Goal: Task Accomplishment & Management: Use online tool/utility

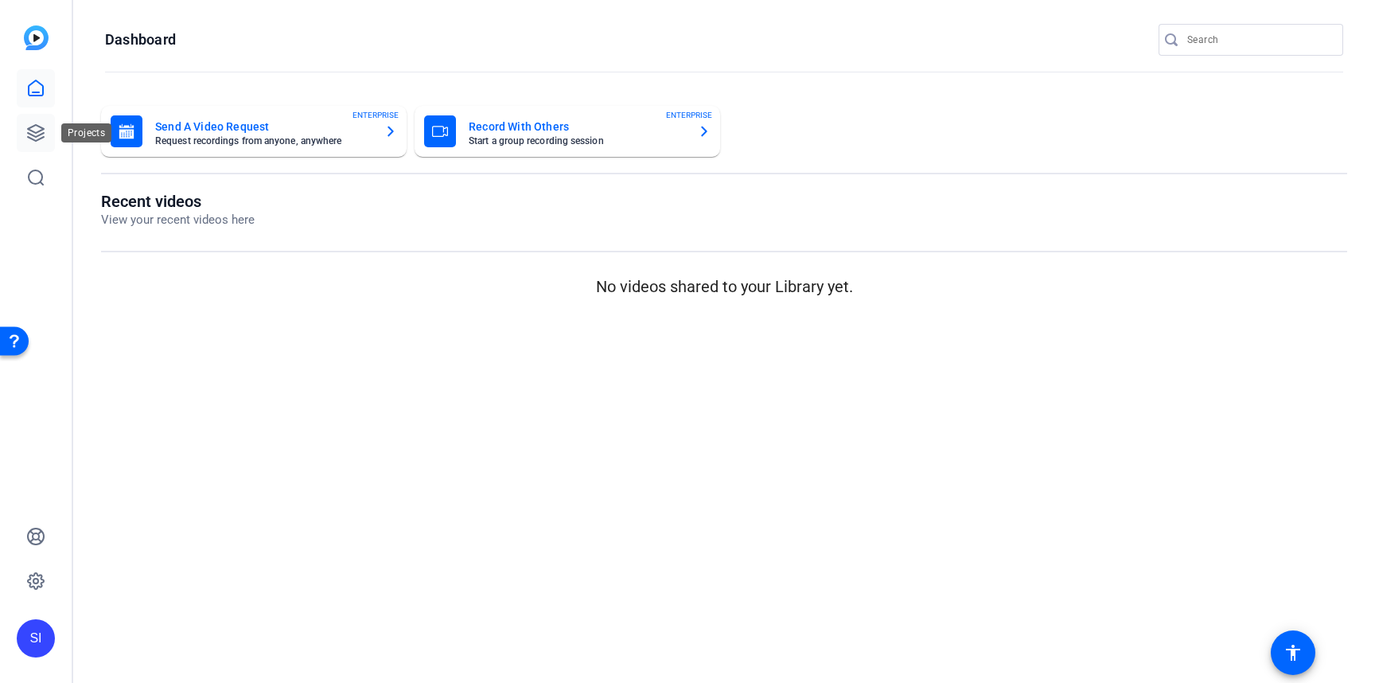
click at [41, 130] on icon at bounding box center [35, 132] width 19 height 19
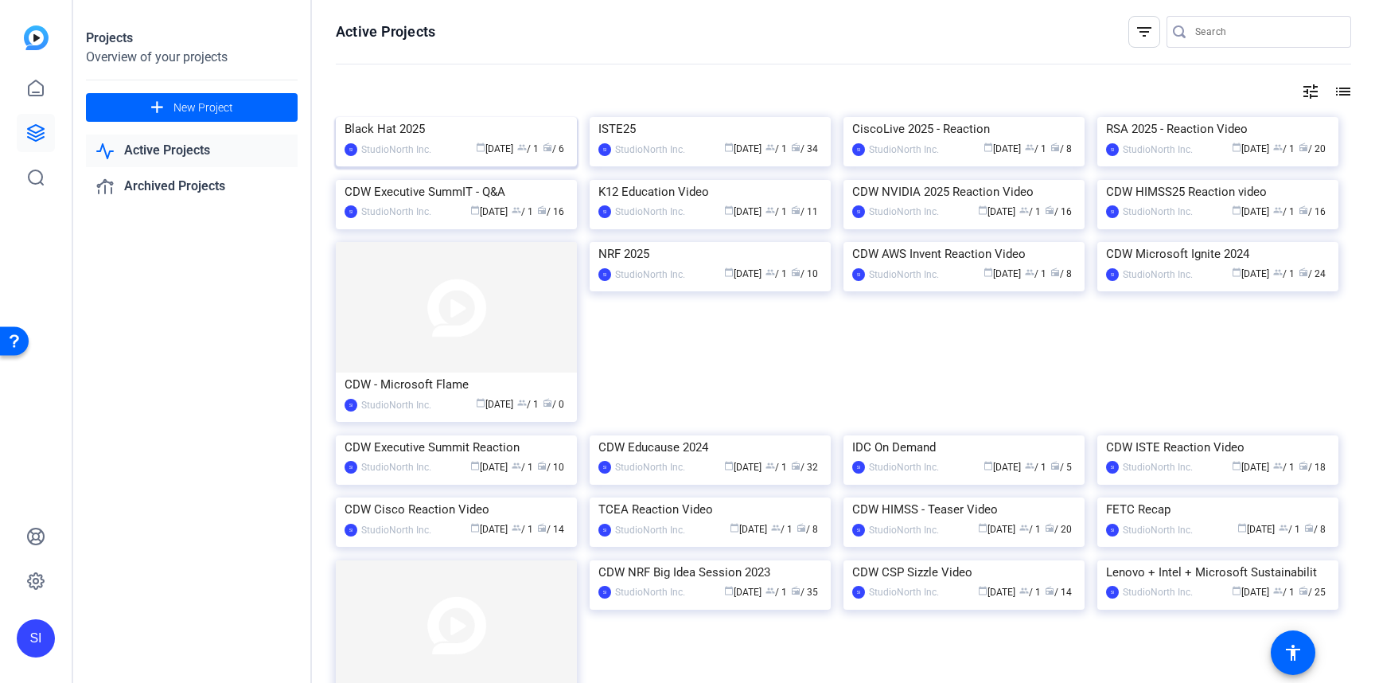
click at [433, 141] on div "Black Hat 2025" at bounding box center [456, 129] width 224 height 24
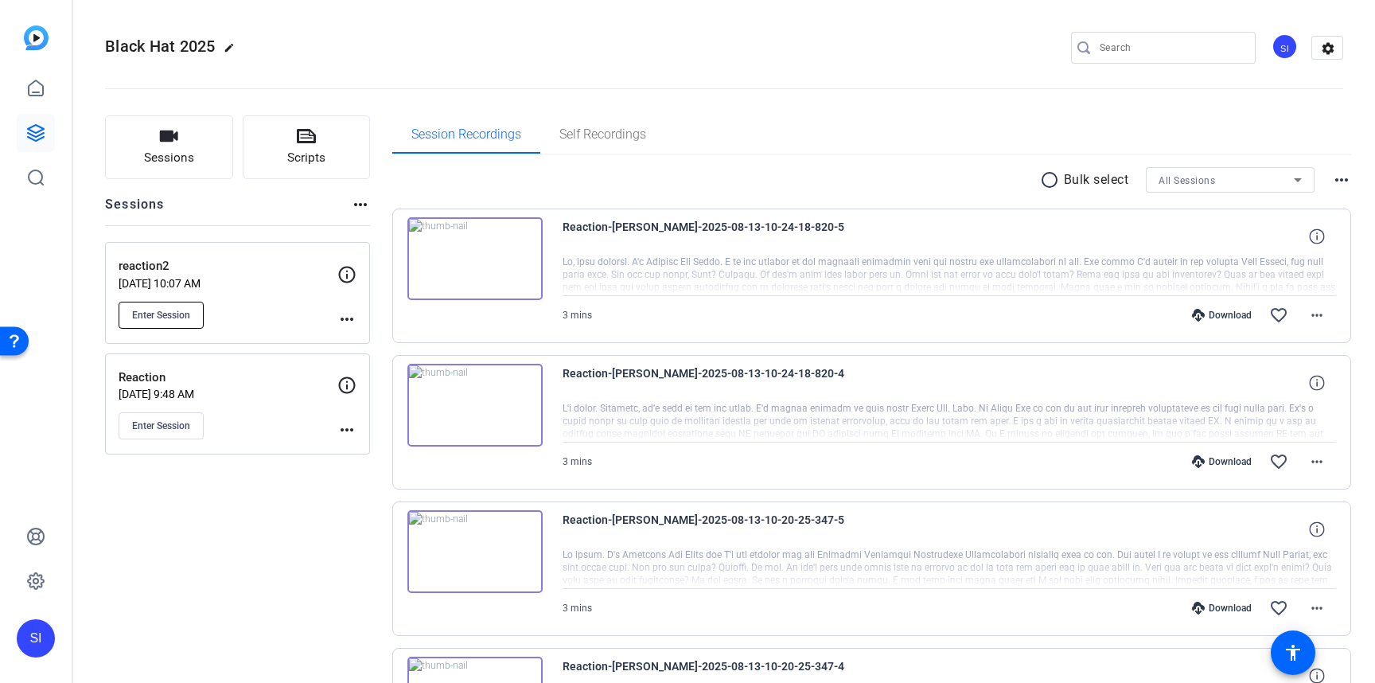
click at [171, 315] on span "Enter Session" at bounding box center [161, 315] width 58 height 13
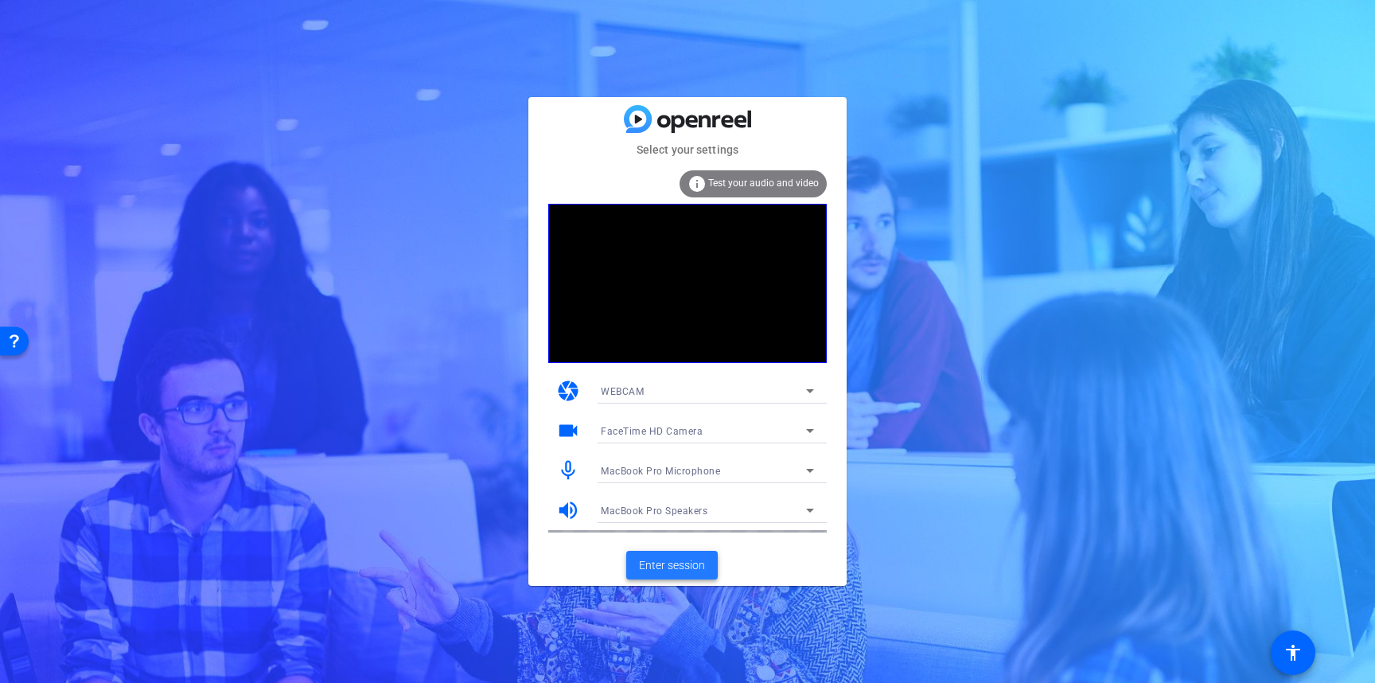
click at [667, 567] on span "Enter session" at bounding box center [672, 565] width 66 height 17
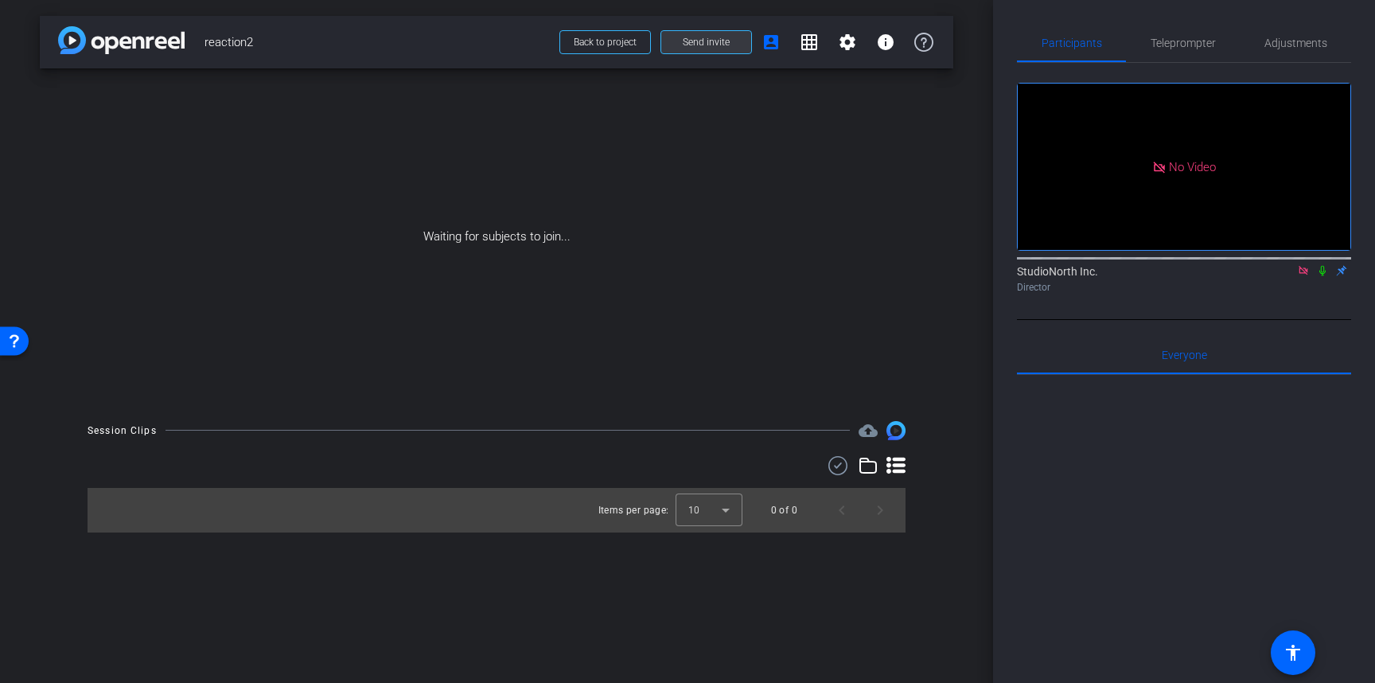
click at [708, 43] on span "Send invite" at bounding box center [706, 42] width 47 height 13
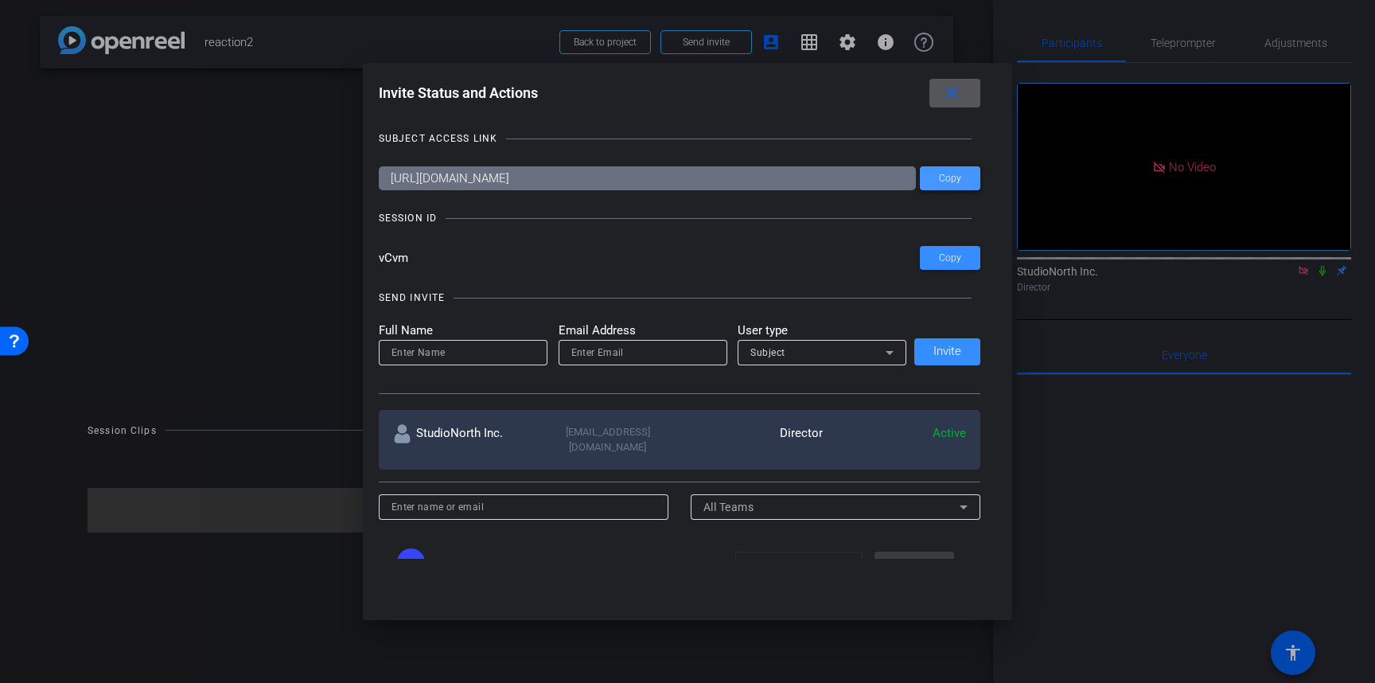
click at [951, 181] on span "Copy" at bounding box center [950, 179] width 22 height 12
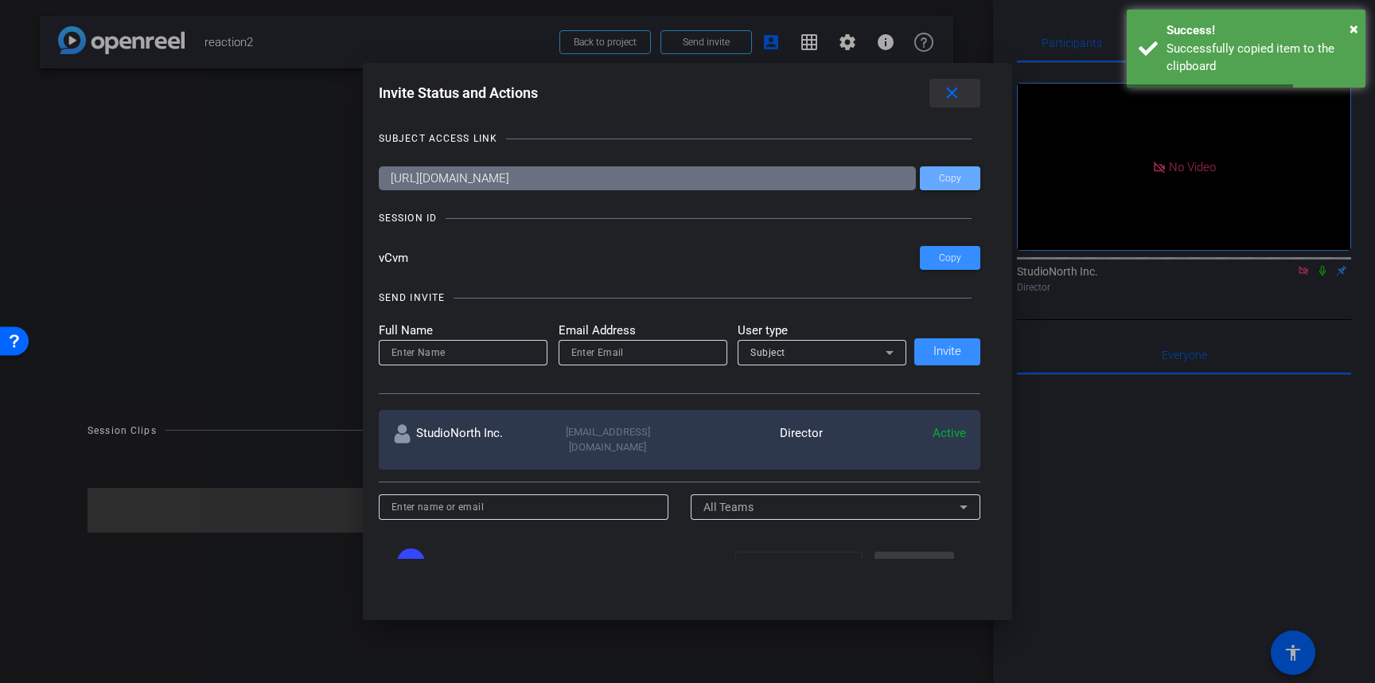
click at [951, 91] on mat-icon "close" at bounding box center [952, 94] width 20 height 20
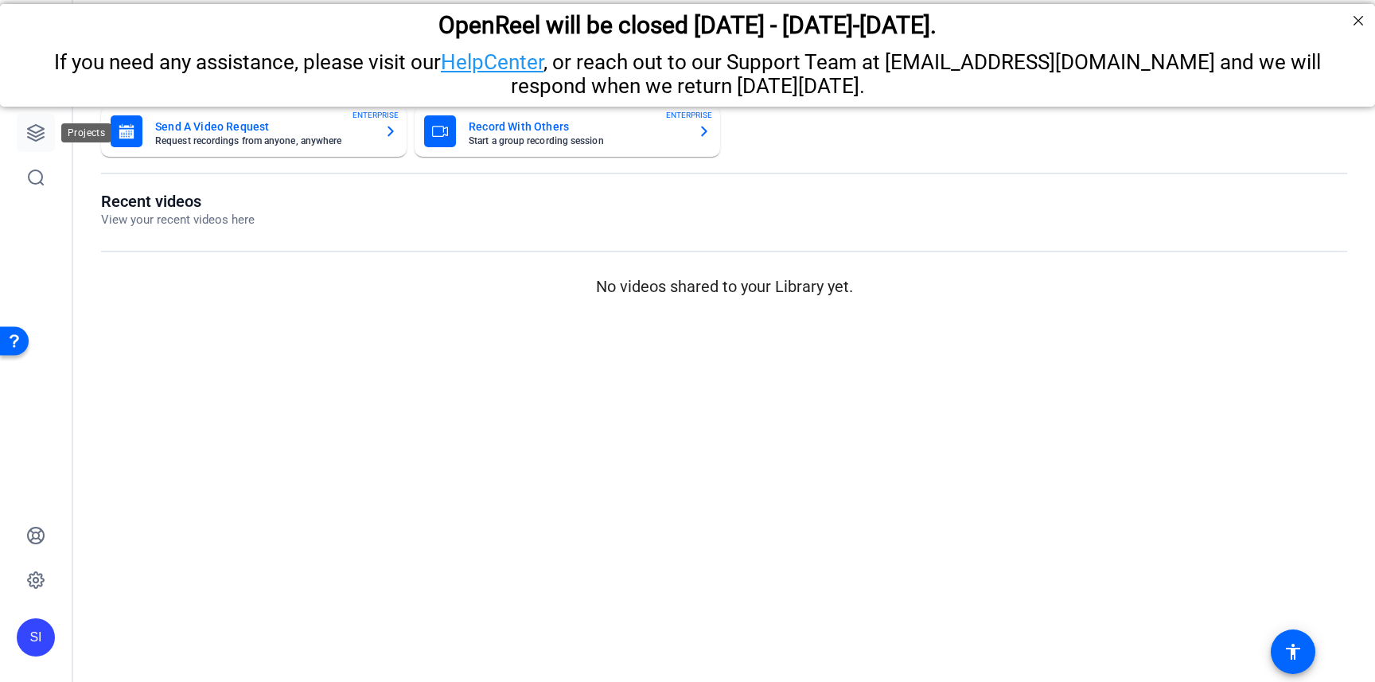
click at [37, 142] on icon at bounding box center [35, 132] width 19 height 19
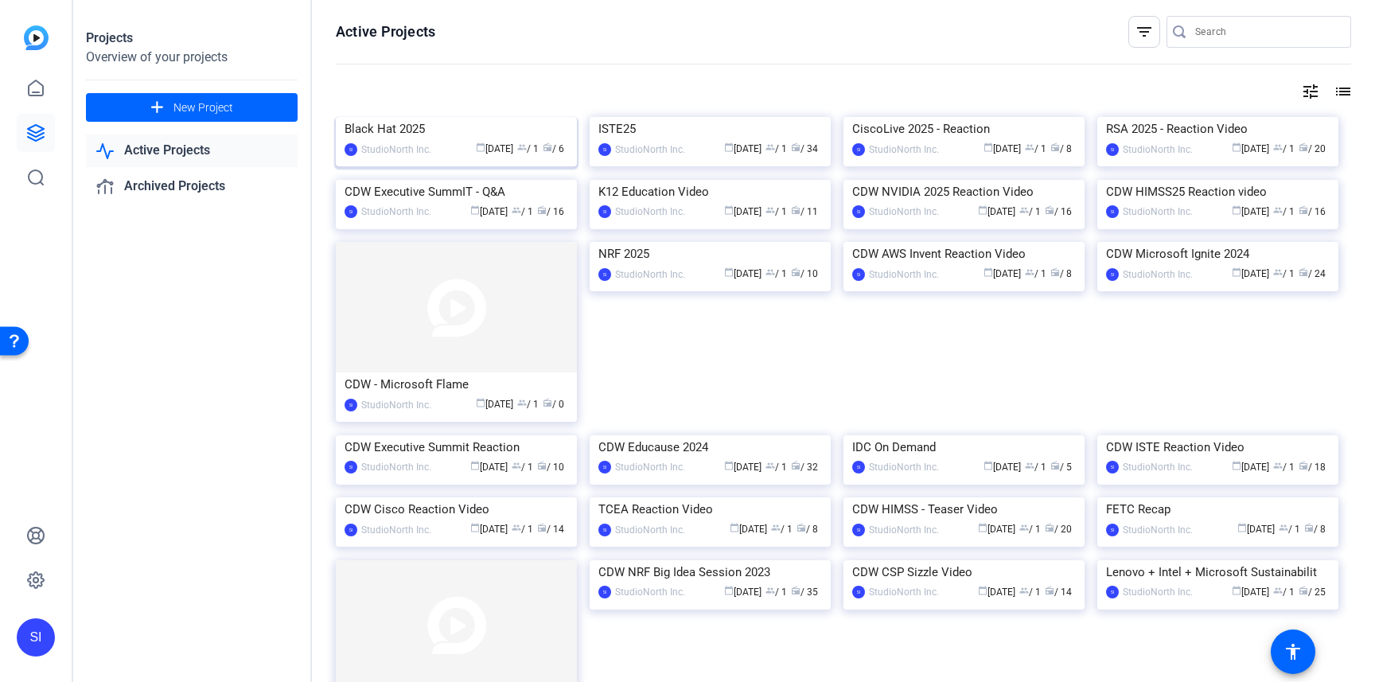
click at [418, 141] on div "Black Hat 2025" at bounding box center [456, 129] width 224 height 24
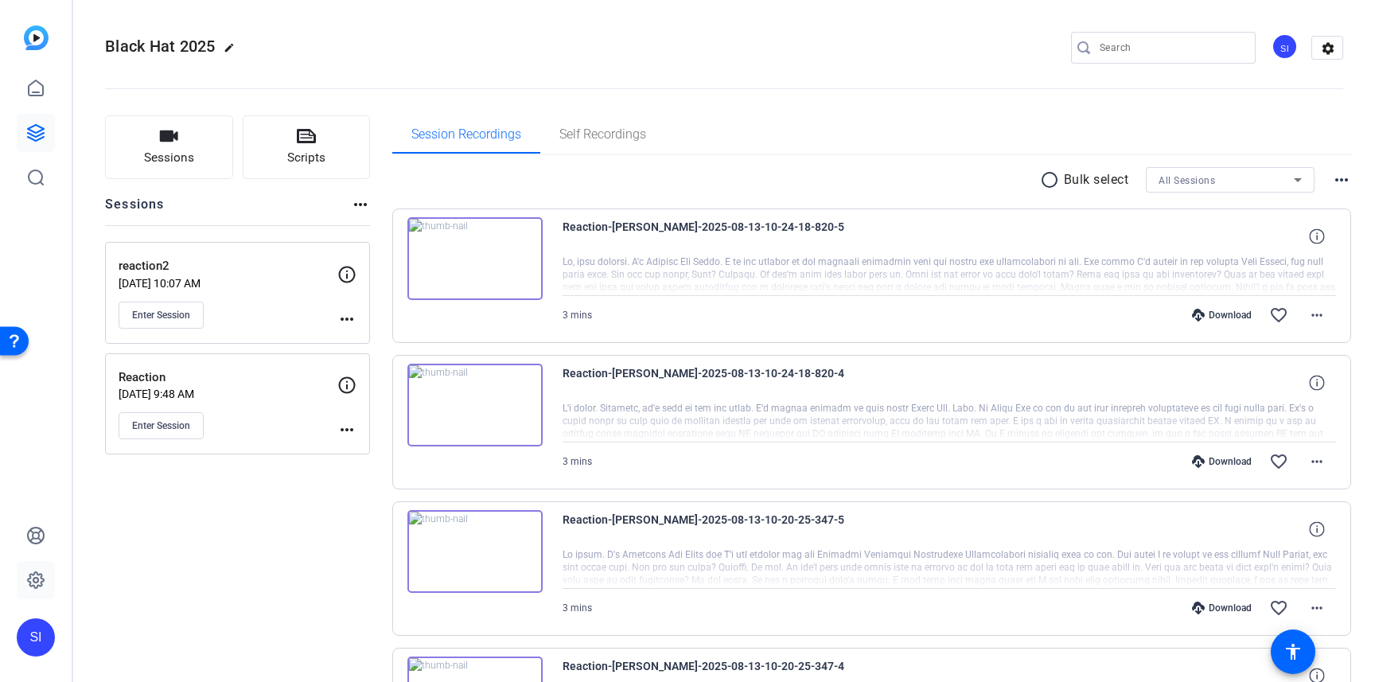
click at [157, 321] on span "Enter Session" at bounding box center [161, 315] width 58 height 13
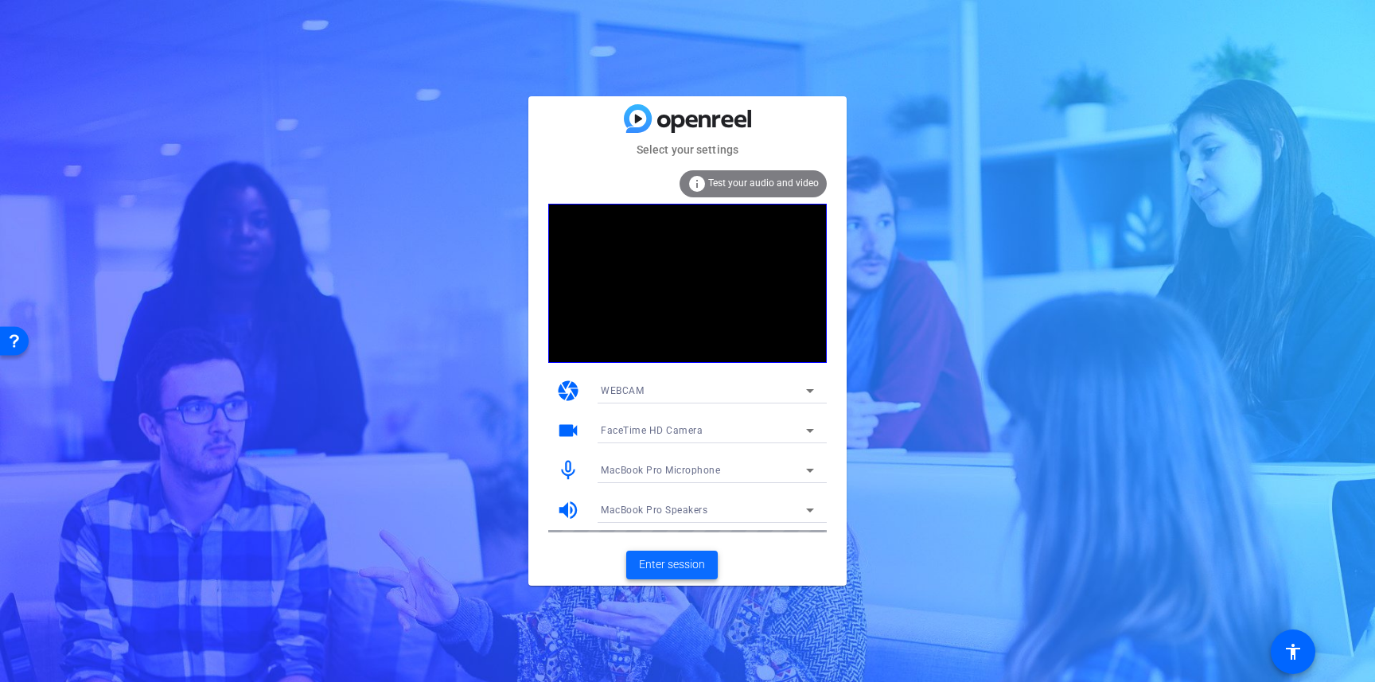
click at [684, 570] on span "Enter session" at bounding box center [672, 564] width 66 height 17
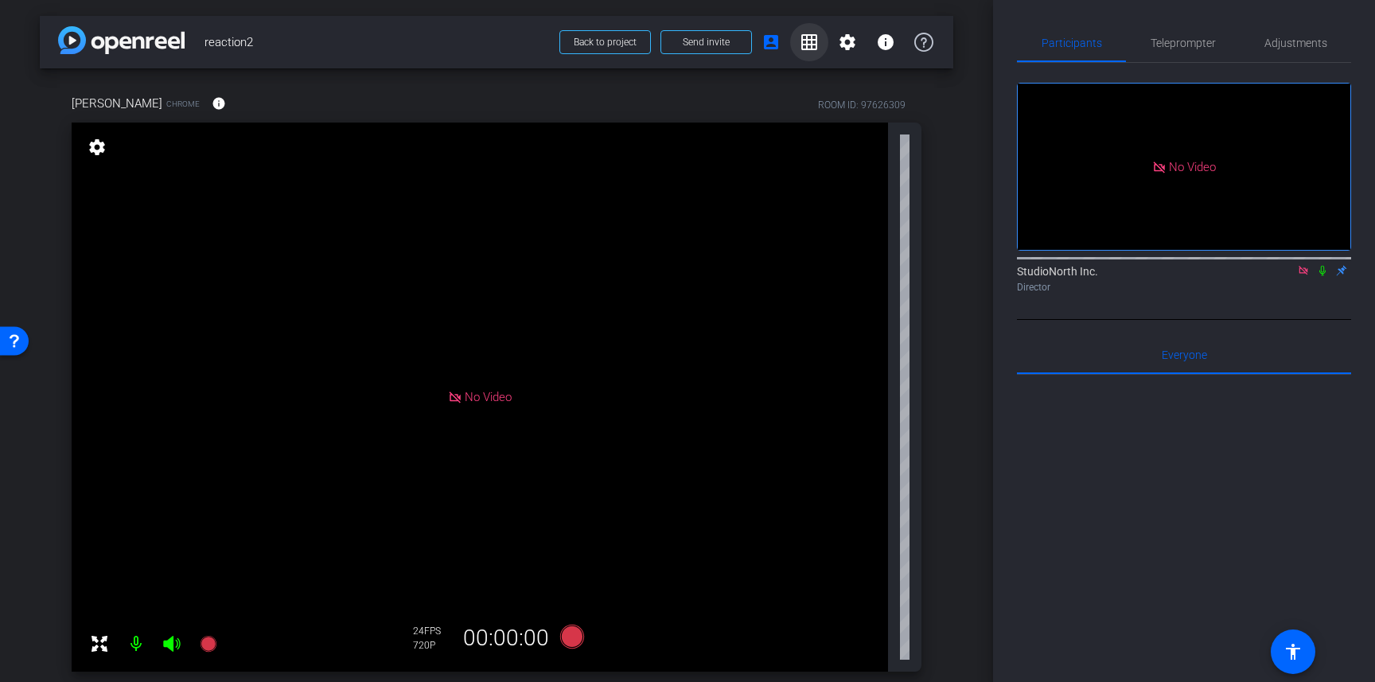
click at [803, 49] on mat-icon "grid_on" at bounding box center [809, 42] width 19 height 19
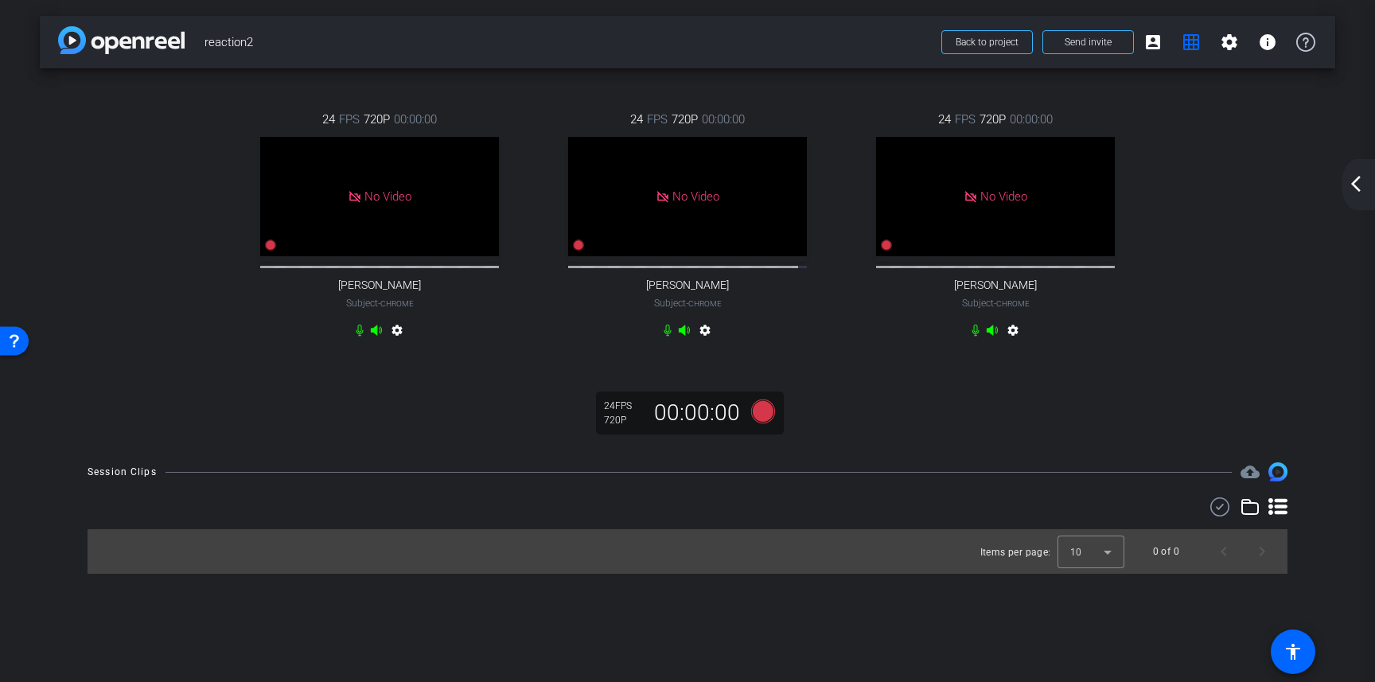
click at [1356, 173] on div "arrow_back_ios_new arrow_forward_ios" at bounding box center [1357, 184] width 33 height 51
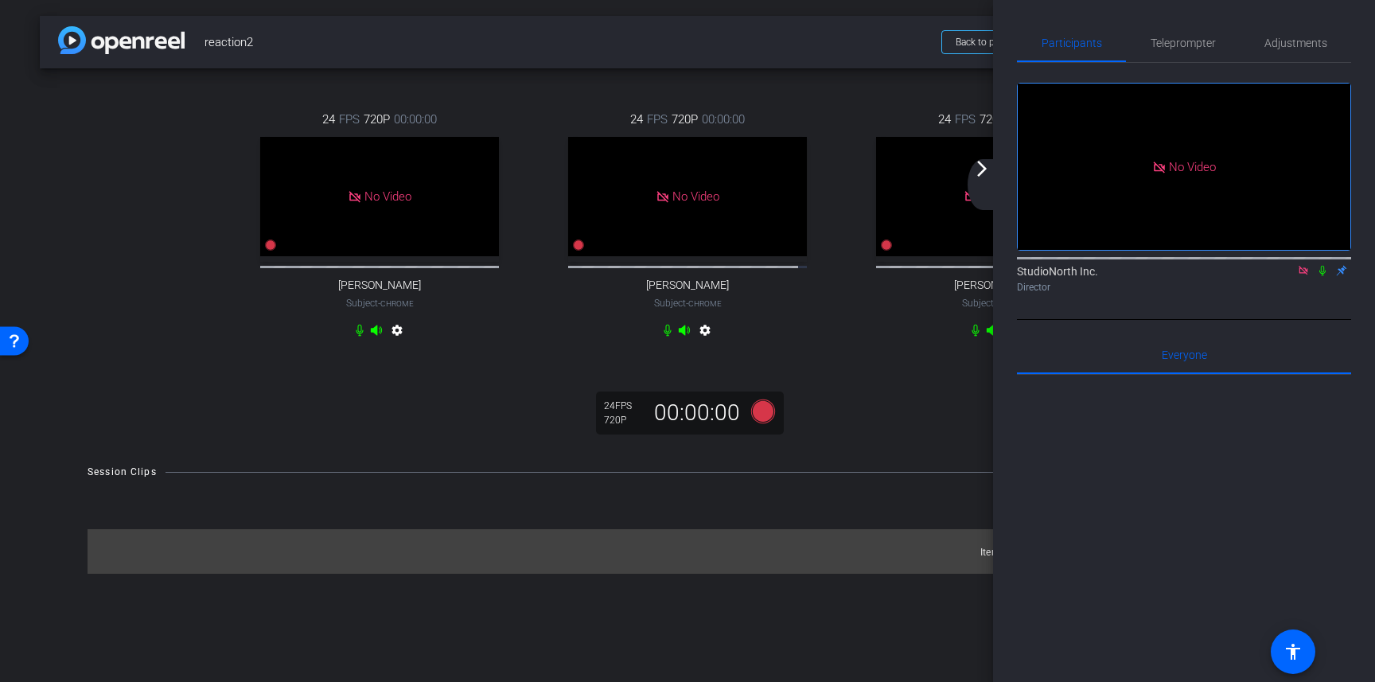
click at [982, 181] on div "arrow_back_ios_new arrow_forward_ios" at bounding box center [983, 184] width 33 height 51
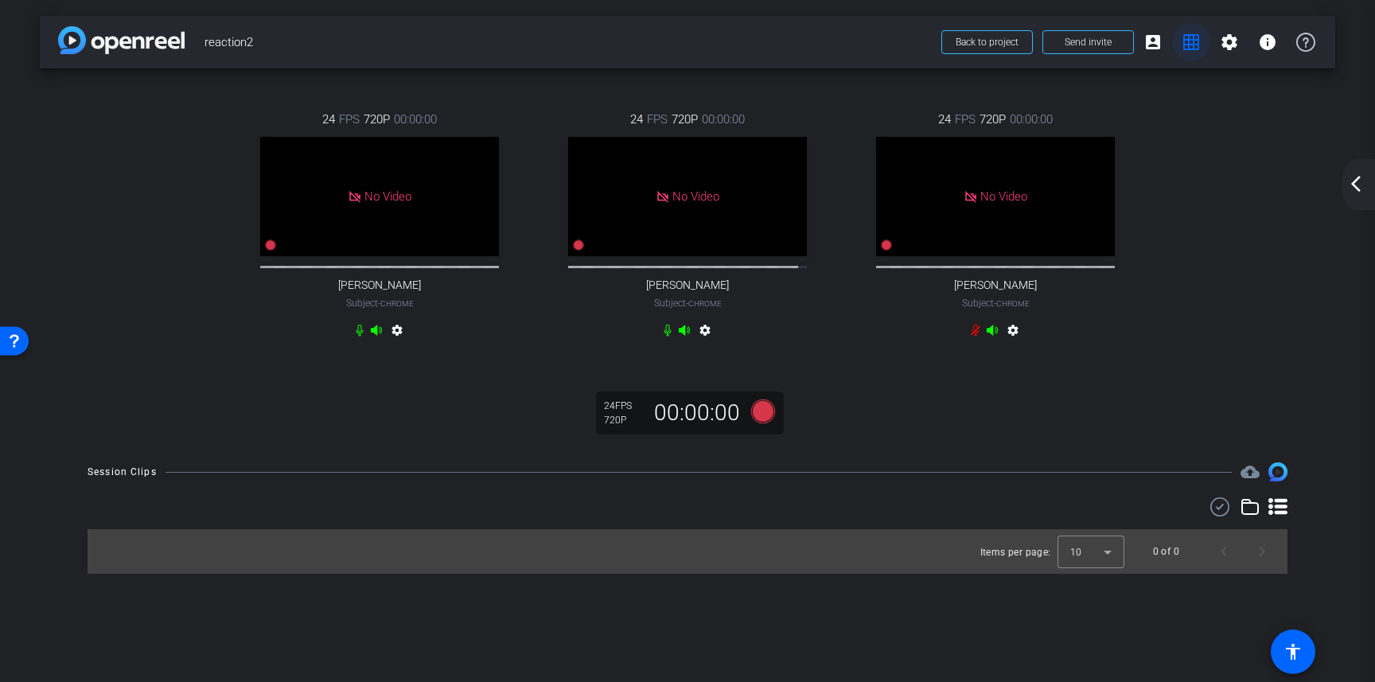
click at [1190, 40] on mat-icon "grid_on" at bounding box center [1190, 42] width 19 height 19
click at [1350, 183] on mat-icon "arrow_back_ios_new" at bounding box center [1355, 183] width 19 height 19
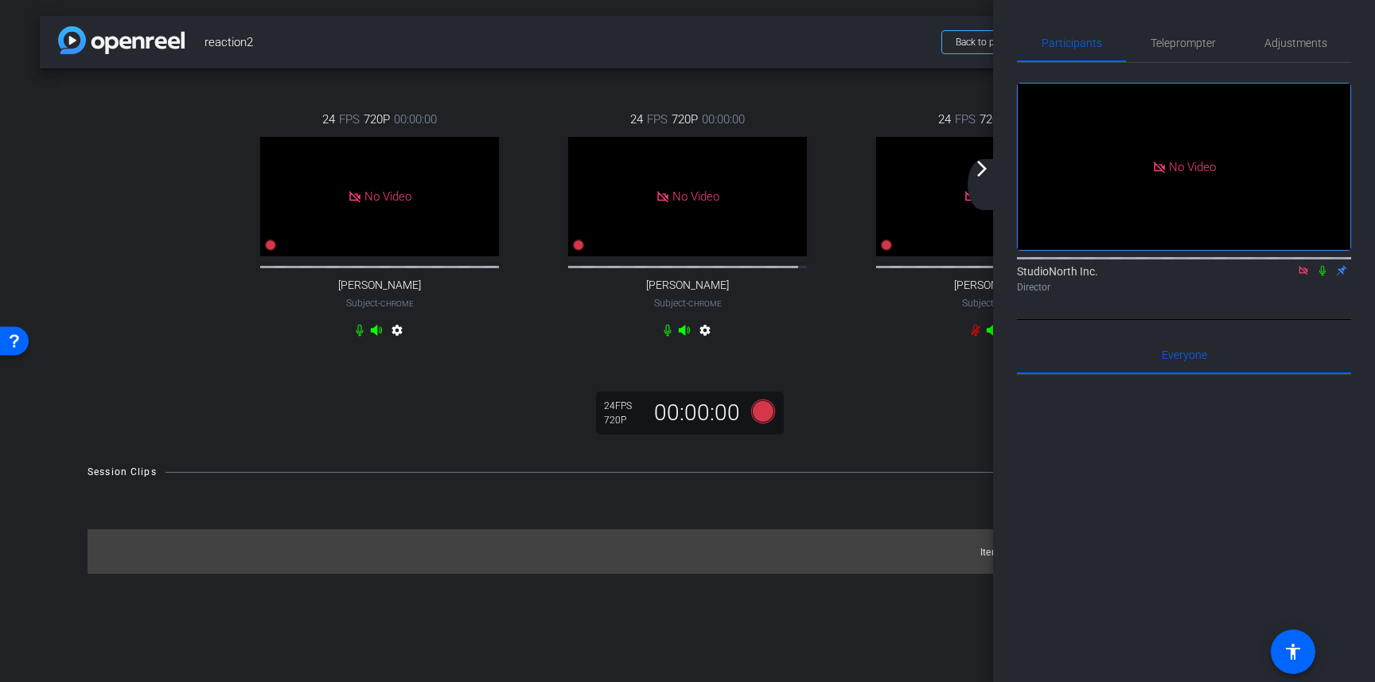
click at [983, 180] on div "arrow_back_ios_new arrow_forward_ios" at bounding box center [983, 184] width 33 height 51
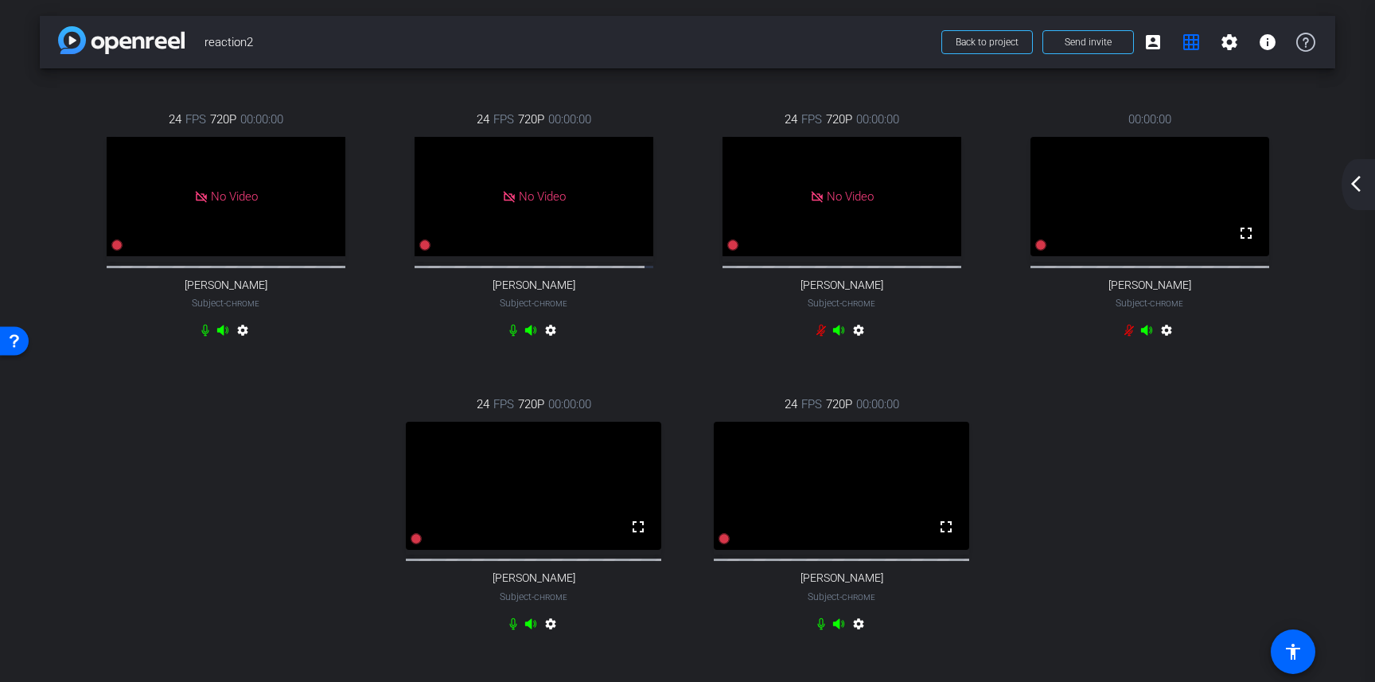
click at [1351, 184] on mat-icon "arrow_back_ios_new" at bounding box center [1355, 183] width 19 height 19
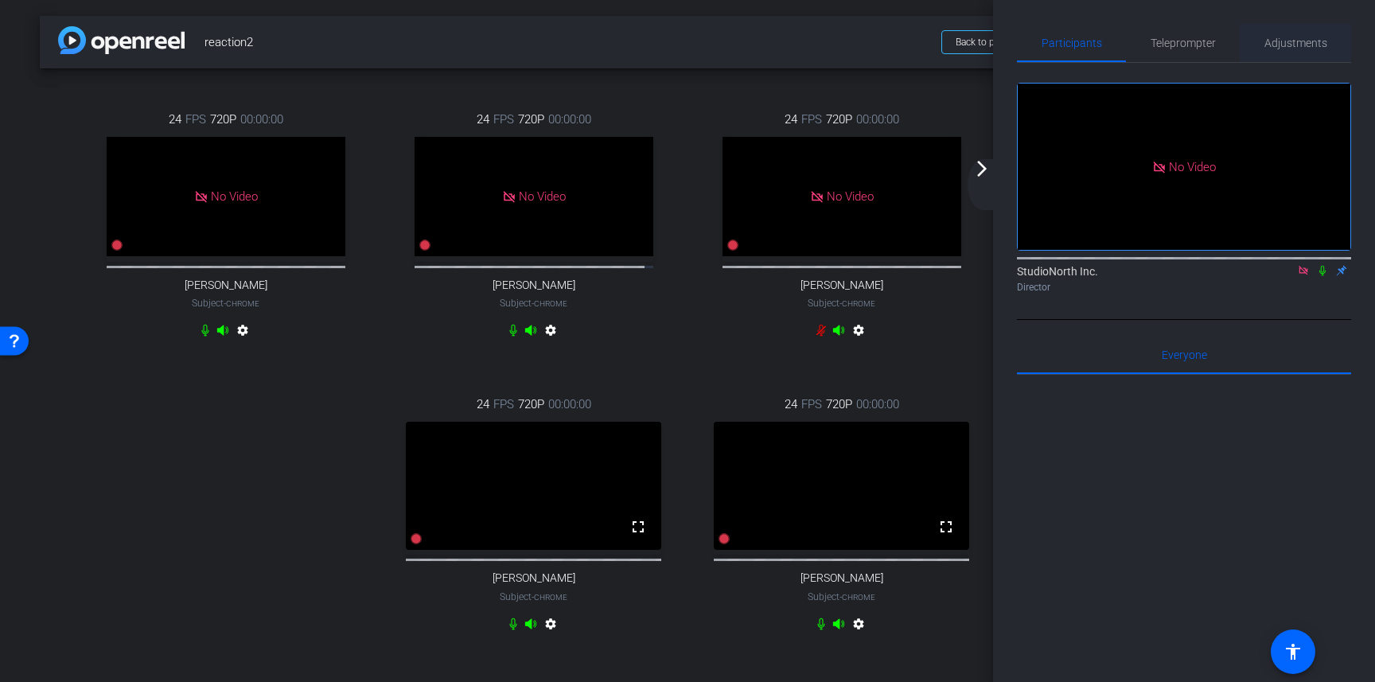
click at [1283, 44] on span "Adjustments" at bounding box center [1295, 42] width 63 height 11
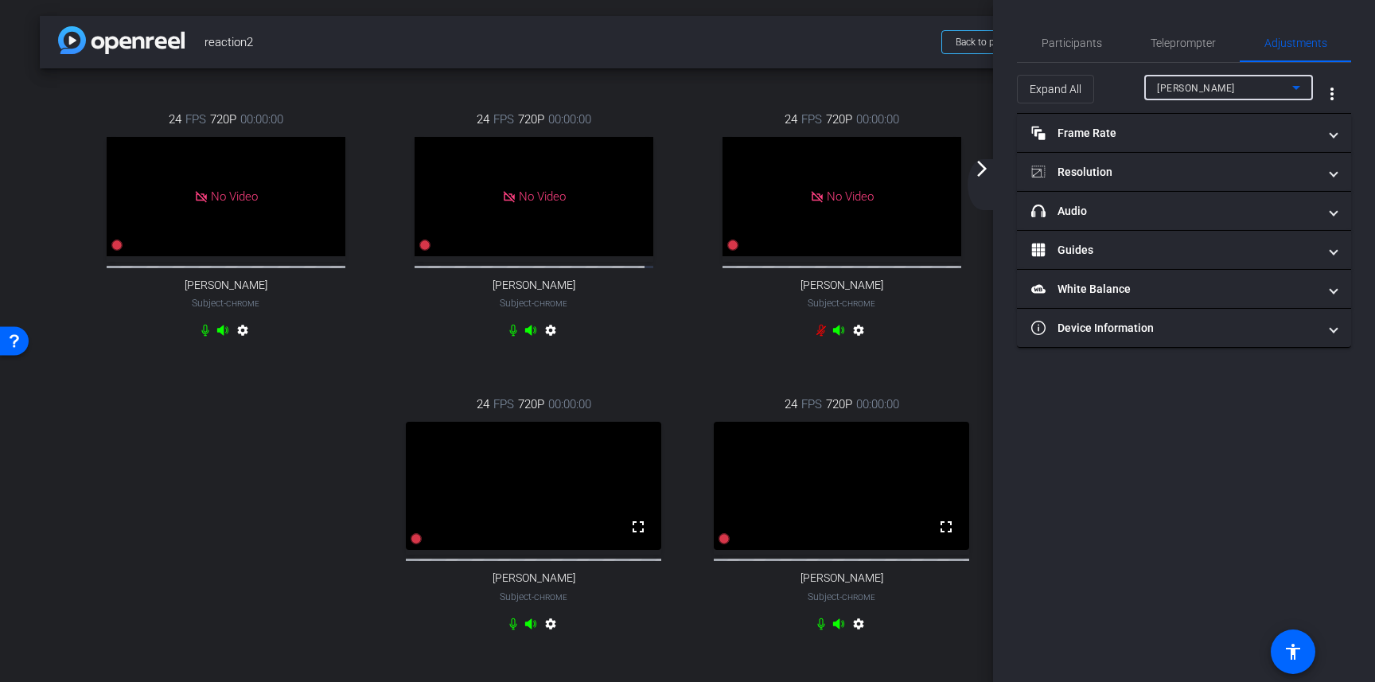
click at [1222, 94] on div "Valerie" at bounding box center [1224, 88] width 135 height 20
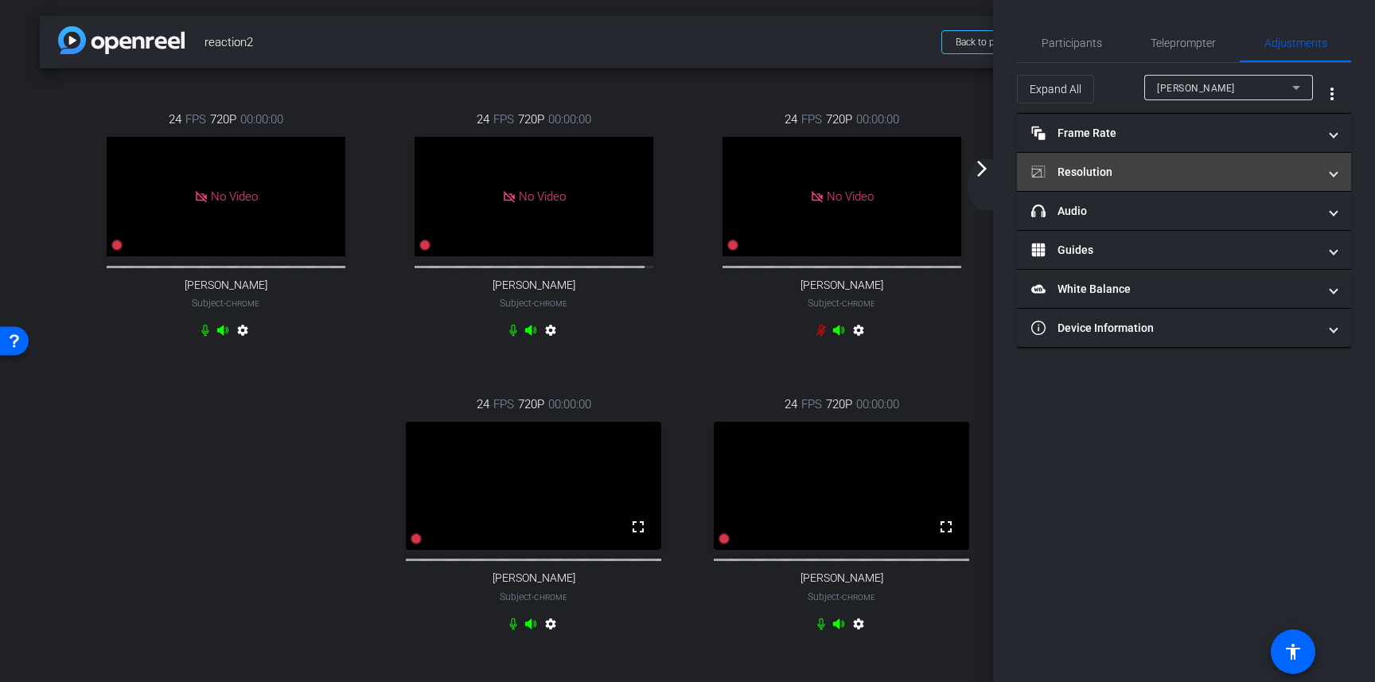
click at [1329, 176] on span "Resolution" at bounding box center [1180, 172] width 299 height 17
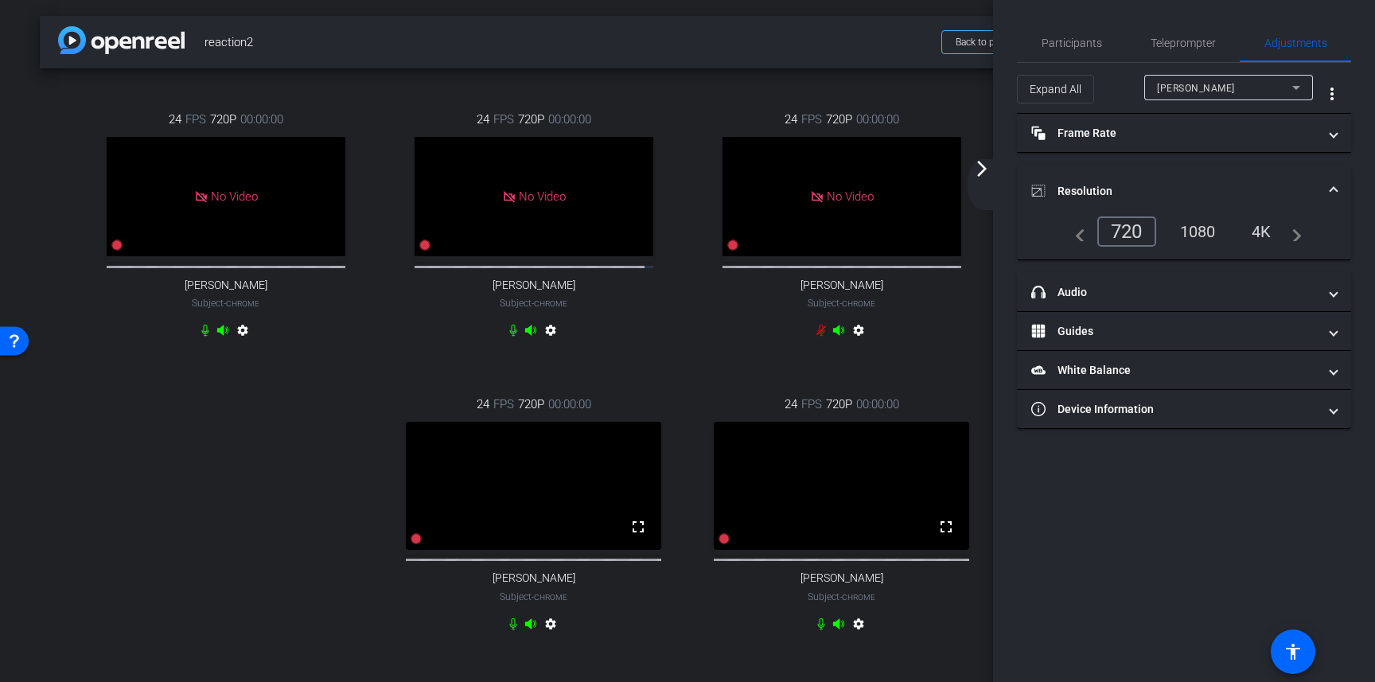
click at [1203, 229] on div "1080" at bounding box center [1198, 231] width 60 height 27
click at [1139, 563] on div "Participants Teleprompter Adjustments StudioNorth Inc. Director Everyone 0 Mark…" at bounding box center [1184, 341] width 382 height 682
click at [1099, 559] on div "Participants Teleprompter Adjustments StudioNorth Inc. Director Everyone 0 Mark…" at bounding box center [1184, 341] width 382 height 682
click at [1292, 87] on icon at bounding box center [1296, 88] width 8 height 4
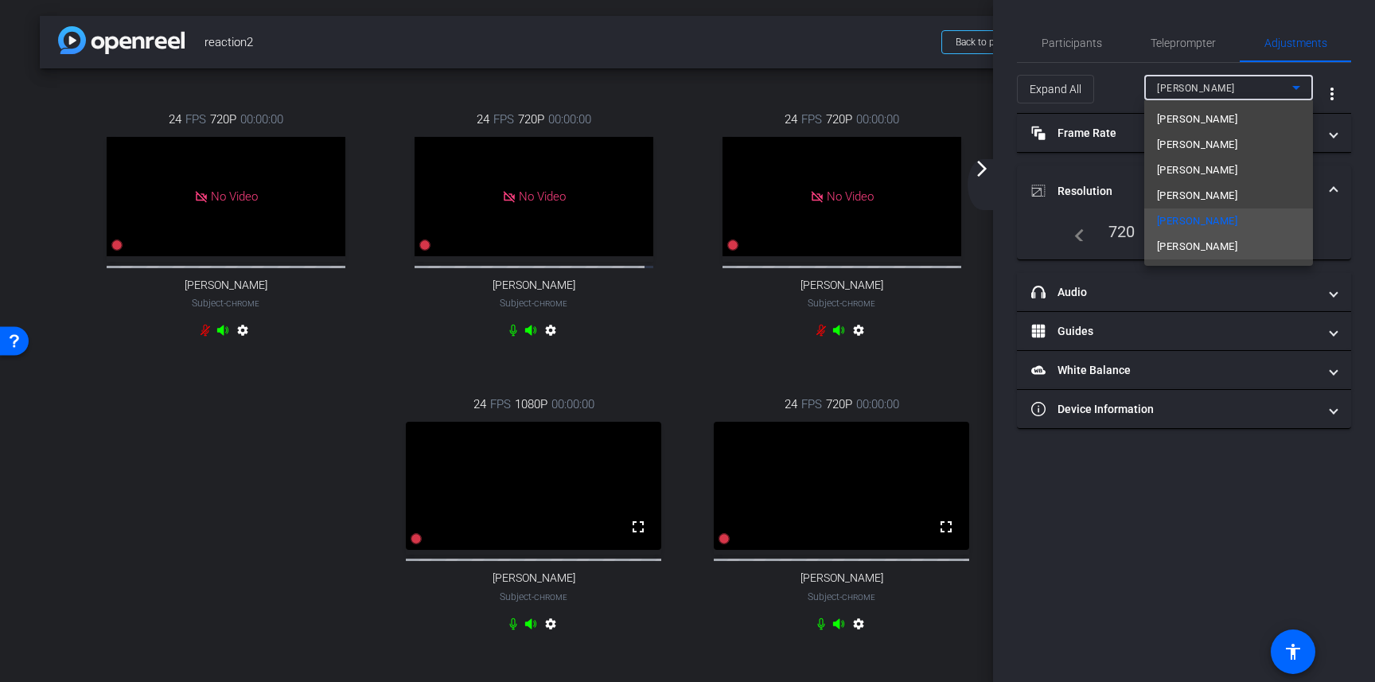
click at [1176, 243] on span "Jeremiah" at bounding box center [1197, 246] width 80 height 19
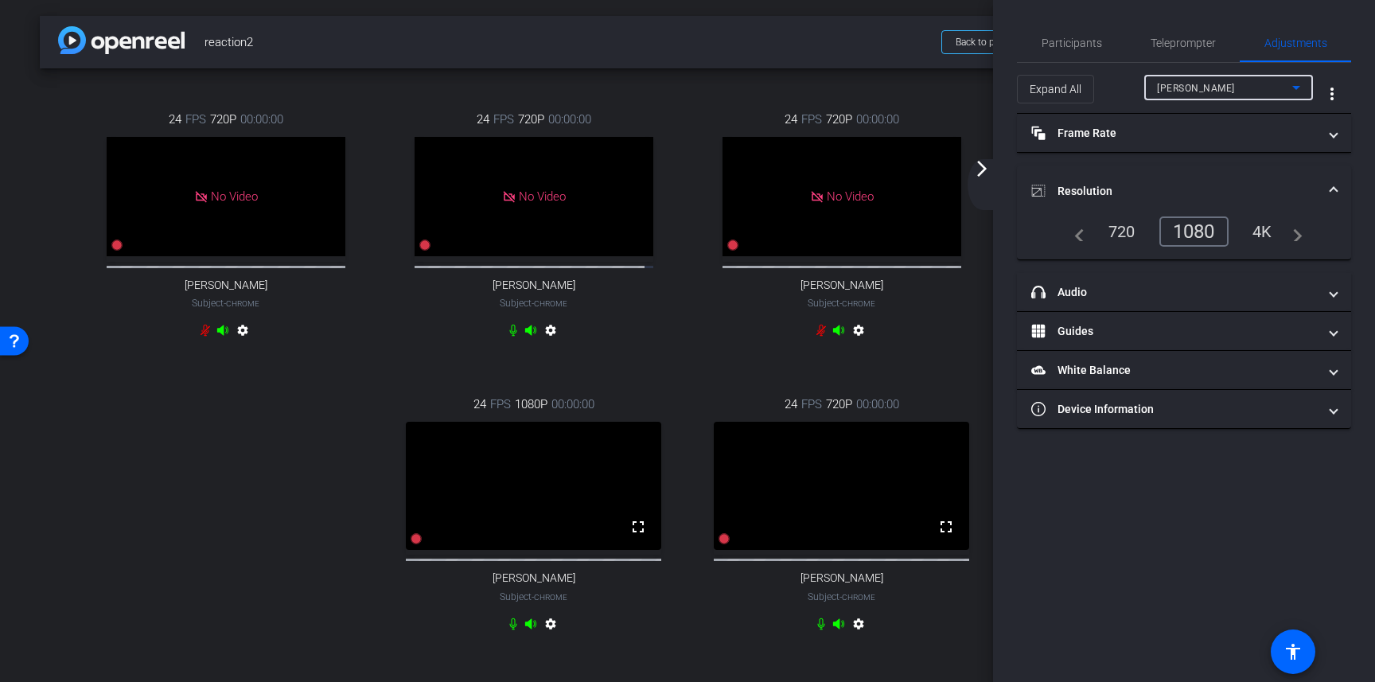
type input "11000"
click at [1201, 230] on div "1080" at bounding box center [1198, 231] width 60 height 27
click at [1175, 484] on div "Participants Teleprompter Adjustments StudioNorth Inc. Director Everyone 0 Mark…" at bounding box center [1184, 341] width 382 height 682
click at [1076, 48] on span "Participants" at bounding box center [1071, 42] width 60 height 11
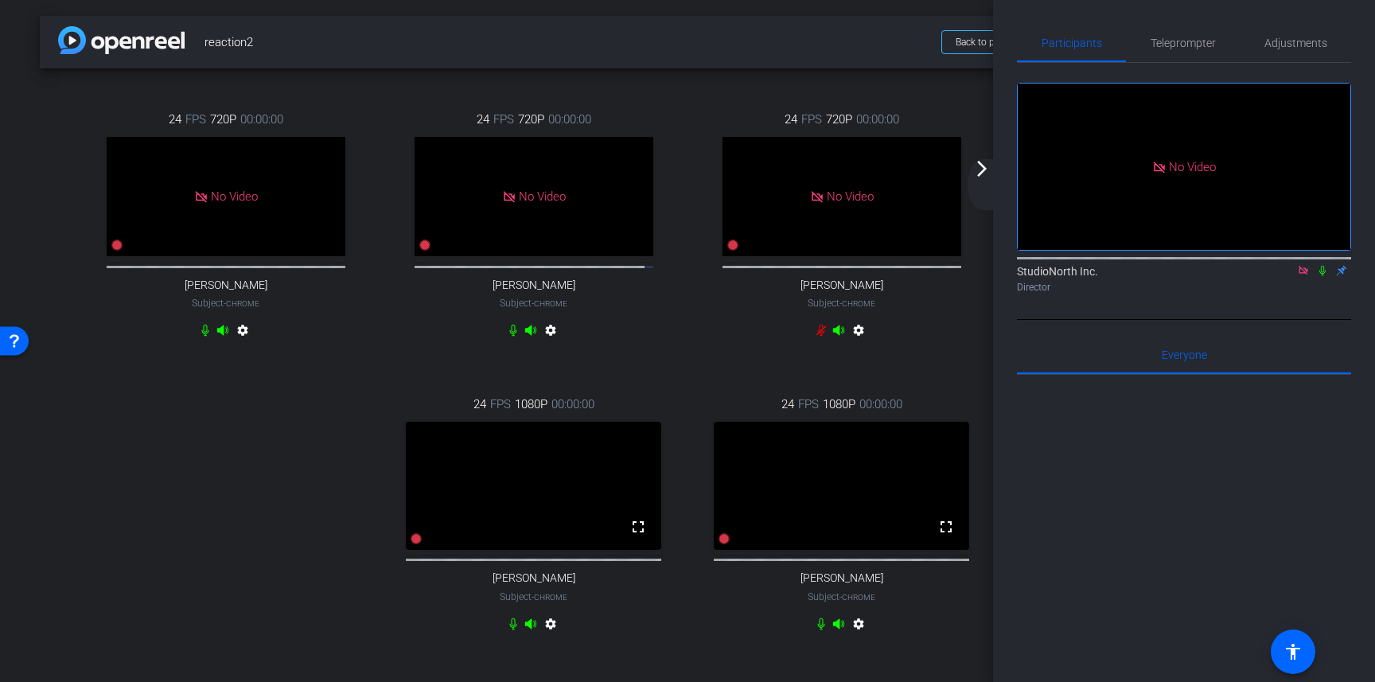
click at [988, 173] on mat-icon "arrow_forward_ios" at bounding box center [981, 168] width 19 height 19
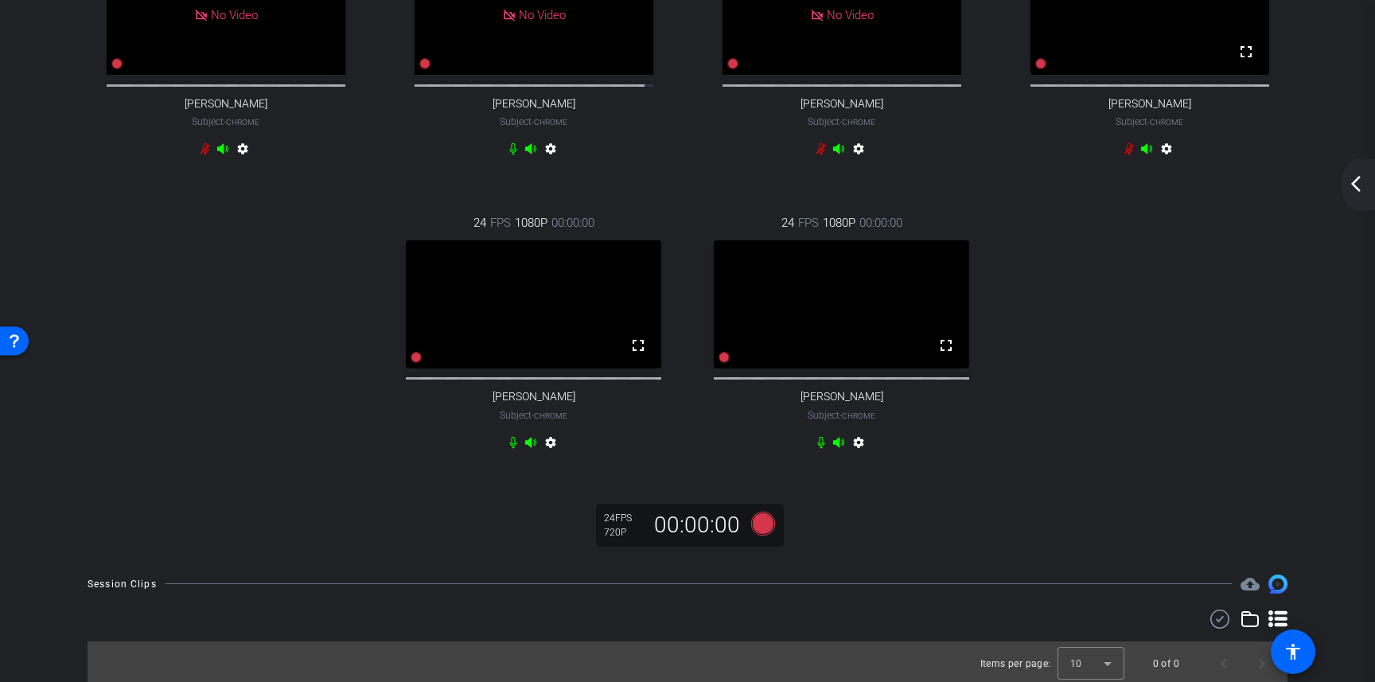
scroll to position [184, 0]
click at [766, 532] on icon at bounding box center [763, 520] width 24 height 24
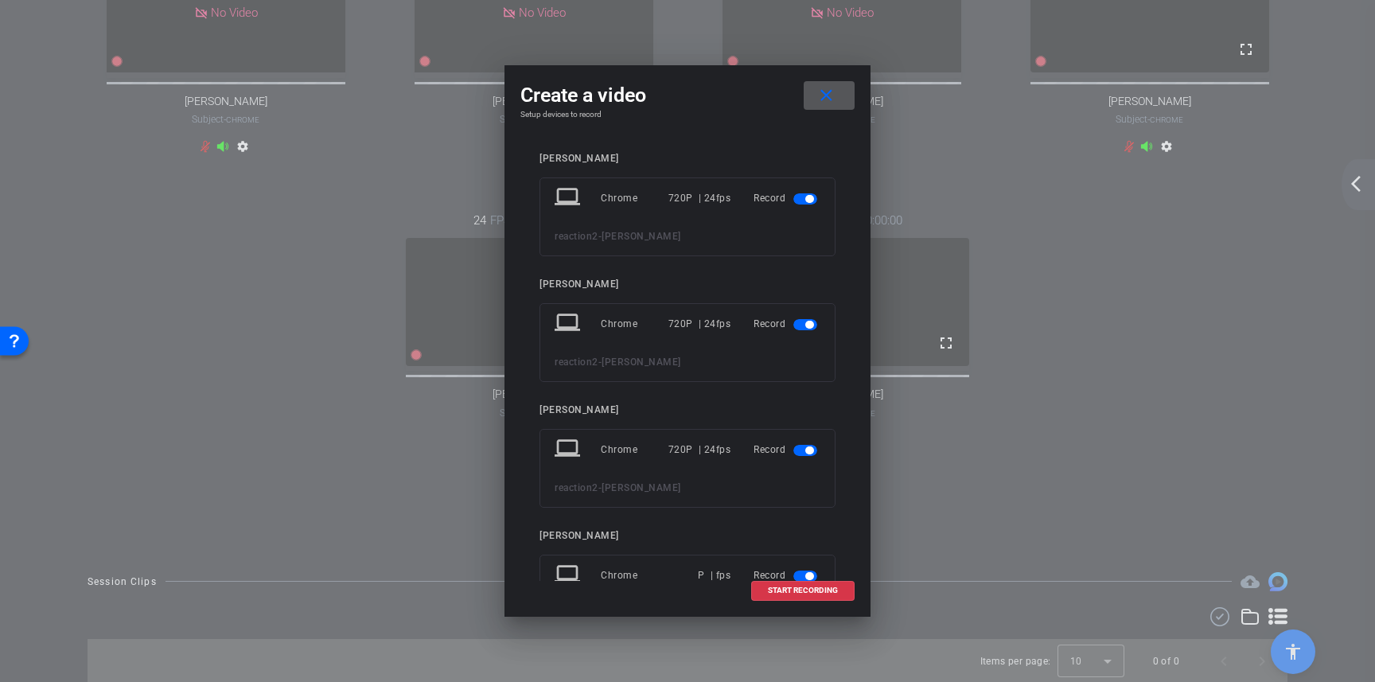
click at [802, 201] on span "button" at bounding box center [805, 198] width 24 height 11
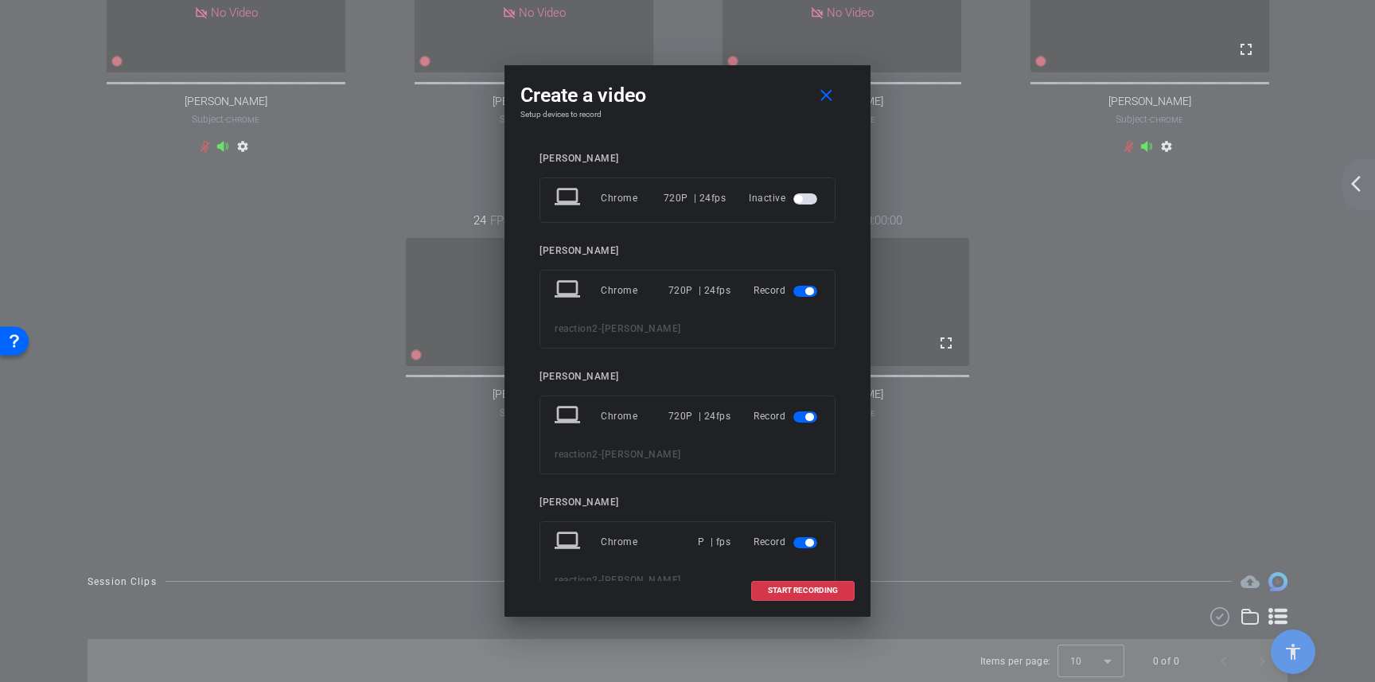
click at [803, 293] on span "button" at bounding box center [805, 291] width 24 height 11
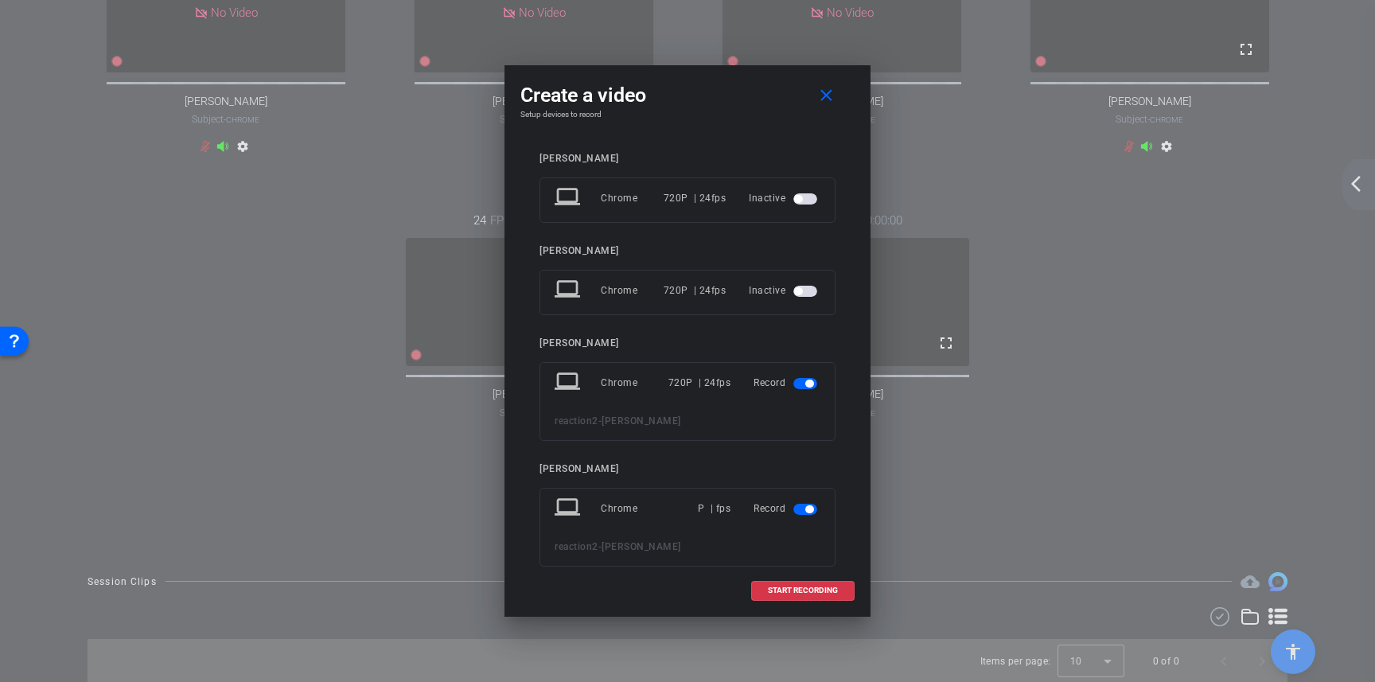
click at [806, 391] on mat-slide-toggle at bounding box center [806, 382] width 27 height 19
click at [811, 371] on div "Record" at bounding box center [786, 382] width 67 height 29
click at [806, 386] on span "button" at bounding box center [809, 383] width 8 height 8
click at [804, 481] on span "button" at bounding box center [805, 475] width 24 height 11
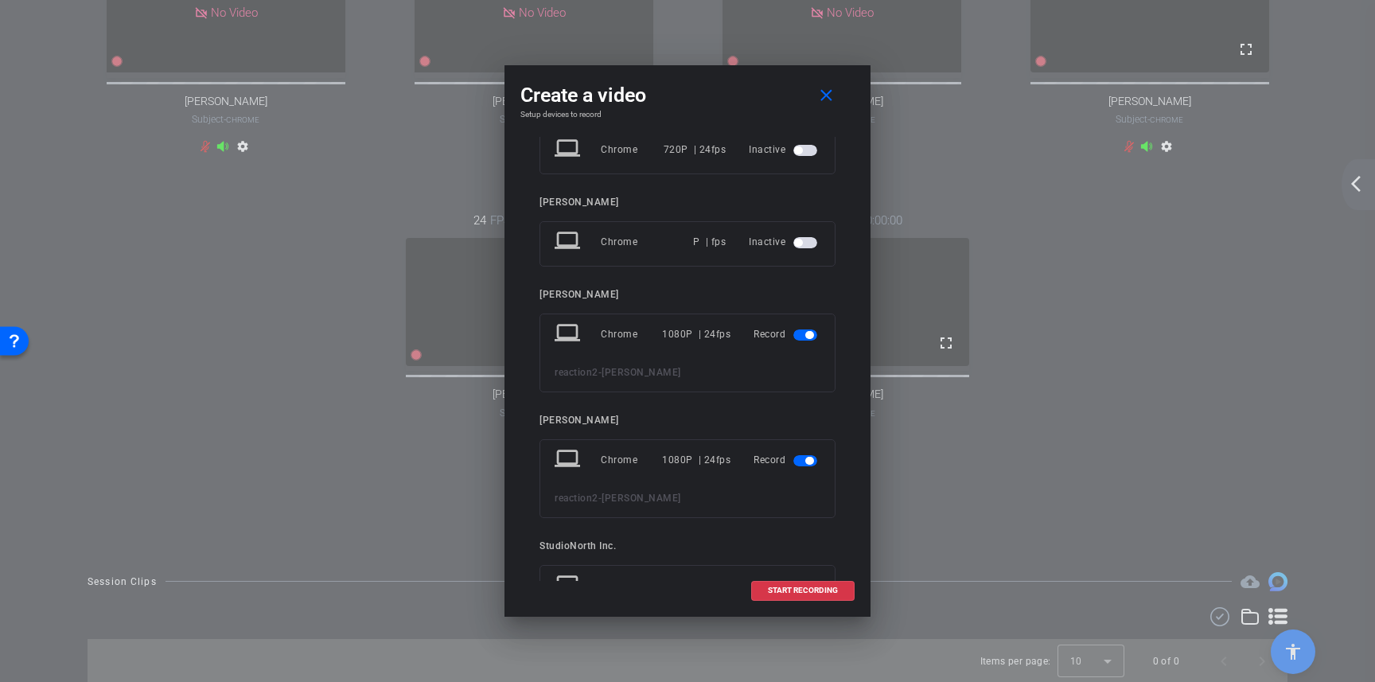
scroll to position [301, 0]
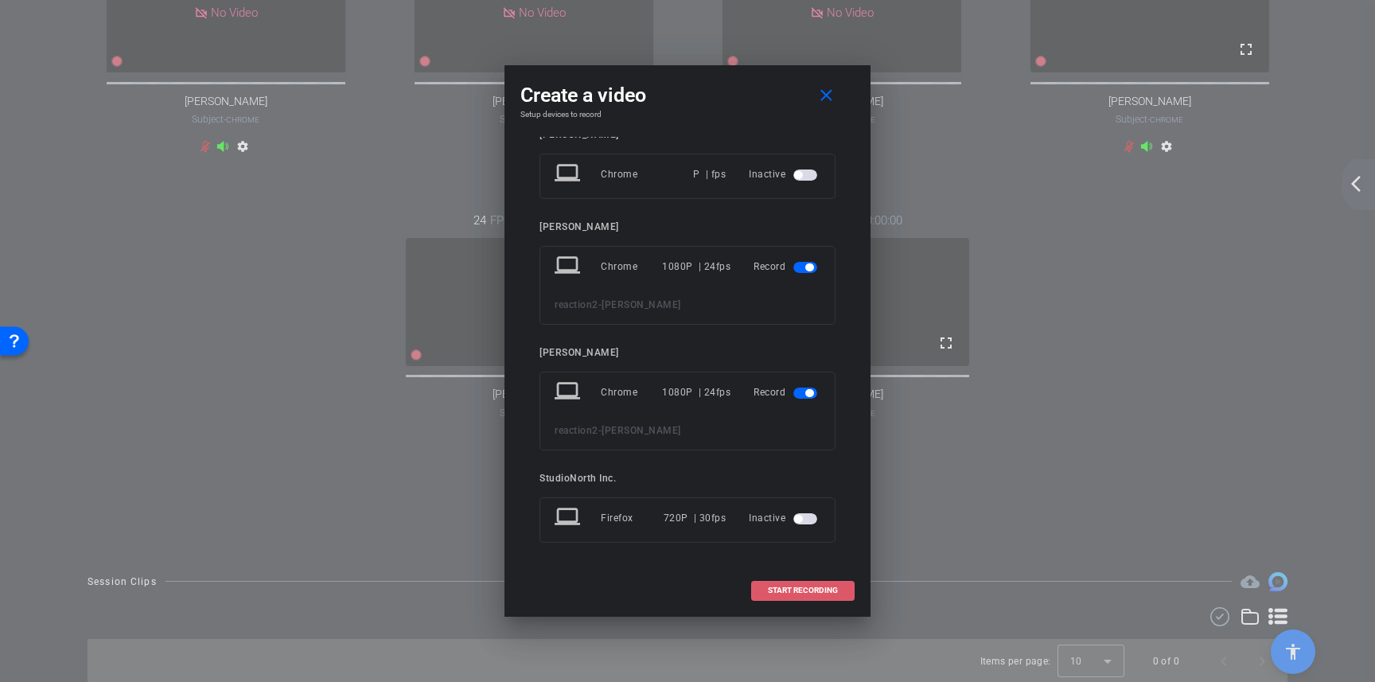
click at [815, 591] on span "START RECORDING" at bounding box center [803, 590] width 70 height 8
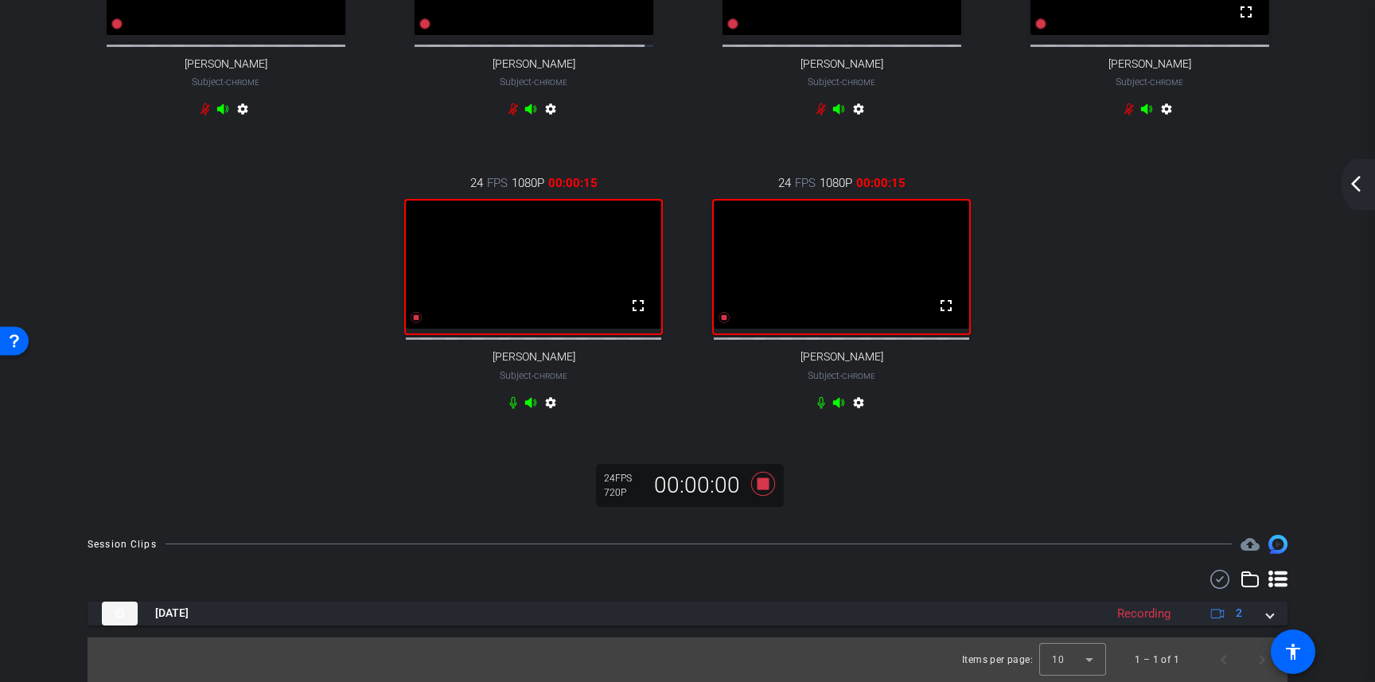
scroll to position [272, 0]
click at [767, 495] on icon at bounding box center [763, 483] width 24 height 24
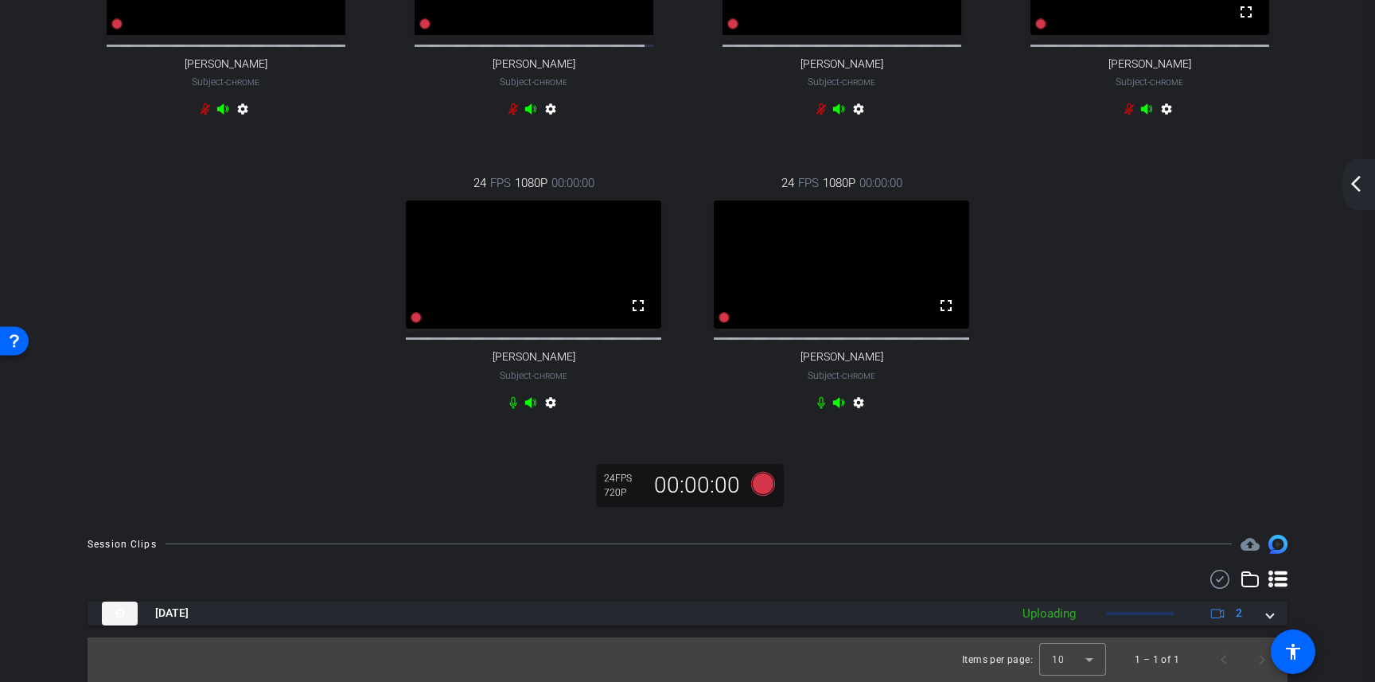
scroll to position [286, 0]
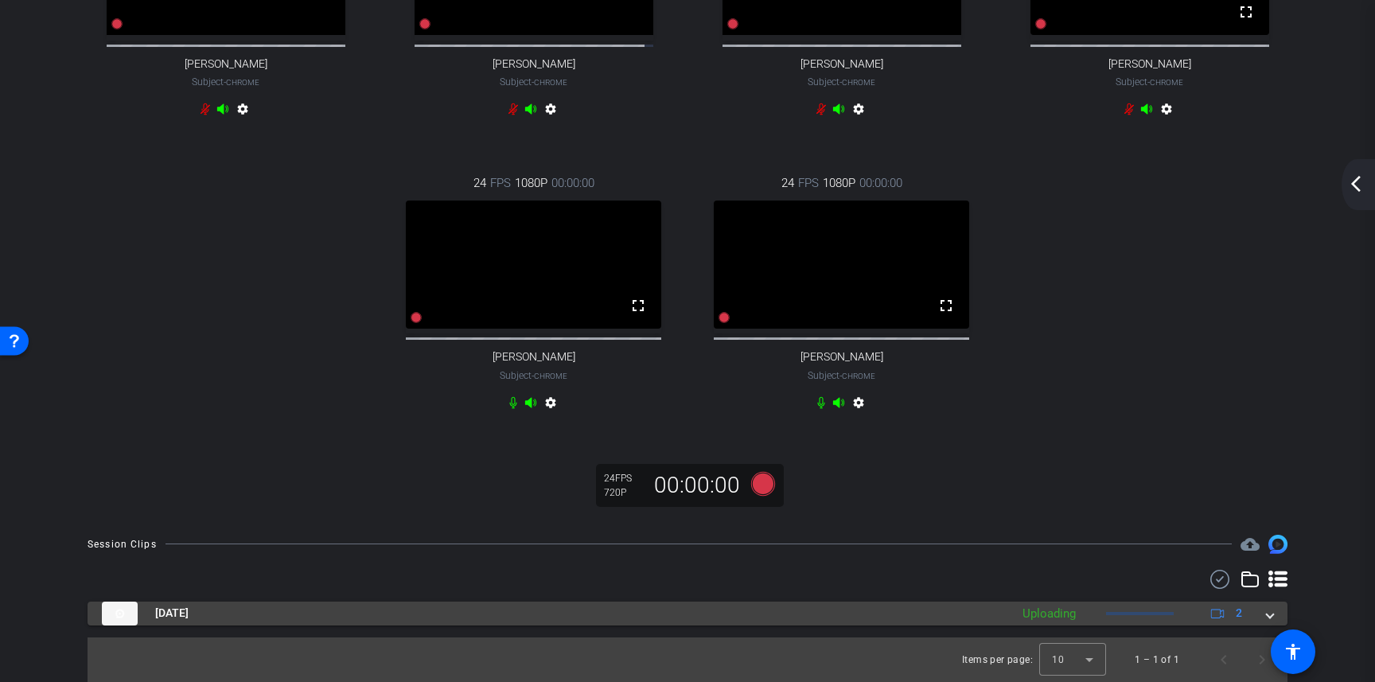
click at [1271, 616] on span at bounding box center [1270, 613] width 6 height 17
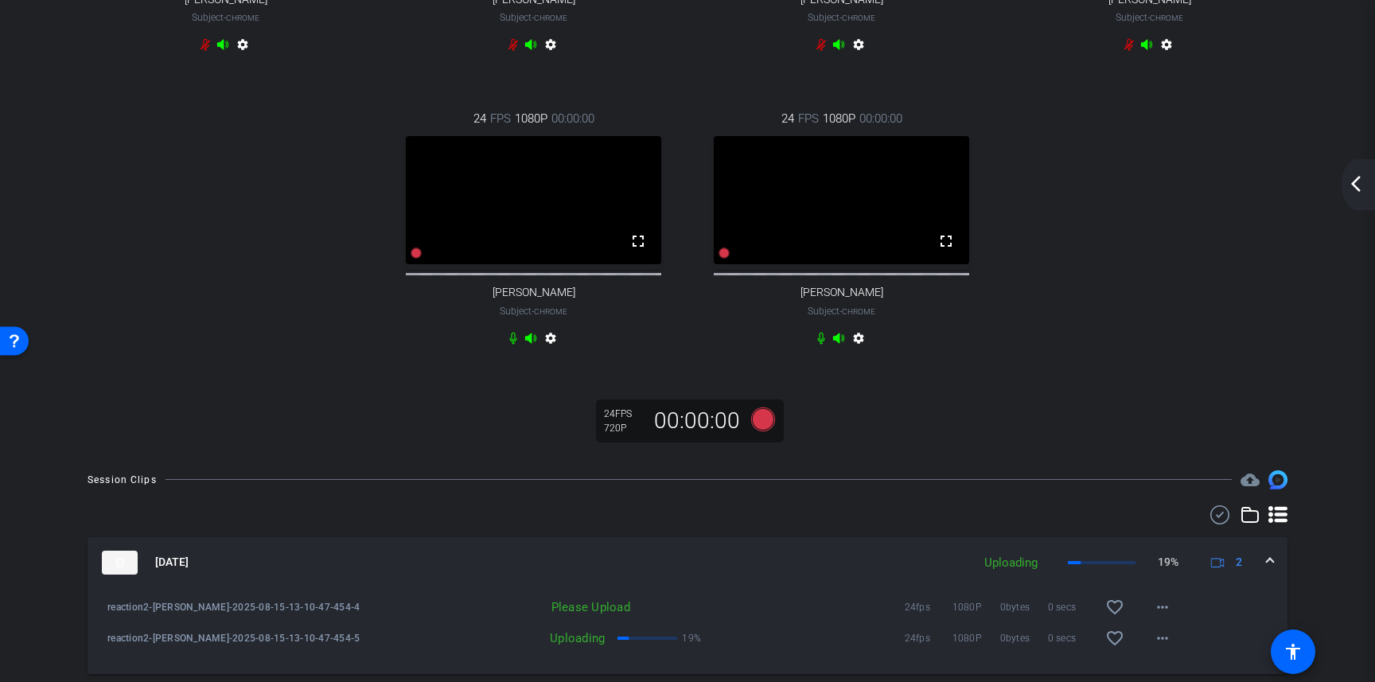
scroll to position [399, 0]
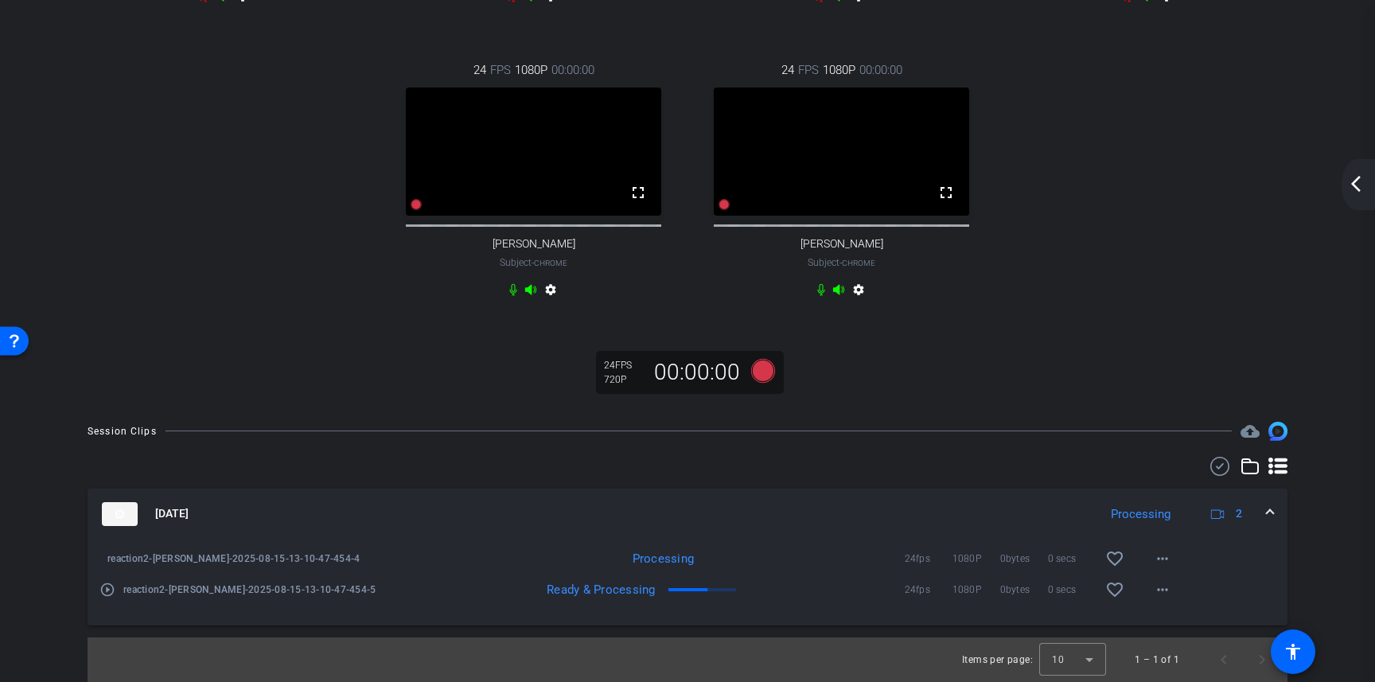
click at [108, 592] on mat-icon "play_circle_outline" at bounding box center [107, 590] width 16 height 16
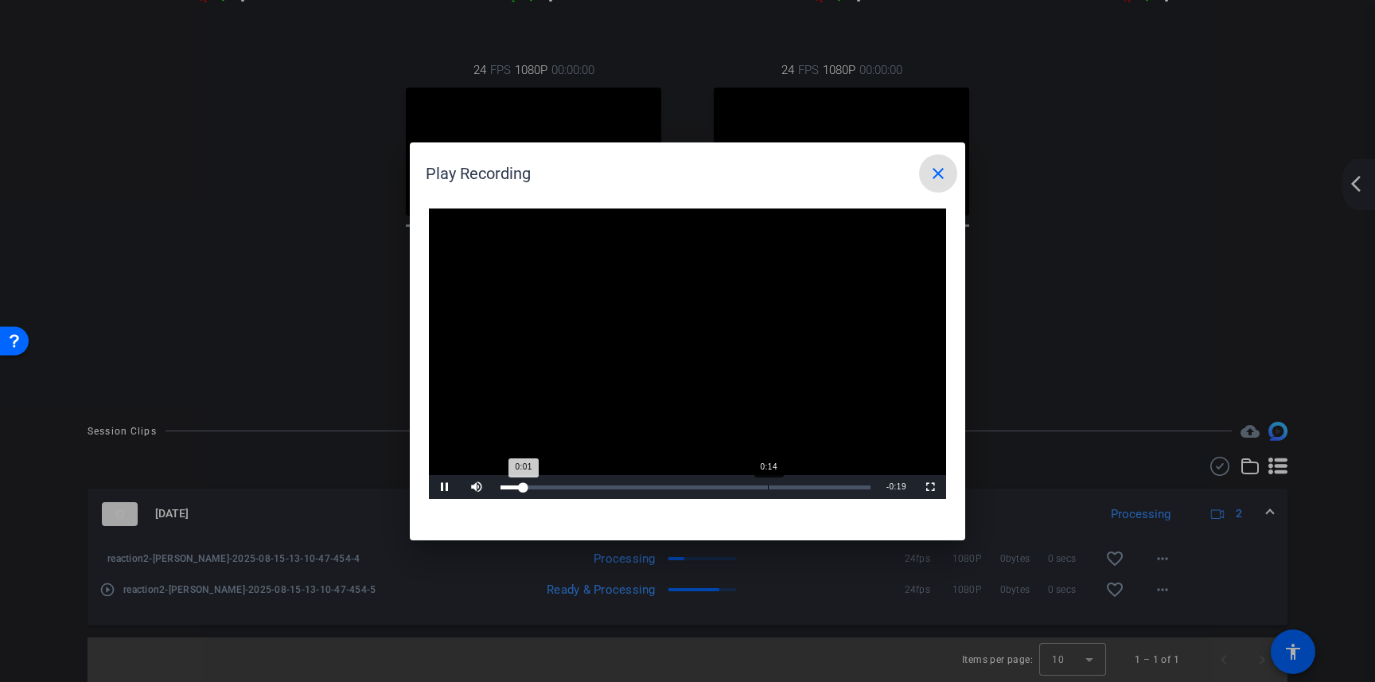
click at [772, 487] on div "Loaded : 2.34% 0:14 0:01" at bounding box center [685, 487] width 370 height 4
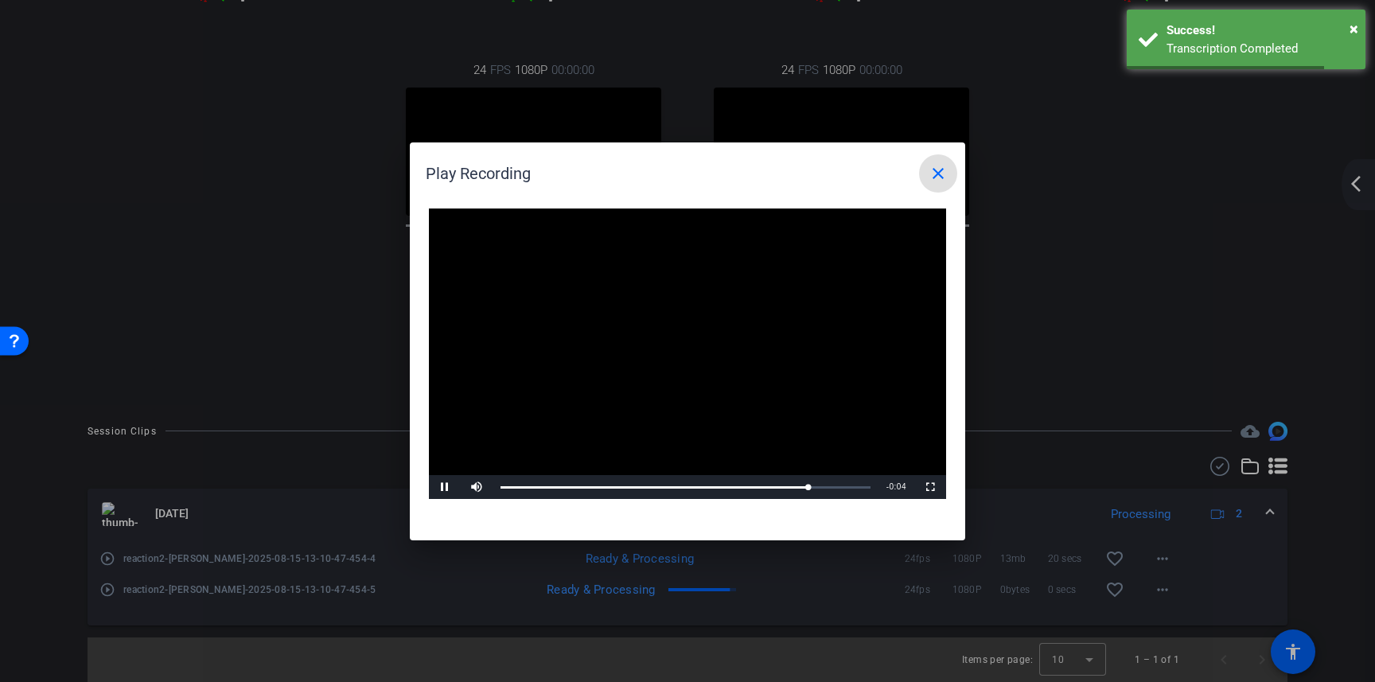
click at [942, 176] on mat-icon "close" at bounding box center [937, 173] width 19 height 19
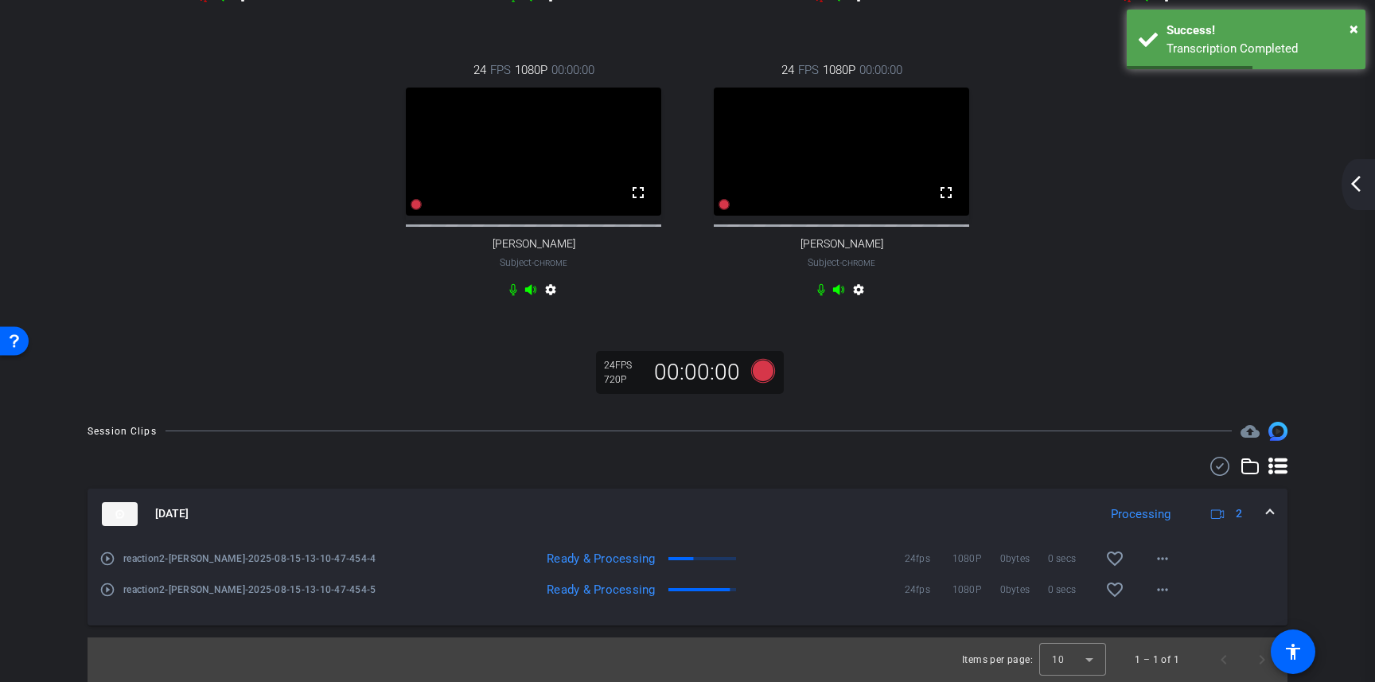
click at [107, 561] on mat-icon "play_circle_outline" at bounding box center [107, 559] width 16 height 16
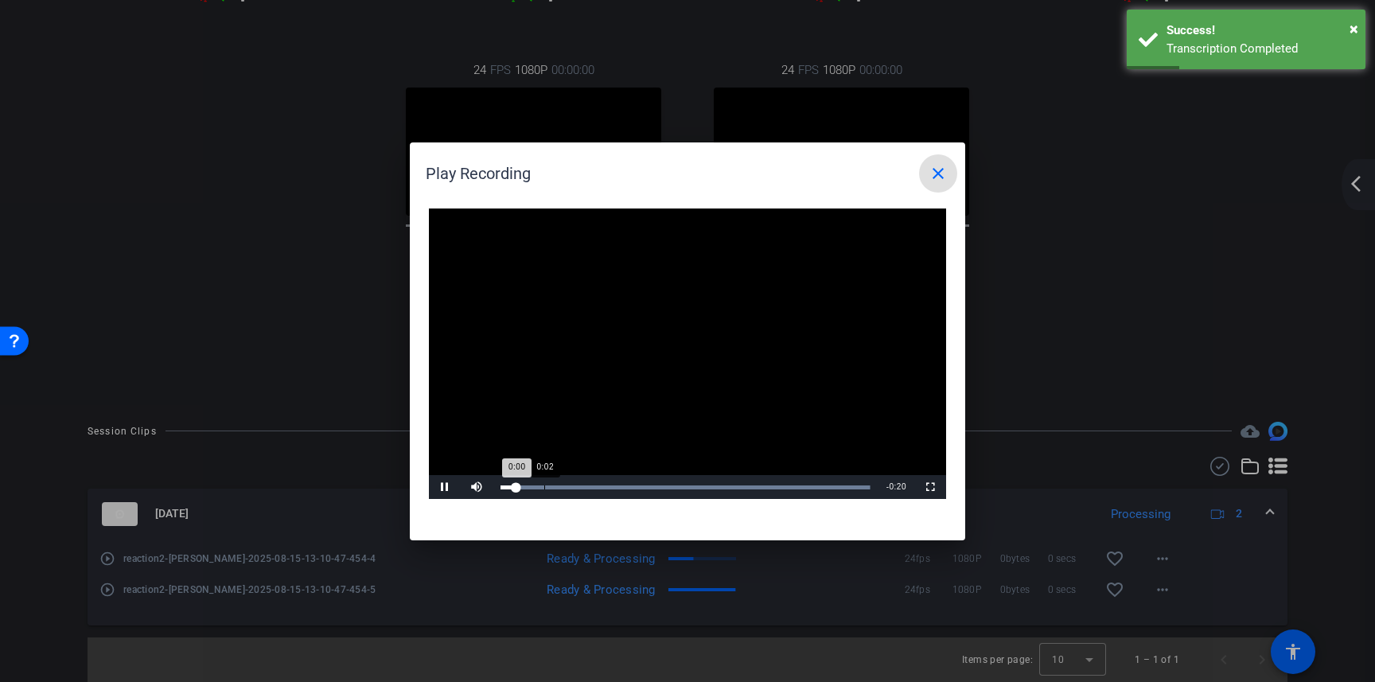
click at [545, 485] on div "0:02" at bounding box center [544, 487] width 1 height 4
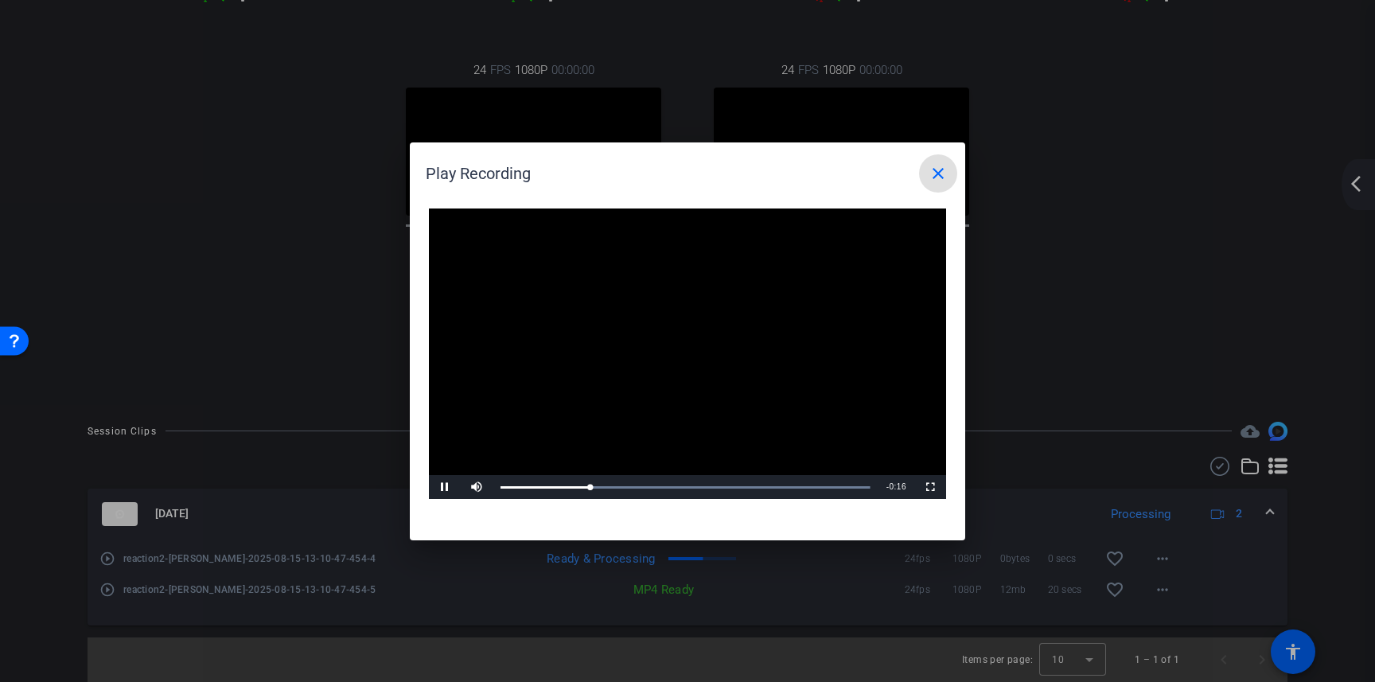
click at [941, 173] on mat-icon "close" at bounding box center [937, 173] width 19 height 19
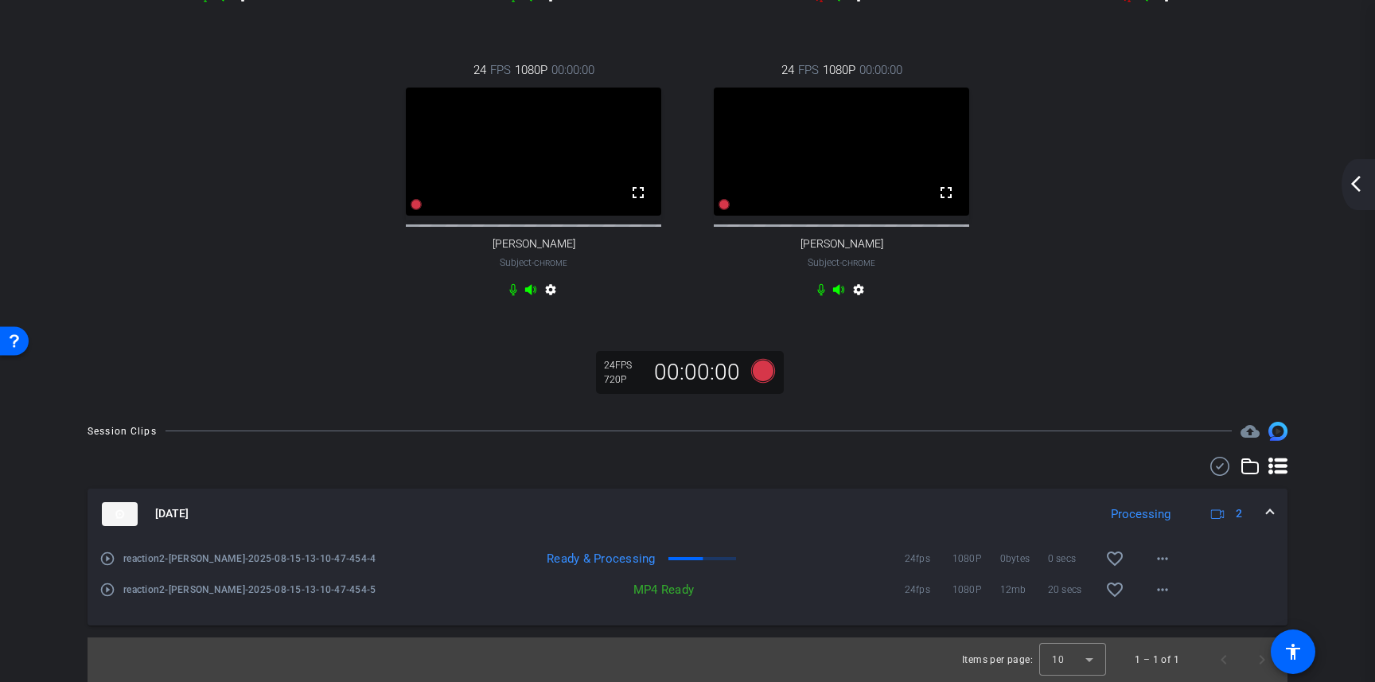
click at [1149, 226] on div "24 FPS 720P 00:00:00 No Video Valerie Subject - Chrome settings 24 FPS 720P 00:…" at bounding box center [688, 39] width 1232 height 578
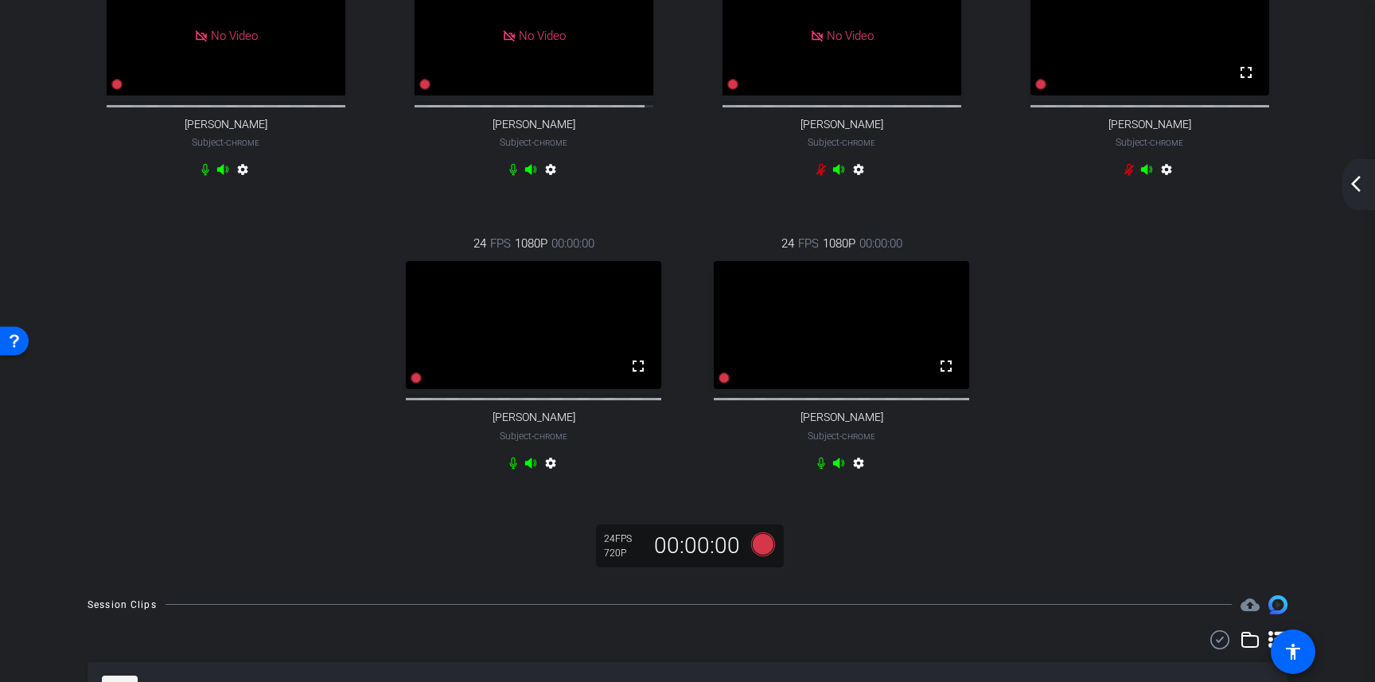
scroll to position [158, 0]
click at [1358, 188] on mat-icon "arrow_back_ios_new" at bounding box center [1355, 183] width 19 height 19
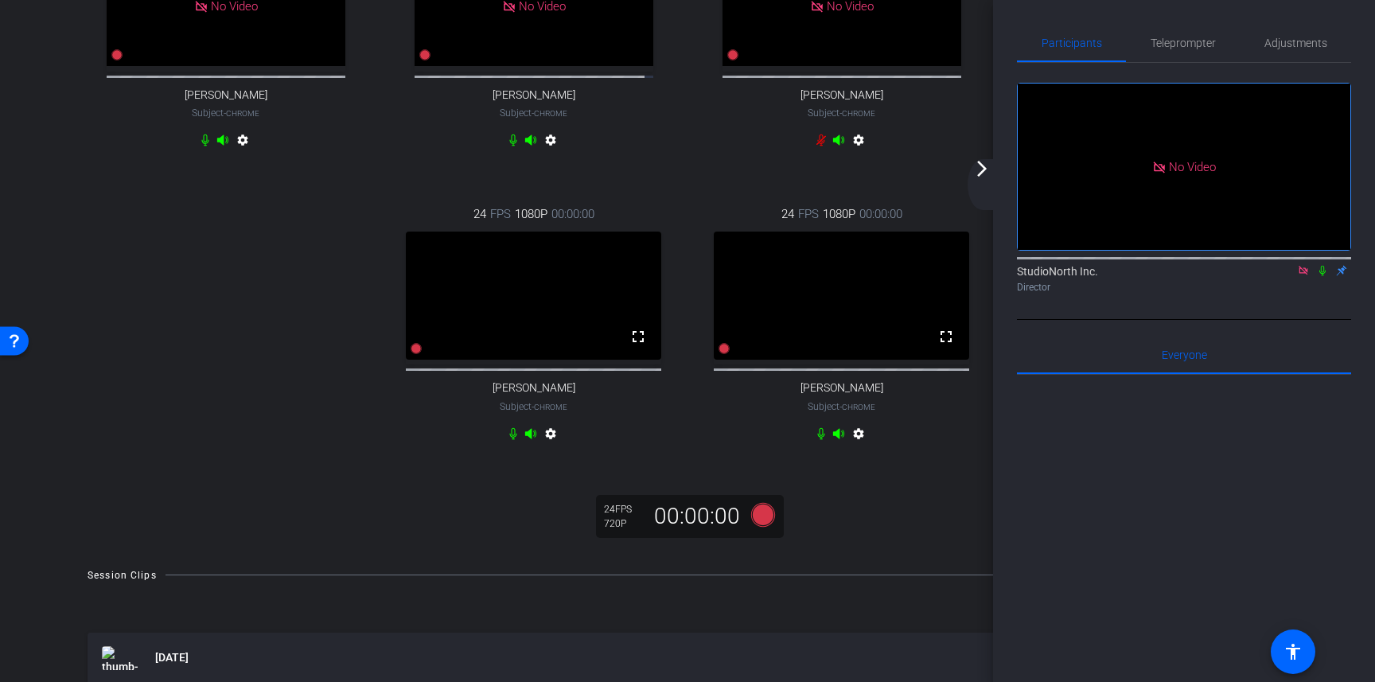
scroll to position [193, 0]
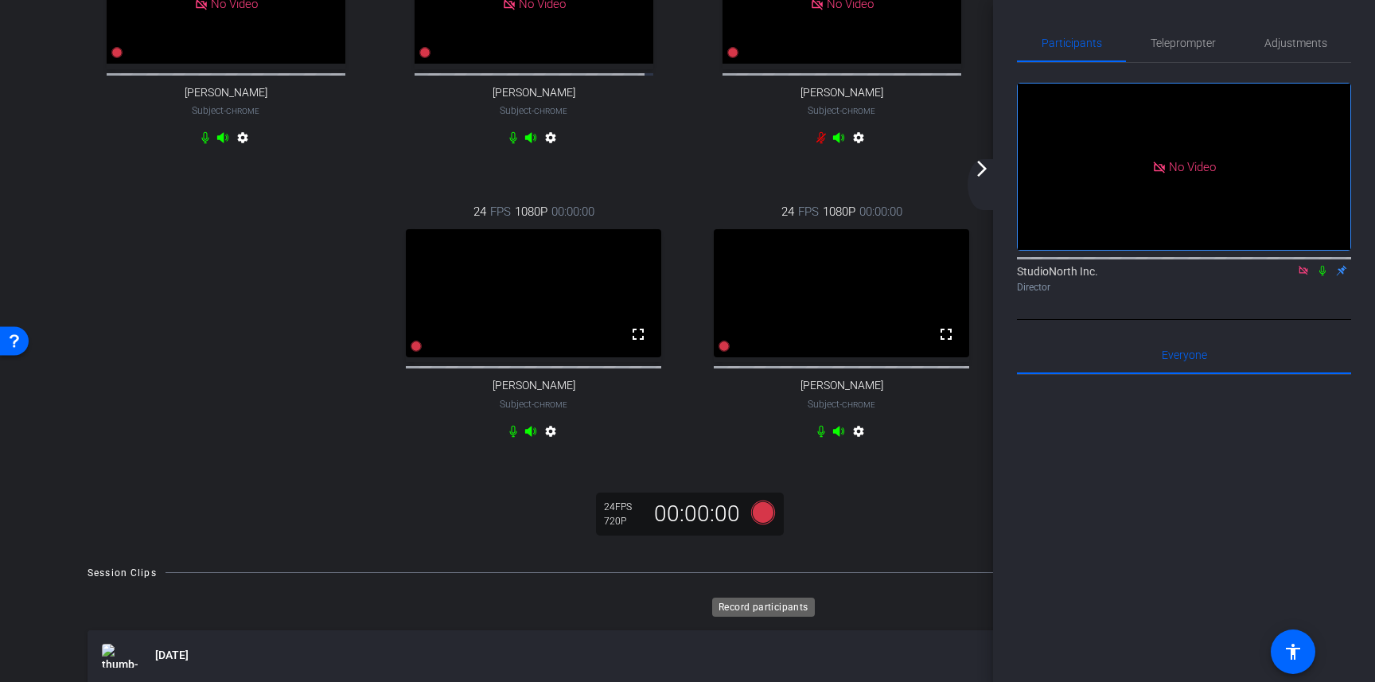
click at [762, 523] on icon at bounding box center [763, 512] width 24 height 24
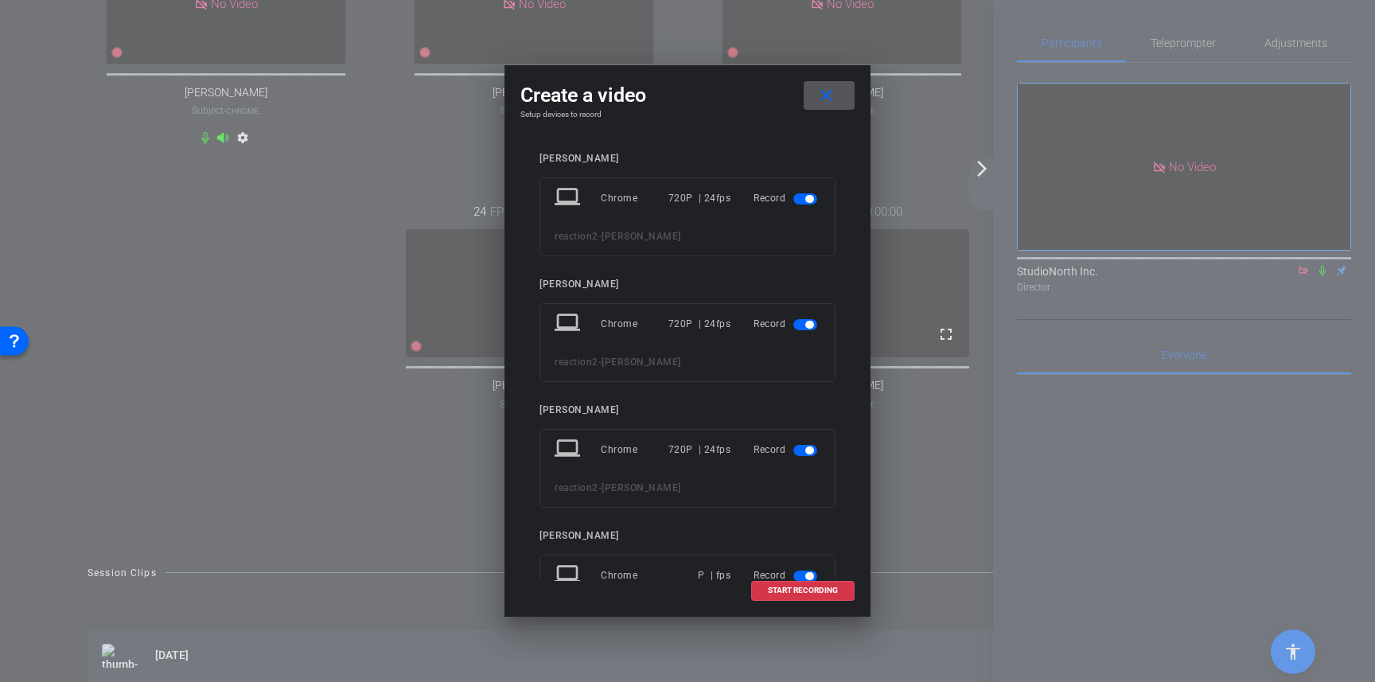
click at [810, 198] on span "button" at bounding box center [809, 199] width 8 height 8
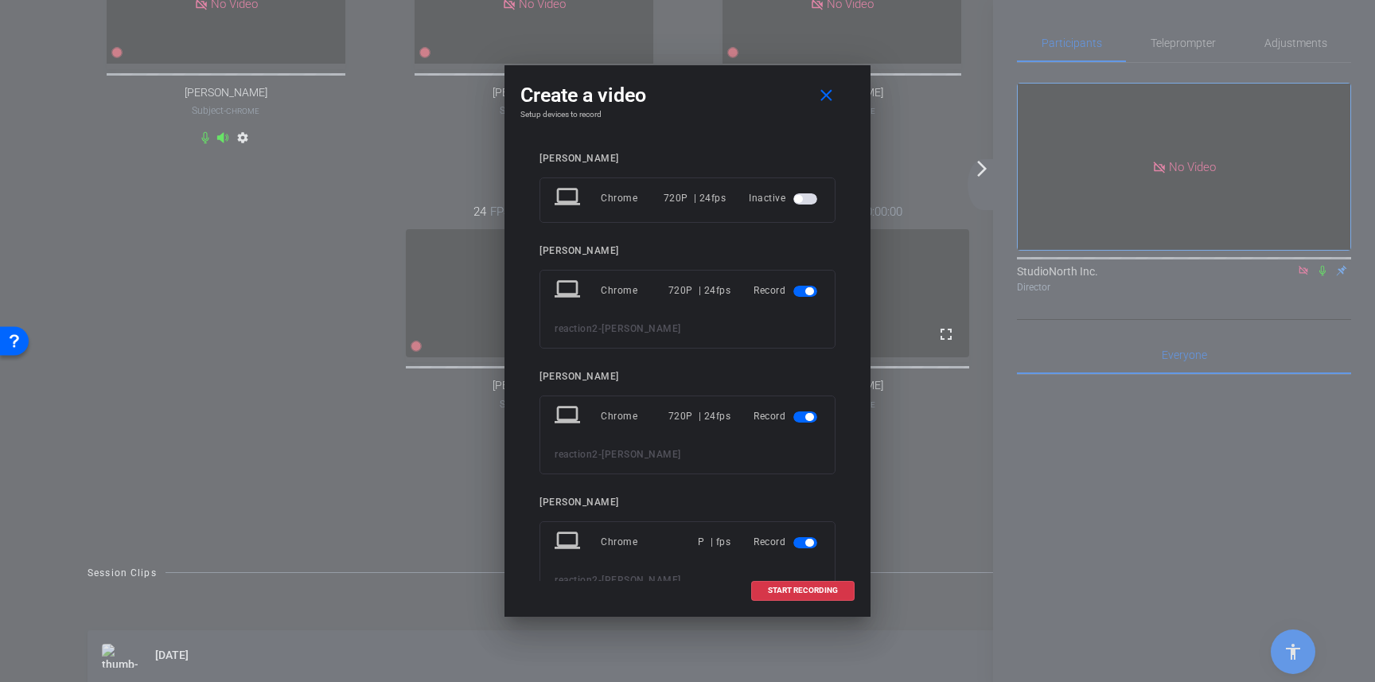
click at [806, 291] on span "button" at bounding box center [809, 291] width 8 height 8
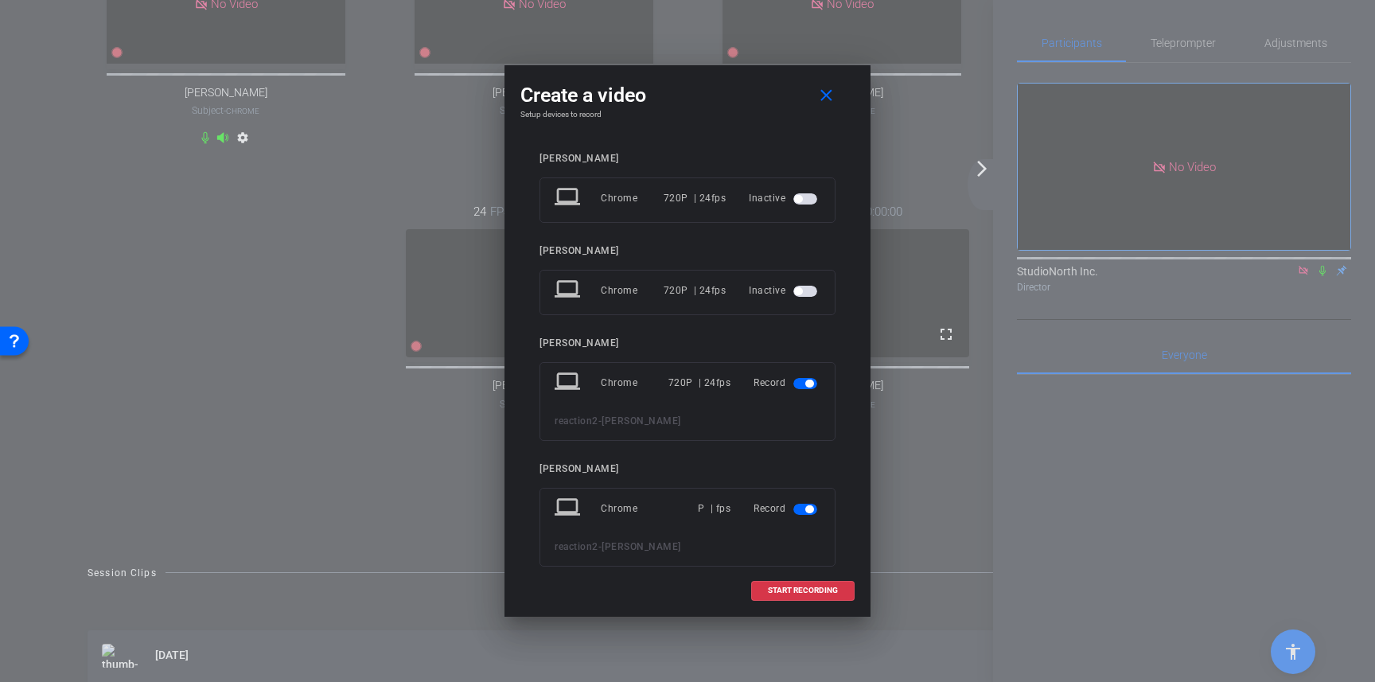
click at [804, 383] on span "button" at bounding box center [805, 383] width 24 height 11
click at [801, 479] on span "button" at bounding box center [805, 475] width 24 height 11
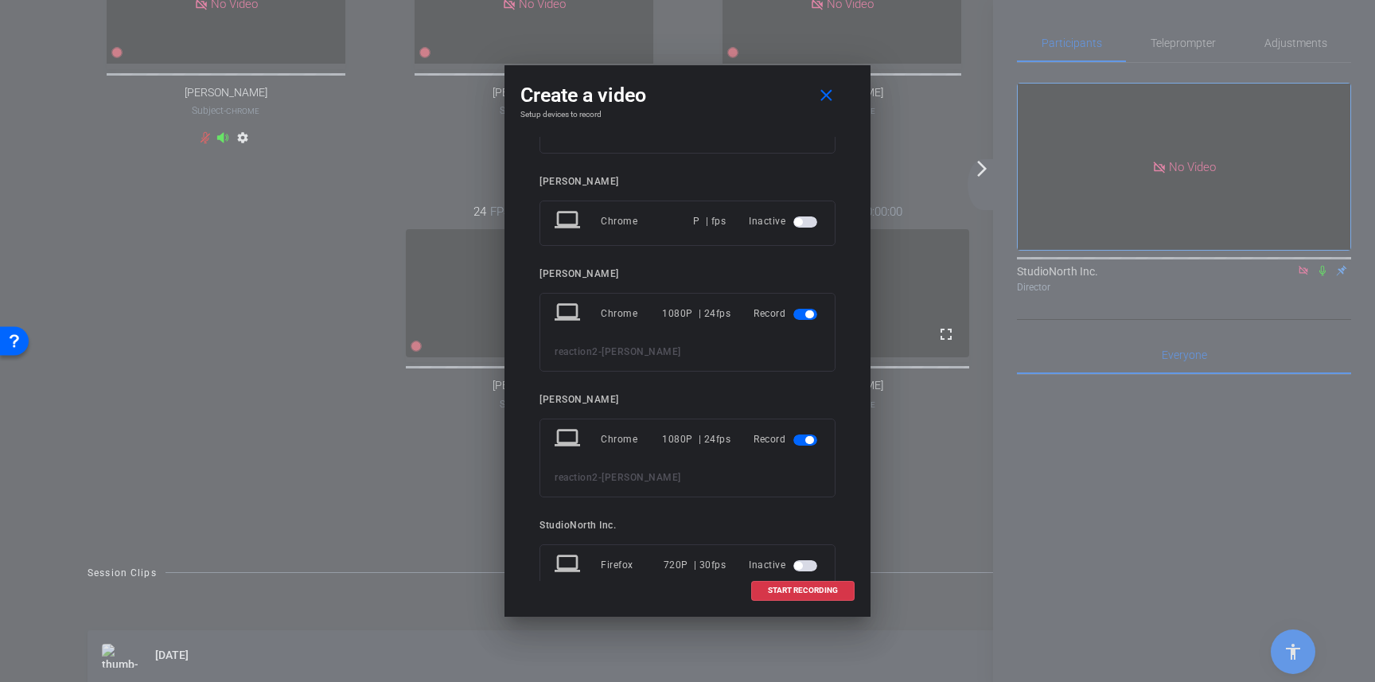
scroll to position [301, 0]
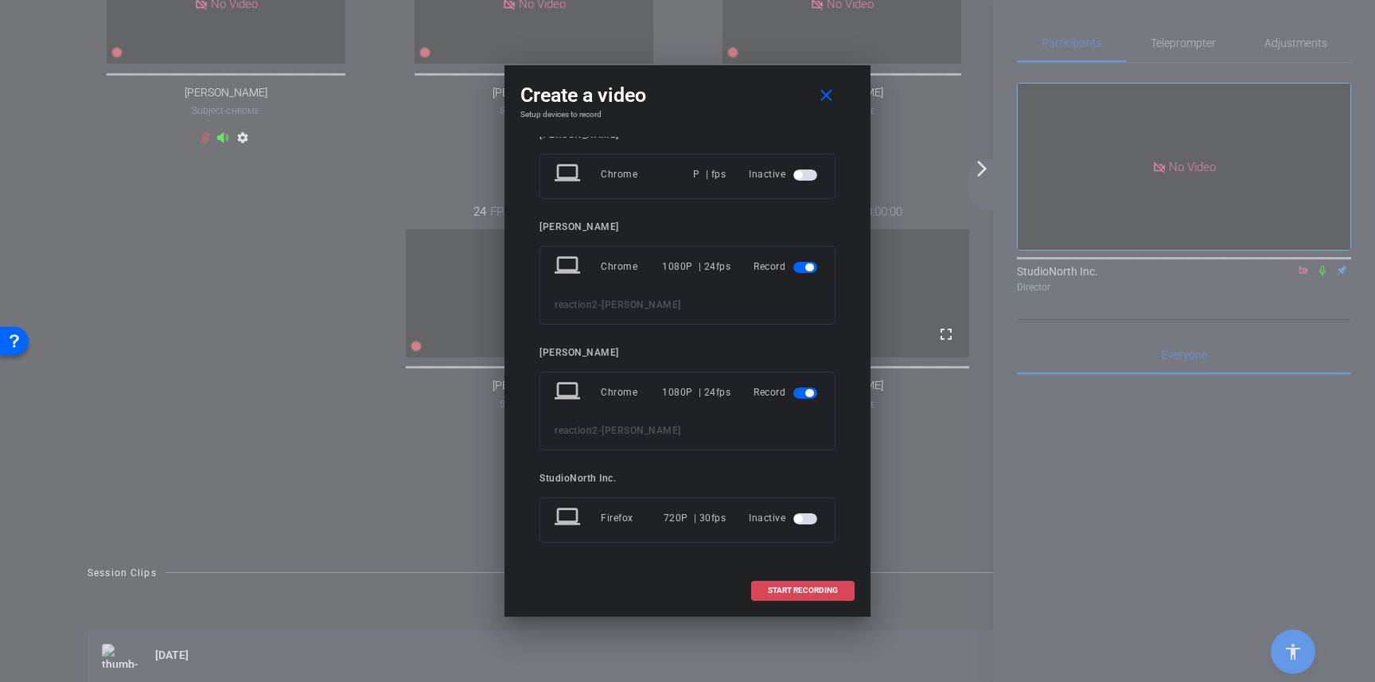
click at [792, 594] on span "START RECORDING" at bounding box center [803, 590] width 70 height 8
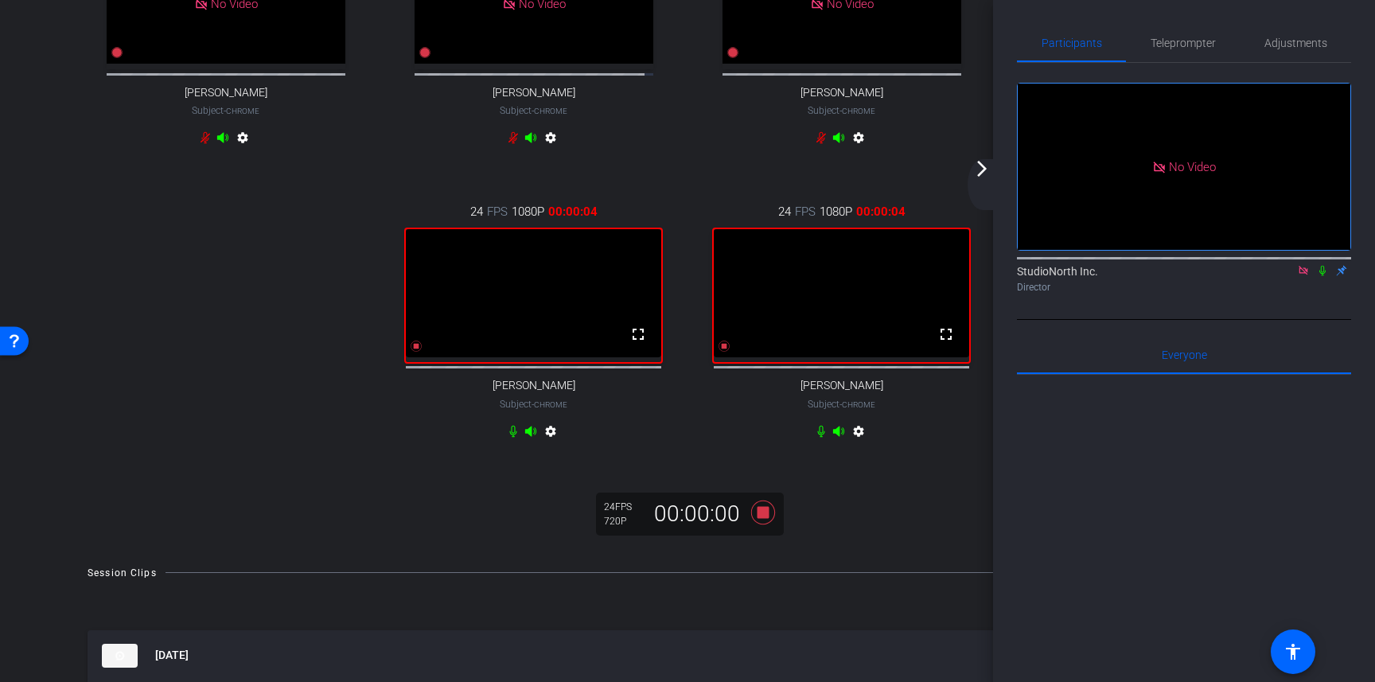
click at [1322, 271] on icon at bounding box center [1322, 270] width 13 height 11
click at [1318, 275] on icon at bounding box center [1322, 270] width 13 height 11
click at [1322, 272] on icon at bounding box center [1322, 271] width 6 height 10
click at [1321, 304] on div "No Video StudioNorth Inc. Director" at bounding box center [1184, 191] width 334 height 257
click at [763, 523] on icon at bounding box center [763, 512] width 24 height 24
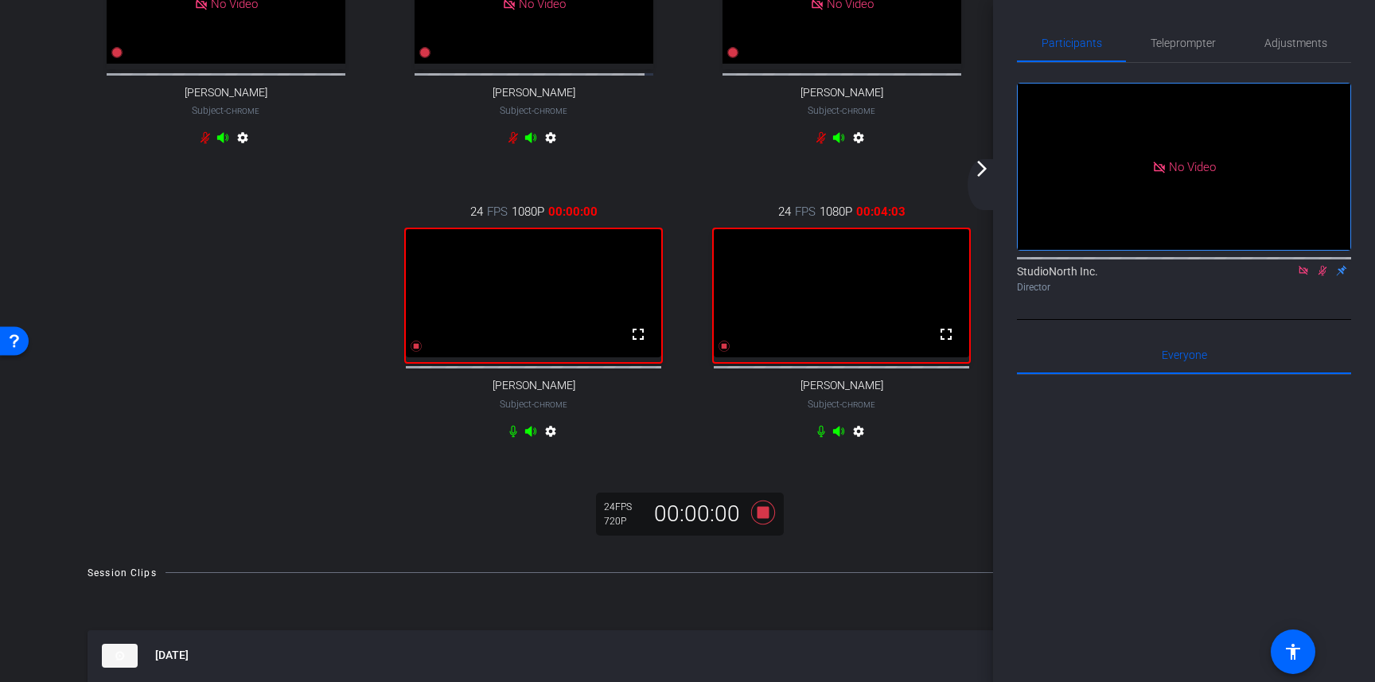
click at [1324, 272] on icon at bounding box center [1322, 270] width 13 height 11
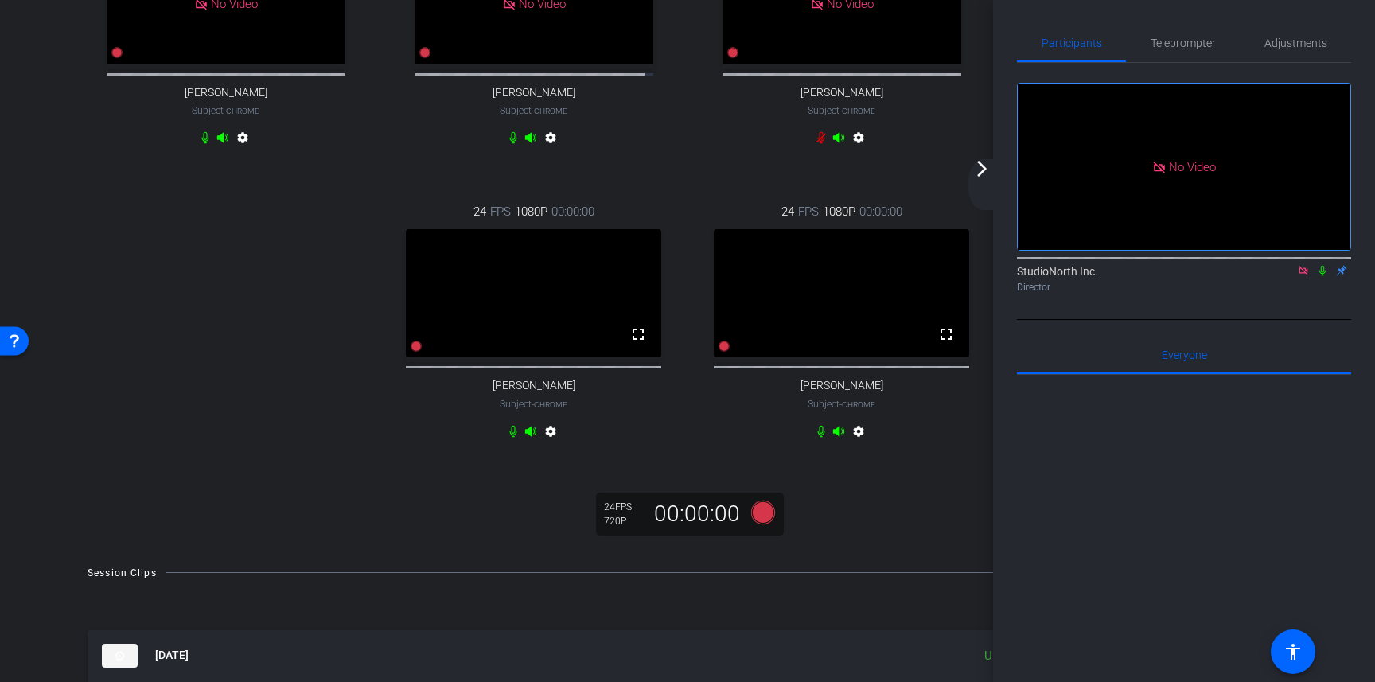
click at [983, 174] on mat-icon "arrow_forward_ios" at bounding box center [981, 168] width 19 height 19
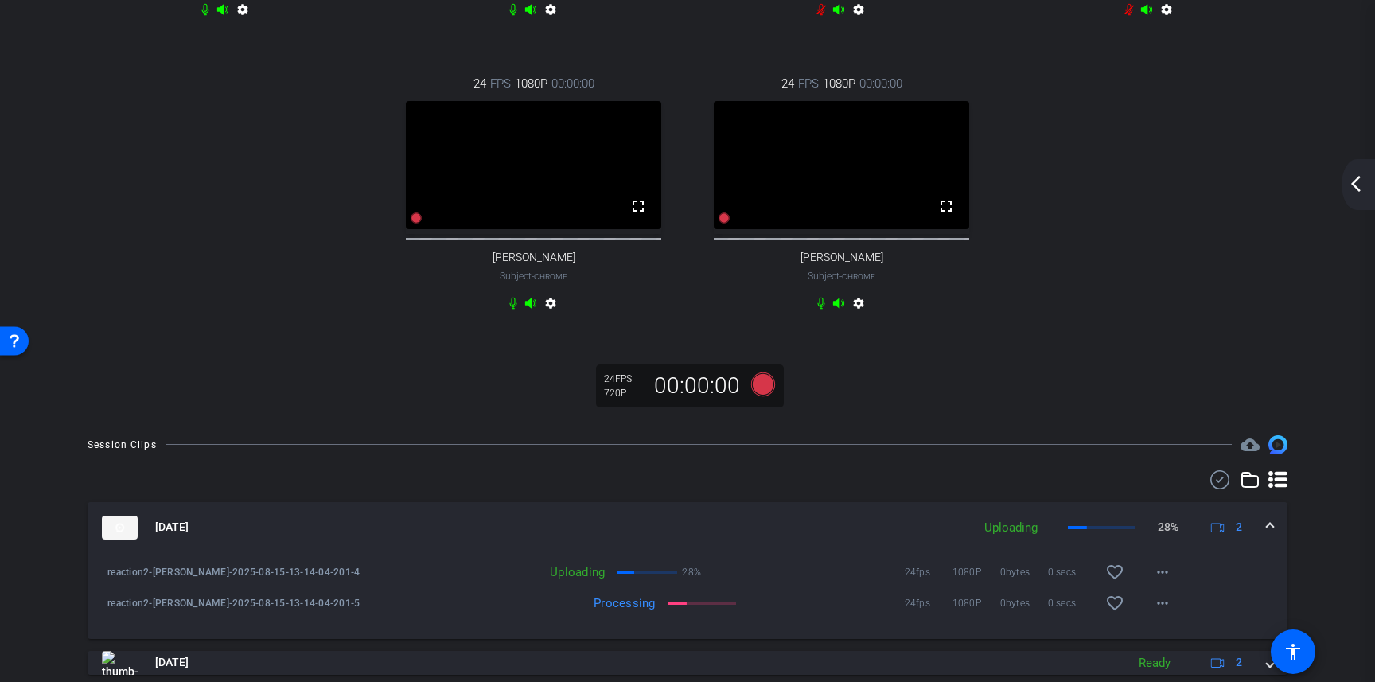
scroll to position [434, 0]
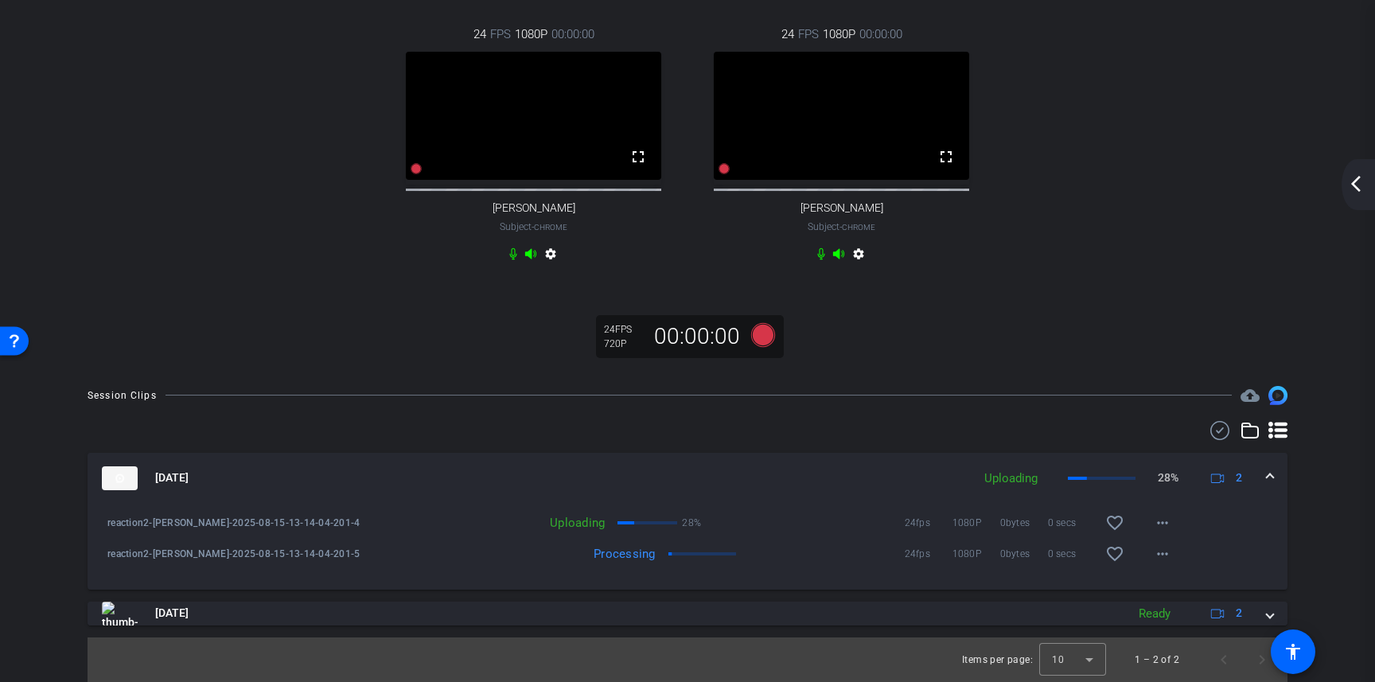
click at [1355, 181] on mat-icon "arrow_back_ios_new" at bounding box center [1355, 183] width 19 height 19
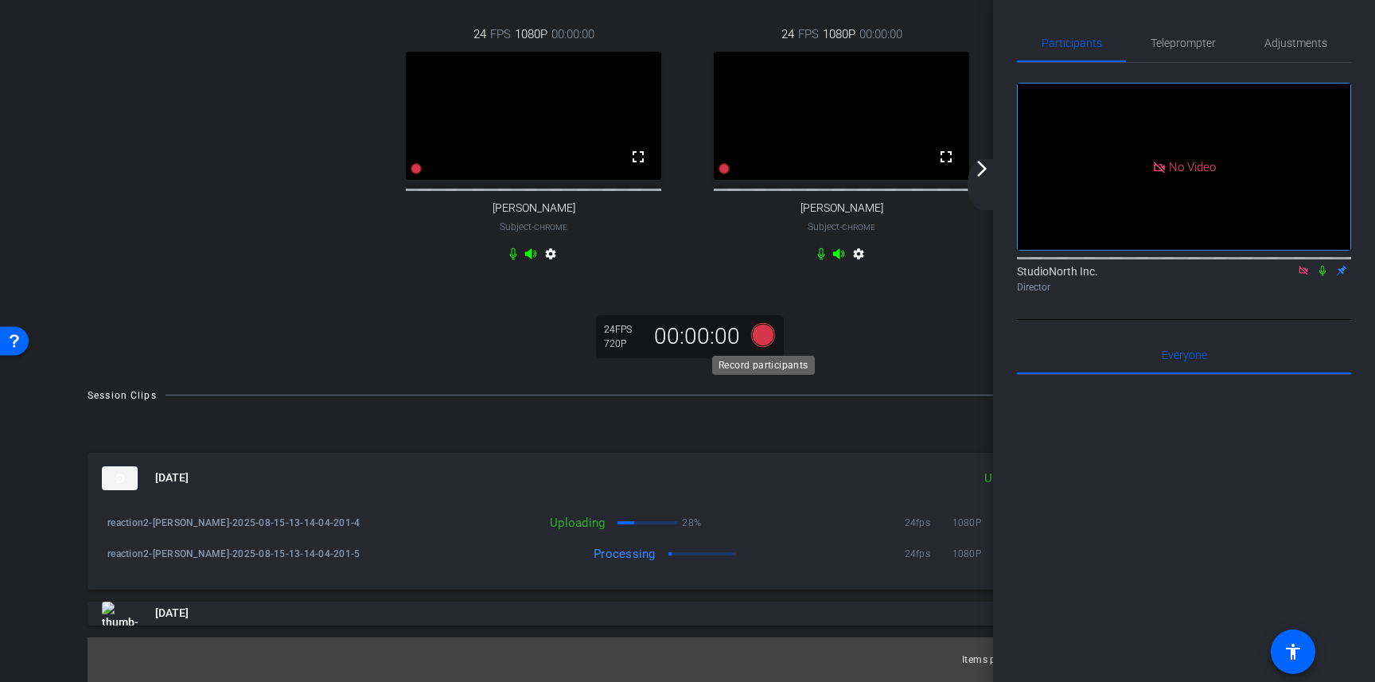
click at [761, 335] on icon at bounding box center [763, 334] width 24 height 24
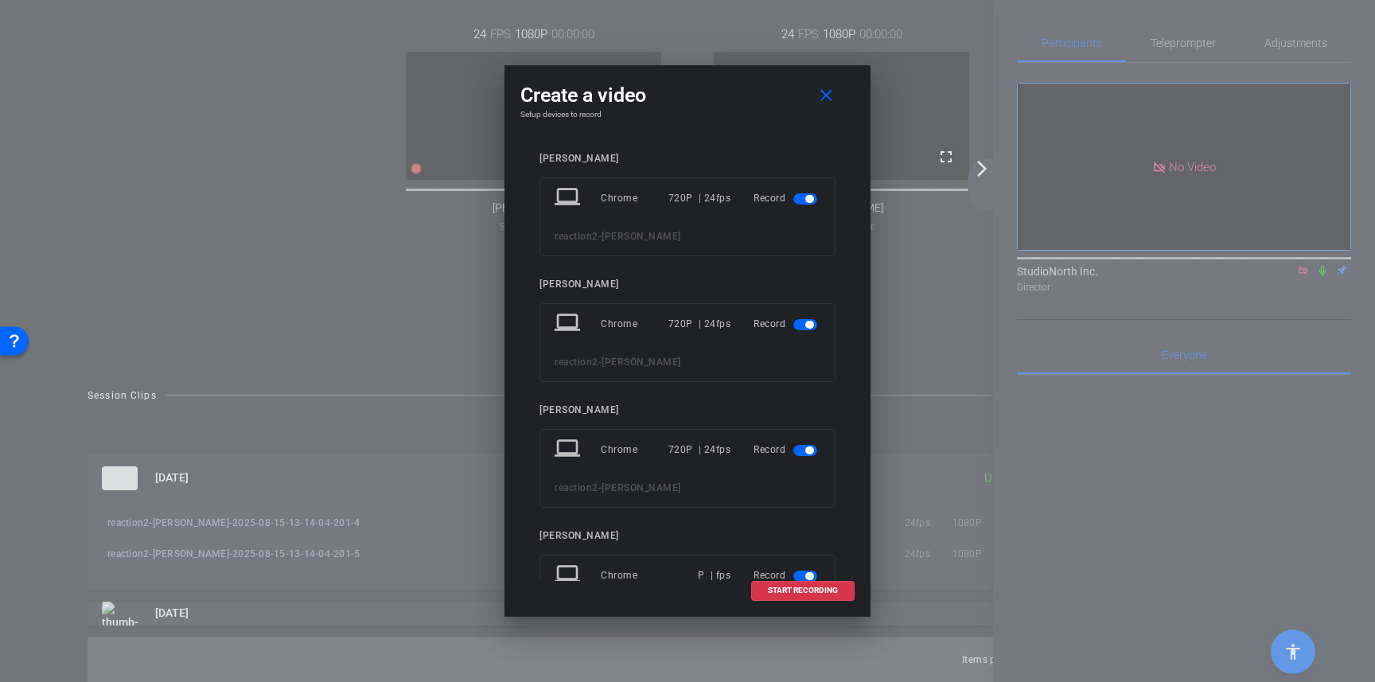
click at [804, 202] on span "button" at bounding box center [805, 198] width 24 height 11
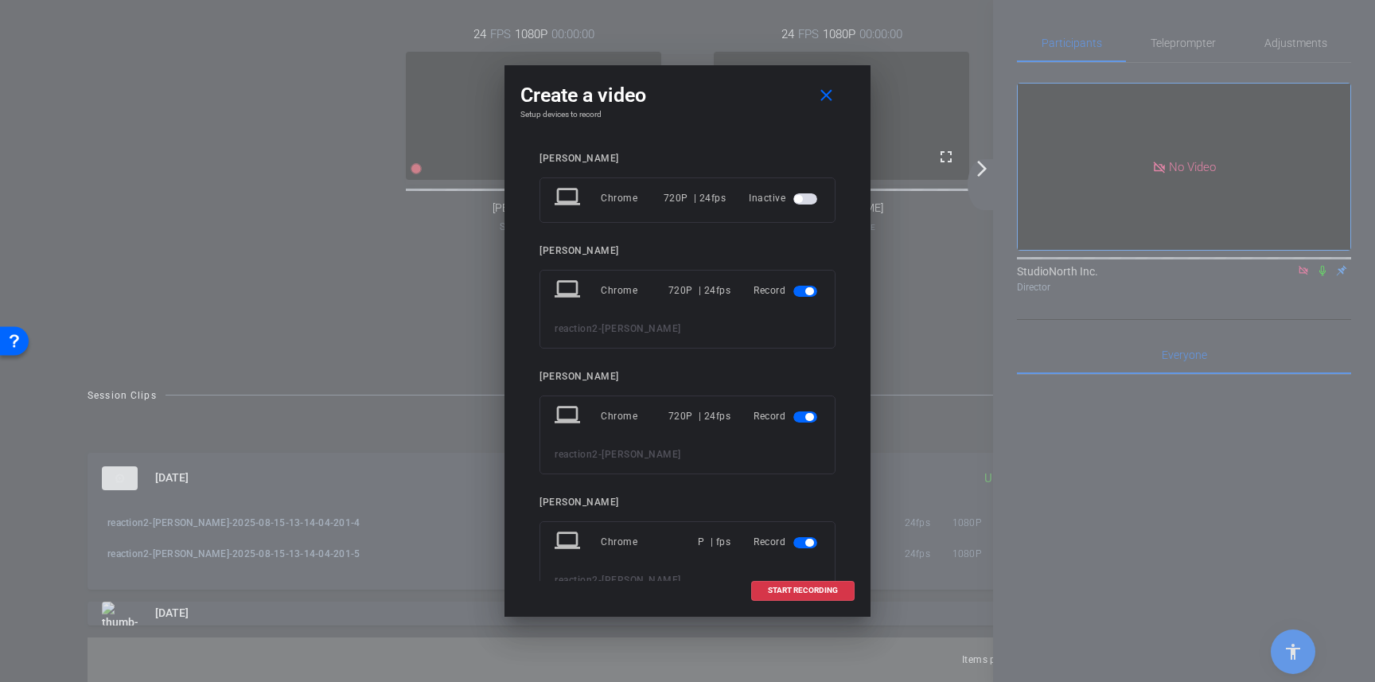
click at [799, 291] on span "button" at bounding box center [805, 291] width 24 height 11
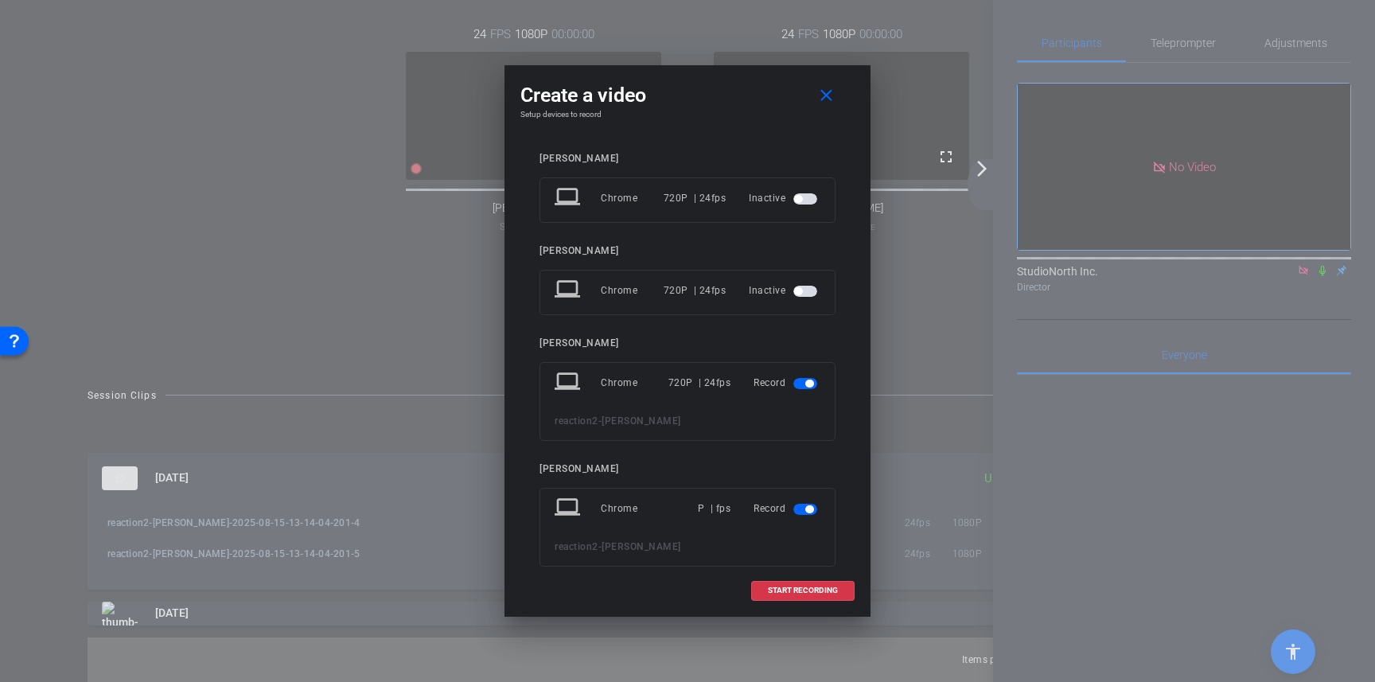
click at [801, 383] on span "button" at bounding box center [805, 383] width 24 height 11
click at [800, 478] on span "button" at bounding box center [805, 475] width 24 height 11
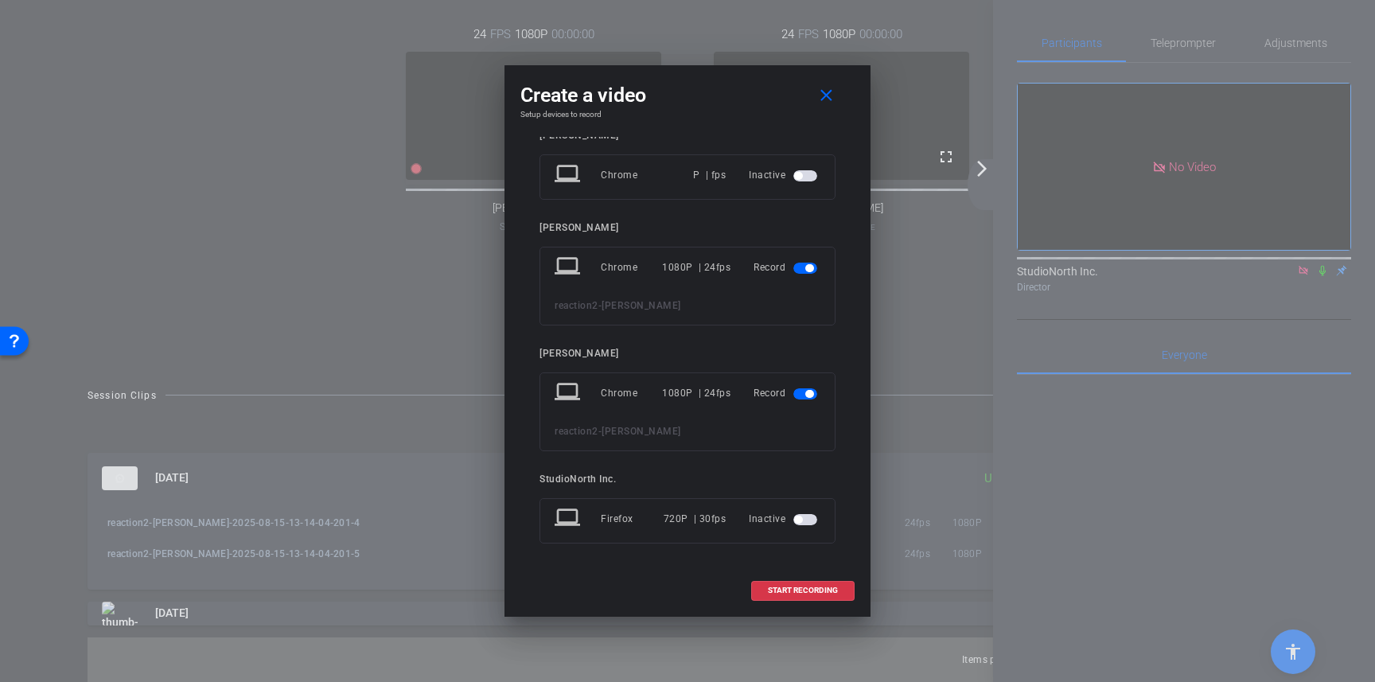
scroll to position [301, 0]
click at [823, 94] on mat-icon "close" at bounding box center [826, 96] width 20 height 20
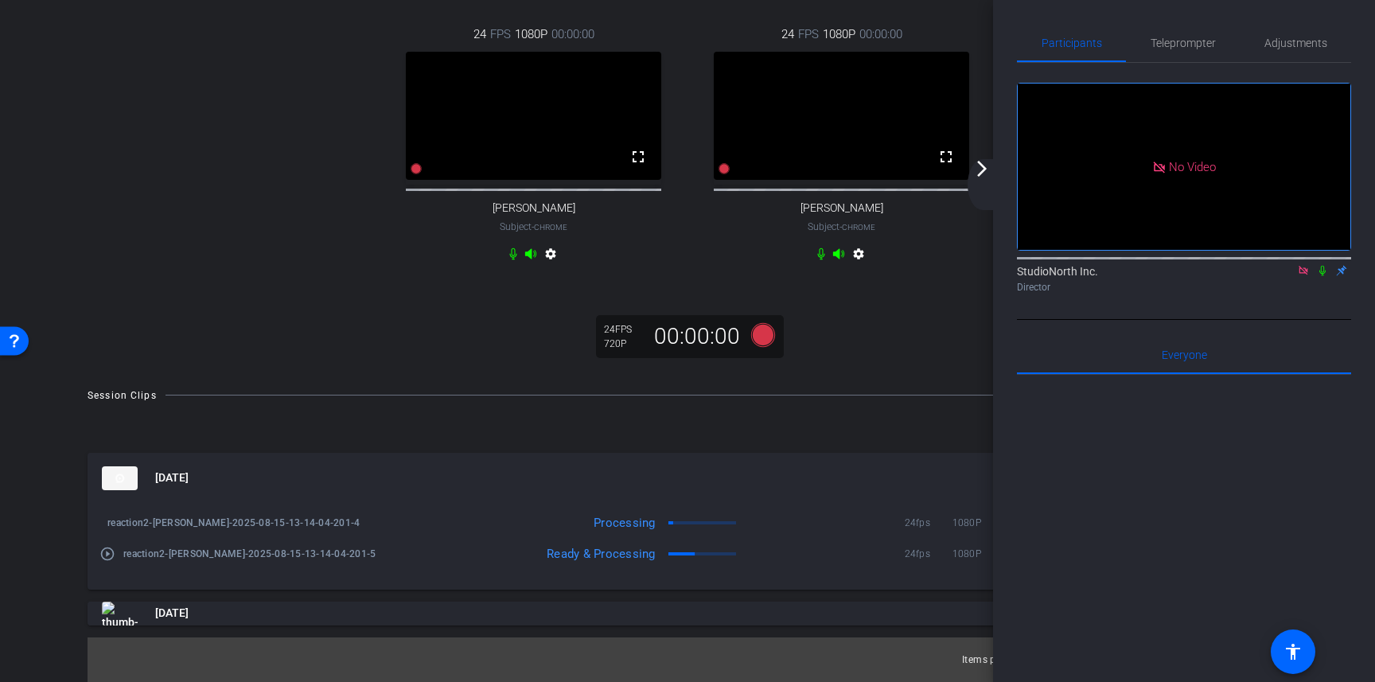
click at [1322, 270] on icon at bounding box center [1322, 270] width 13 height 11
click at [551, 253] on mat-icon "settings" at bounding box center [550, 256] width 19 height 19
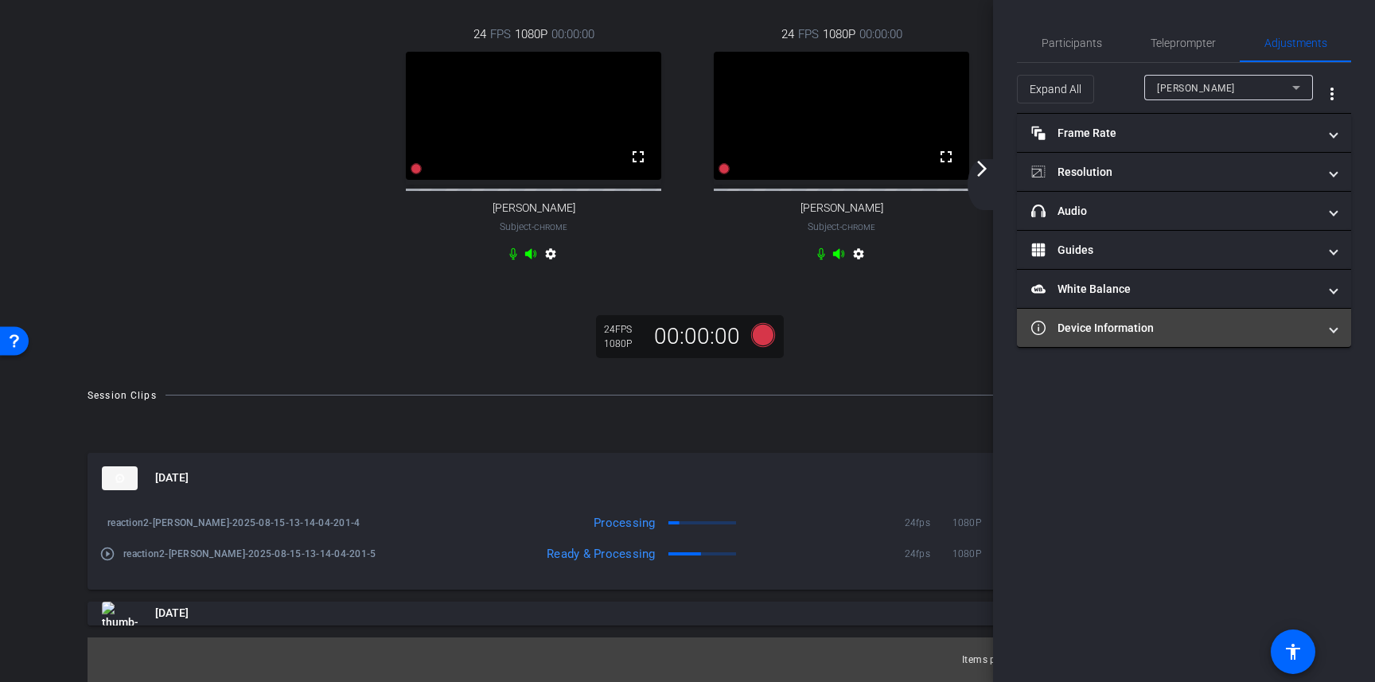
click at [1335, 333] on span at bounding box center [1333, 328] width 6 height 17
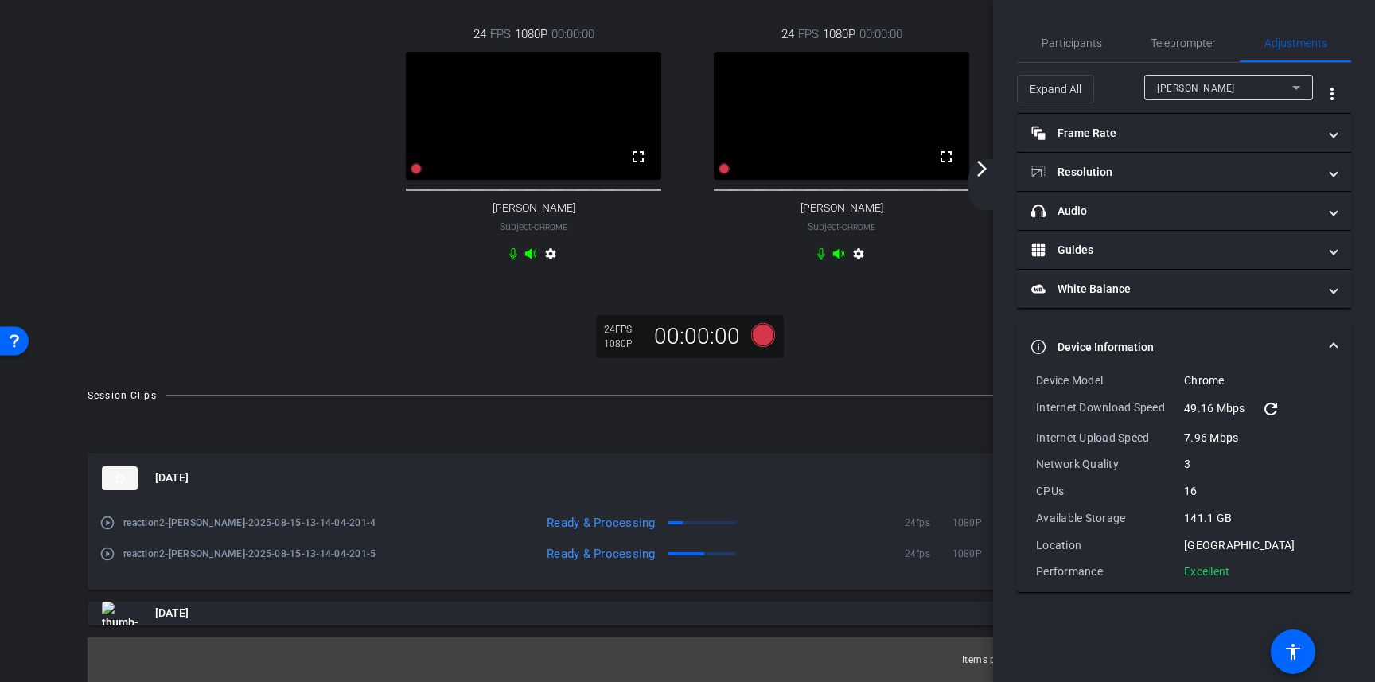
click at [1336, 344] on span at bounding box center [1333, 347] width 6 height 17
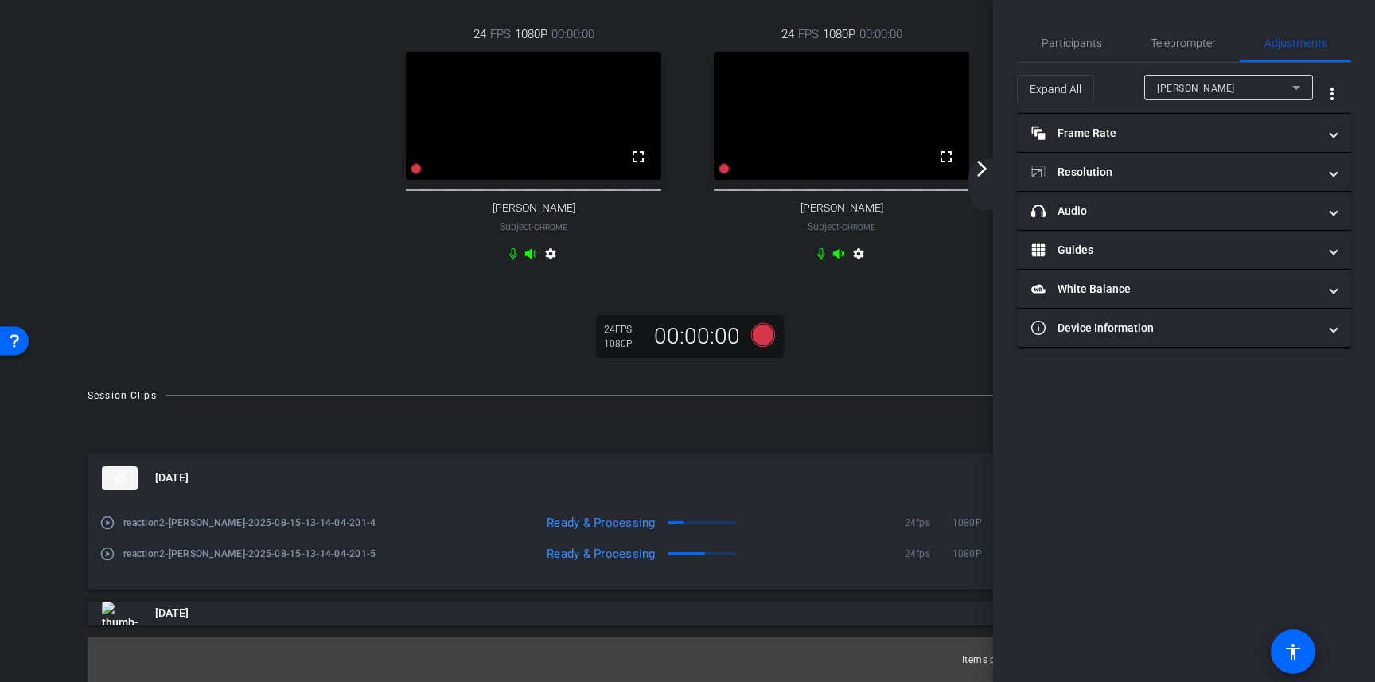
click at [106, 520] on mat-icon "play_circle_outline" at bounding box center [107, 523] width 16 height 16
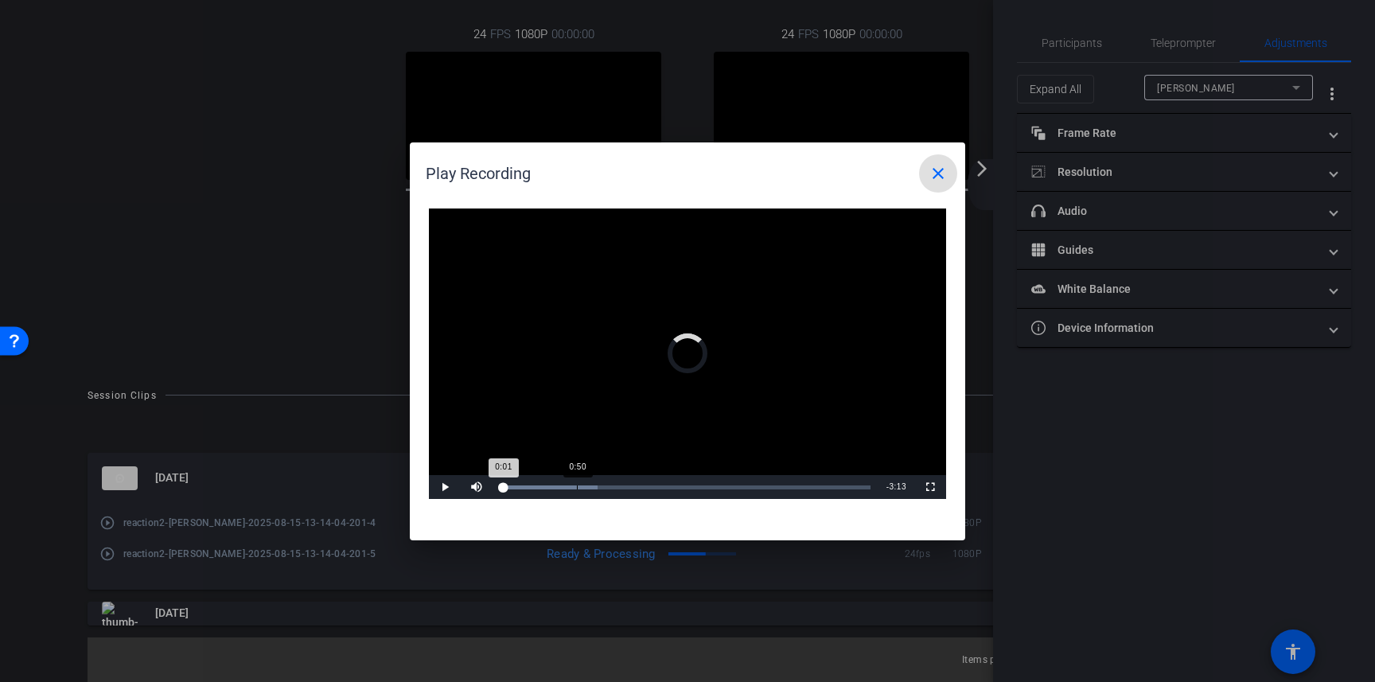
click at [577, 490] on div "Loaded : 26.32% 0:50 0:01" at bounding box center [685, 487] width 386 height 24
click at [791, 489] on div "Loaded : 26.32% 3:11 3:11" at bounding box center [685, 487] width 386 height 24
click at [939, 177] on mat-icon "close" at bounding box center [937, 173] width 19 height 19
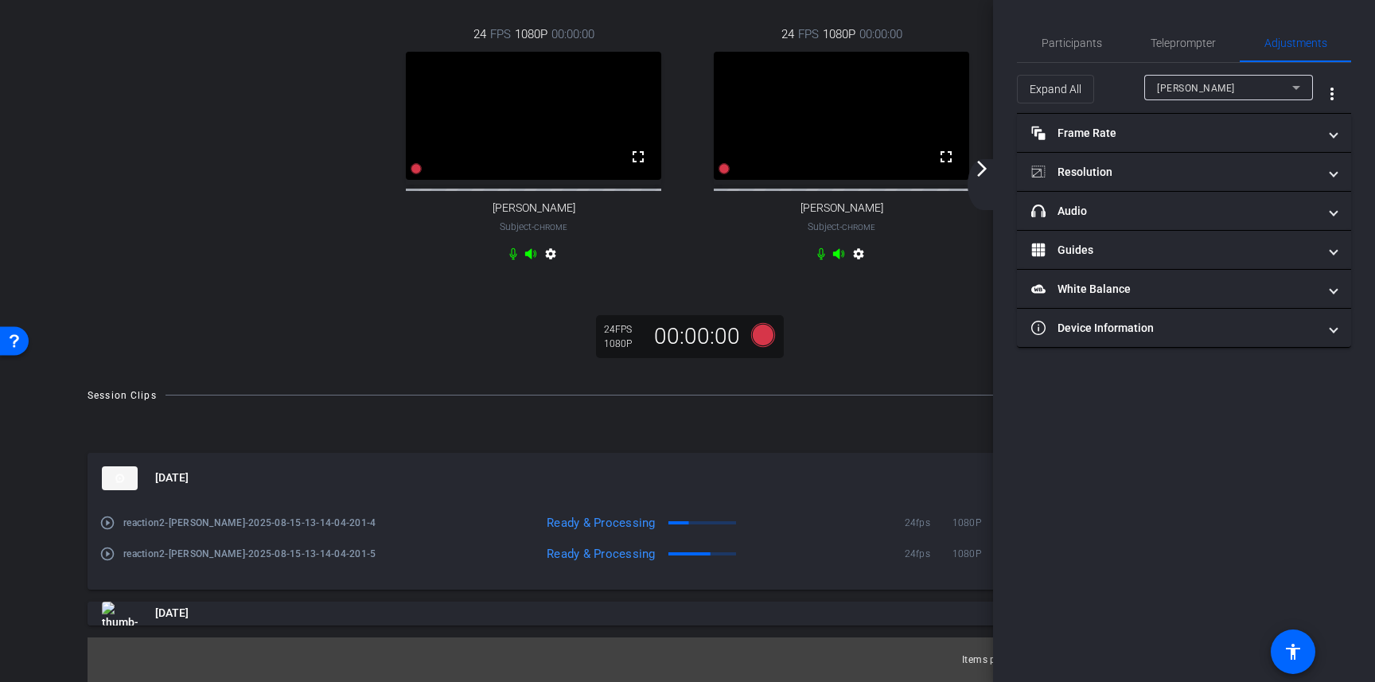
scroll to position [408, 0]
click at [983, 175] on mat-icon "arrow_forward_ios" at bounding box center [981, 168] width 19 height 19
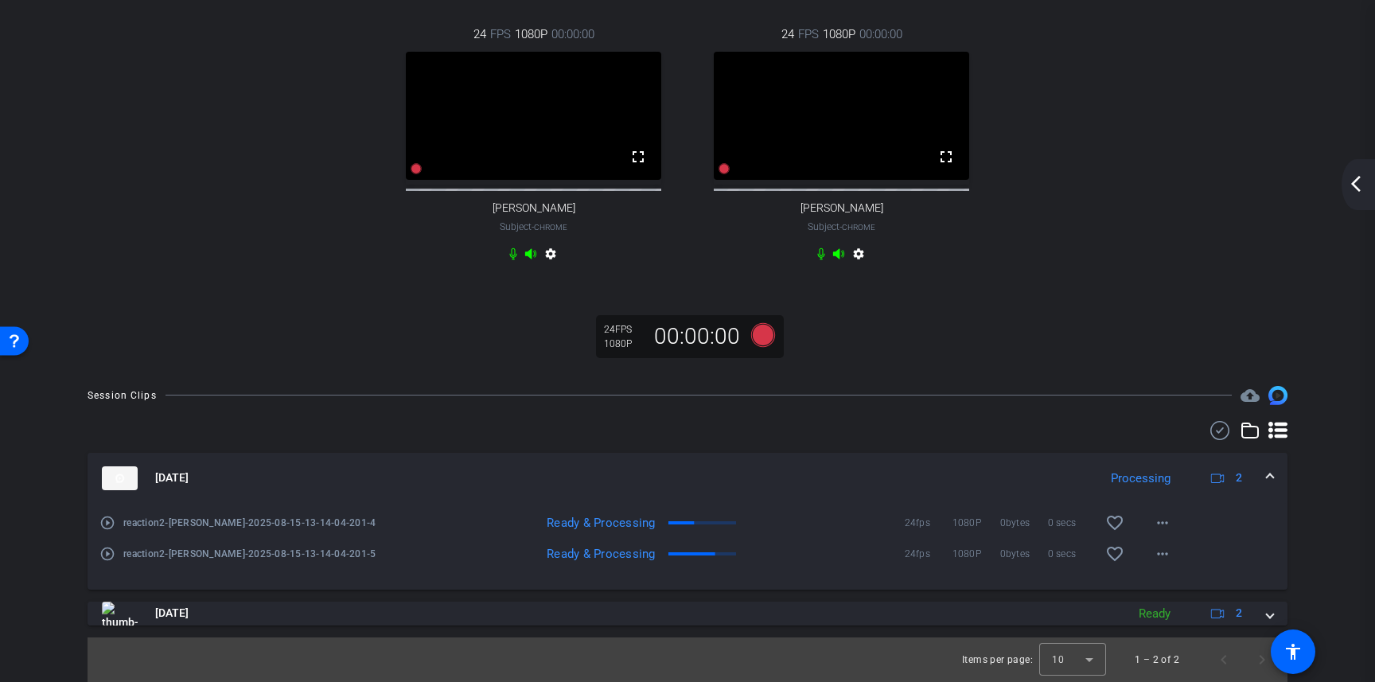
click at [1362, 196] on div "arrow_back_ios_new arrow_forward_ios" at bounding box center [1357, 184] width 33 height 51
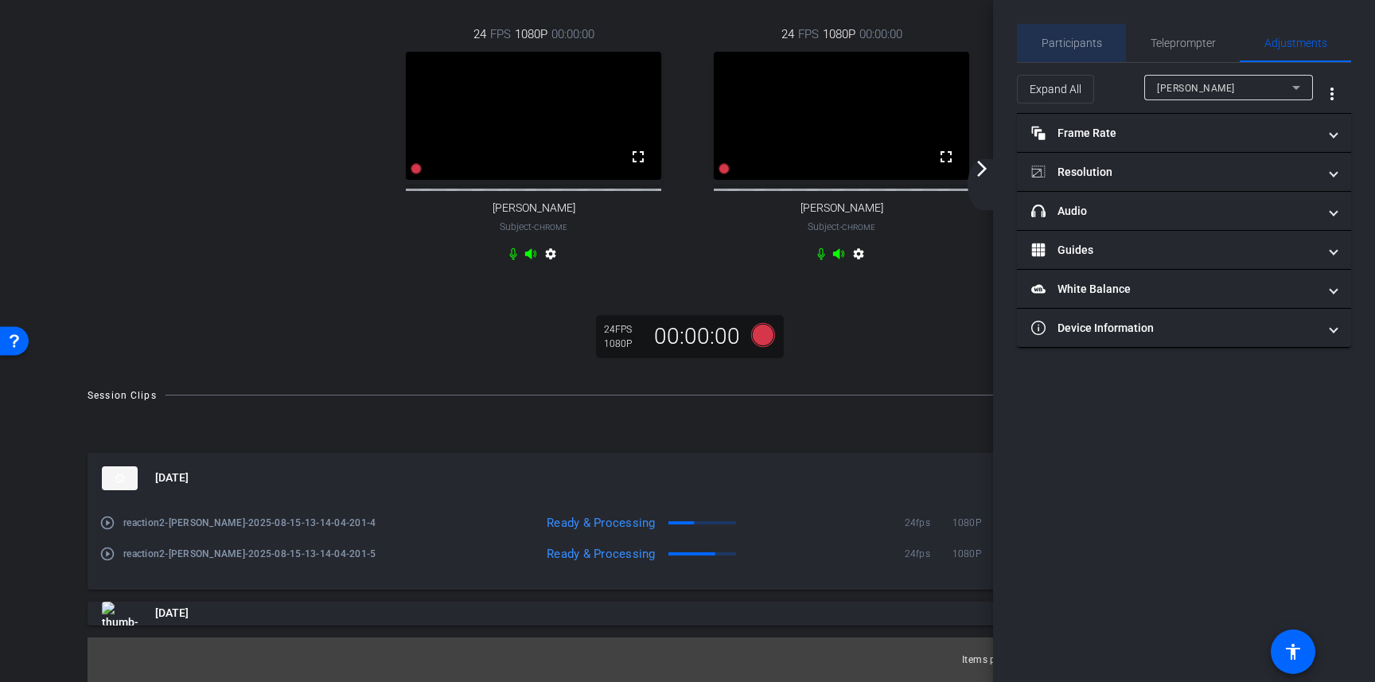
click at [1074, 50] on span "Participants" at bounding box center [1071, 43] width 60 height 38
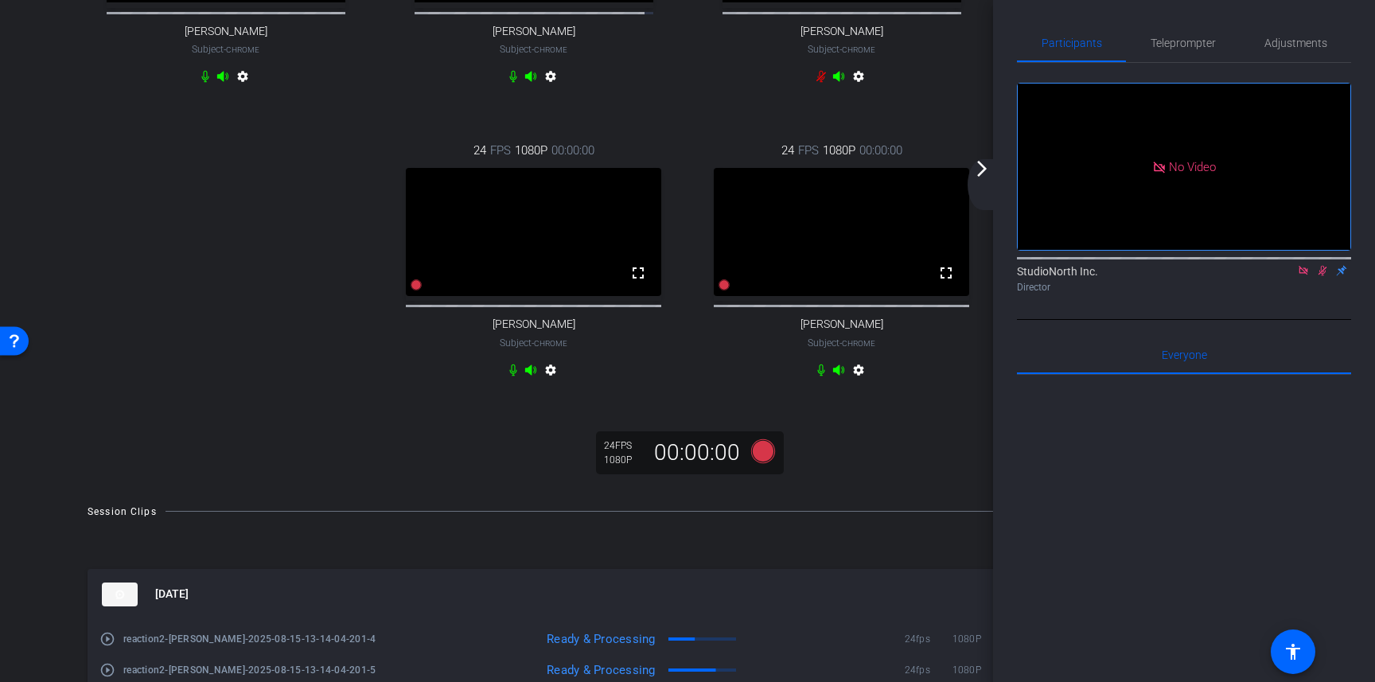
scroll to position [249, 0]
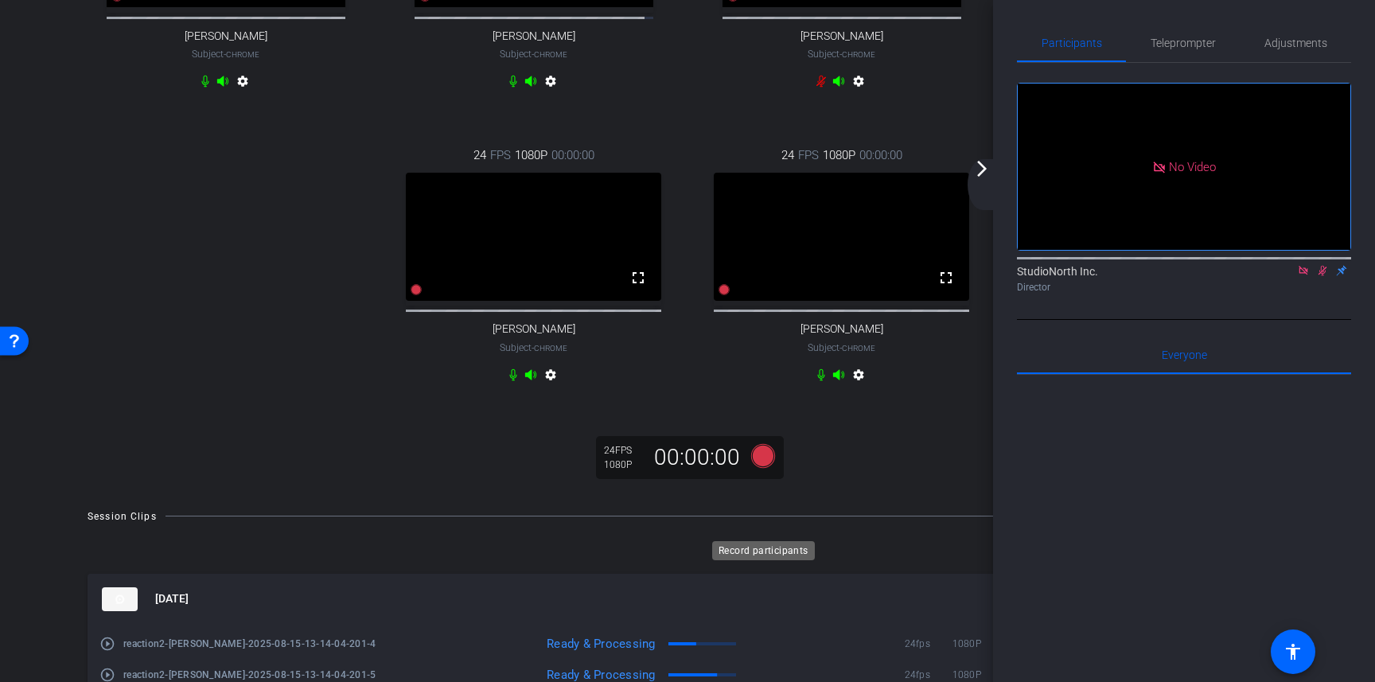
click at [757, 467] on icon at bounding box center [763, 455] width 24 height 24
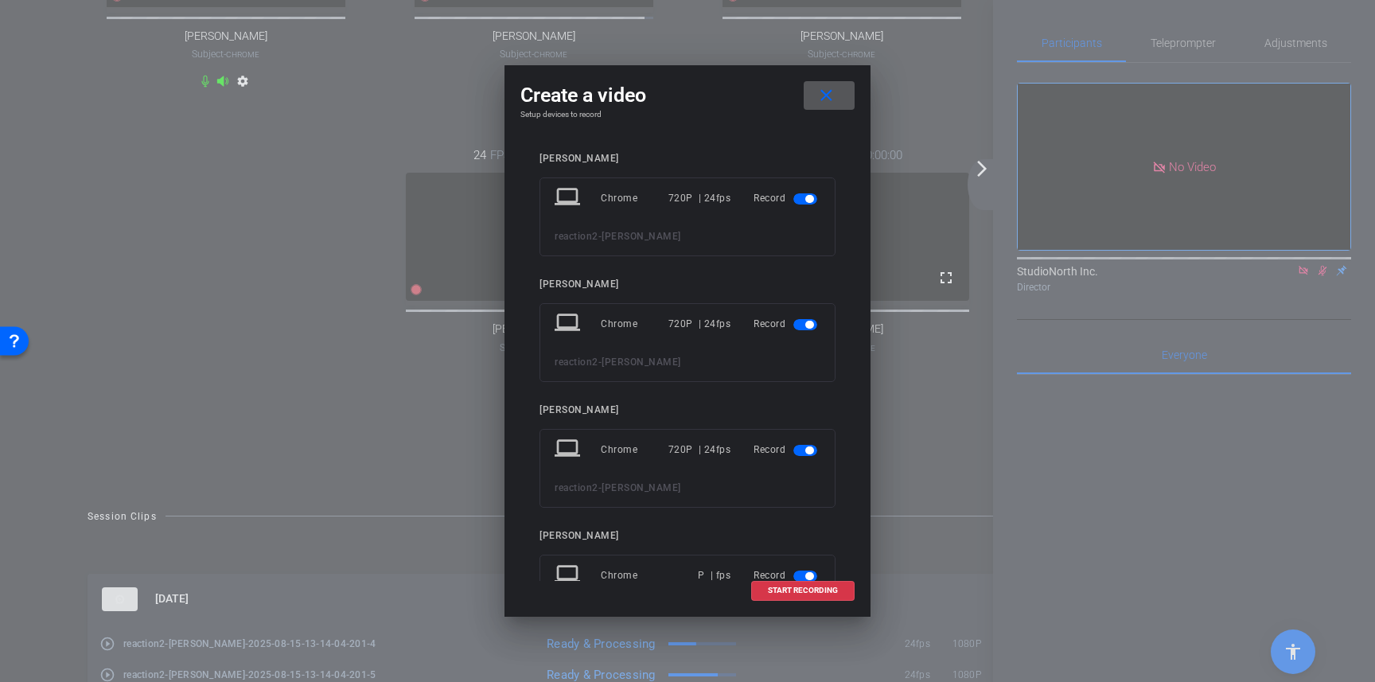
click at [804, 199] on span "button" at bounding box center [805, 198] width 24 height 11
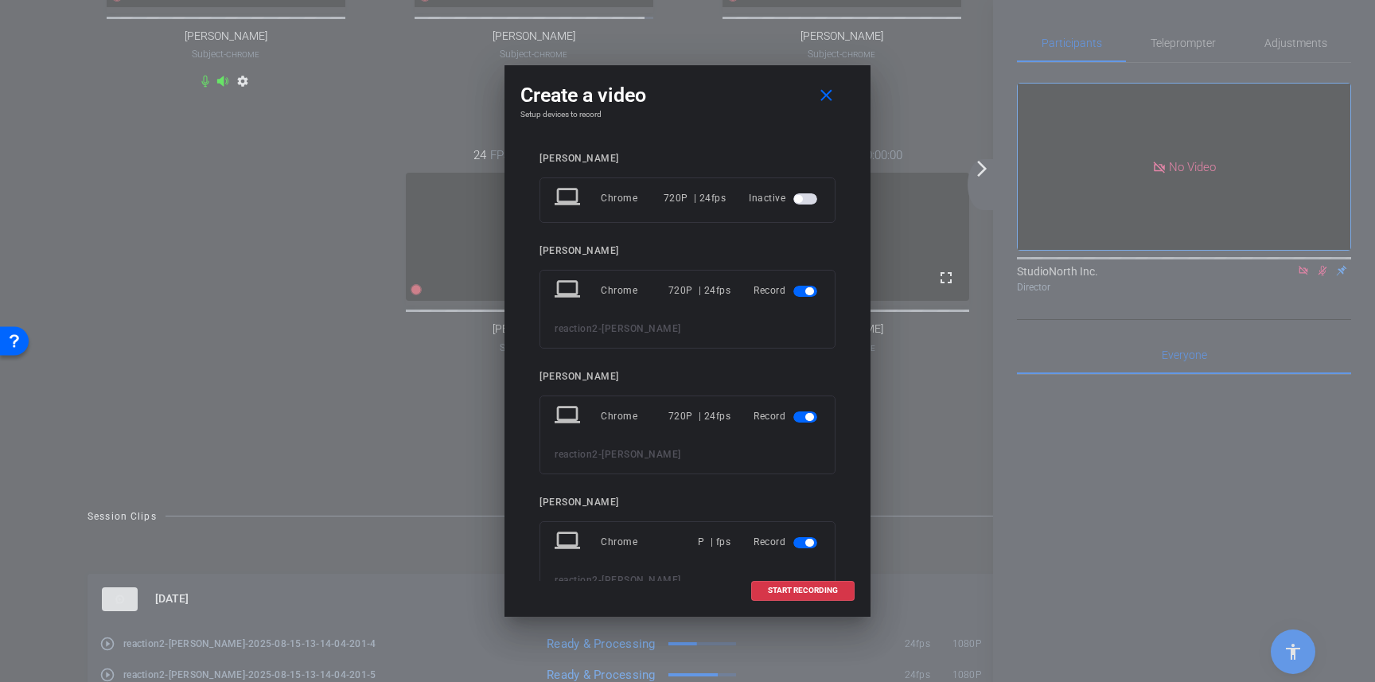
click at [804, 295] on span "button" at bounding box center [805, 291] width 24 height 11
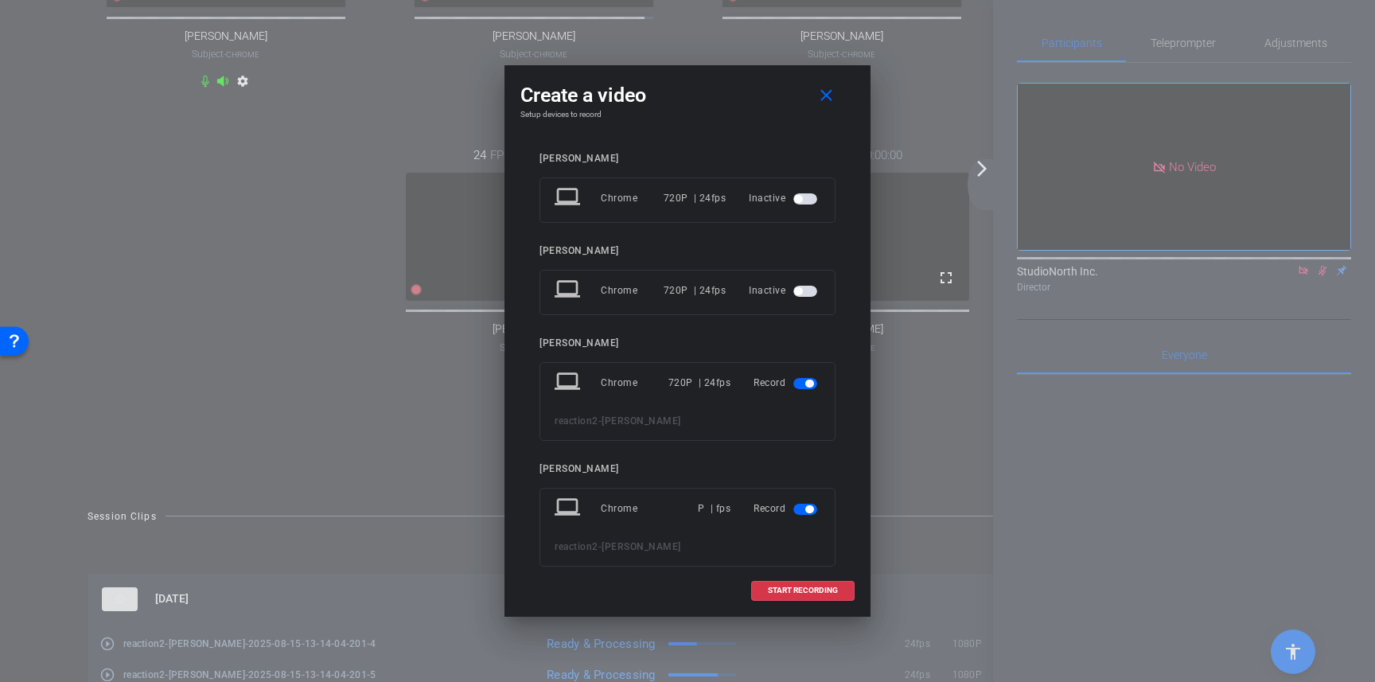
click at [802, 385] on span "button" at bounding box center [805, 383] width 24 height 11
click at [809, 476] on span "button" at bounding box center [809, 476] width 8 height 8
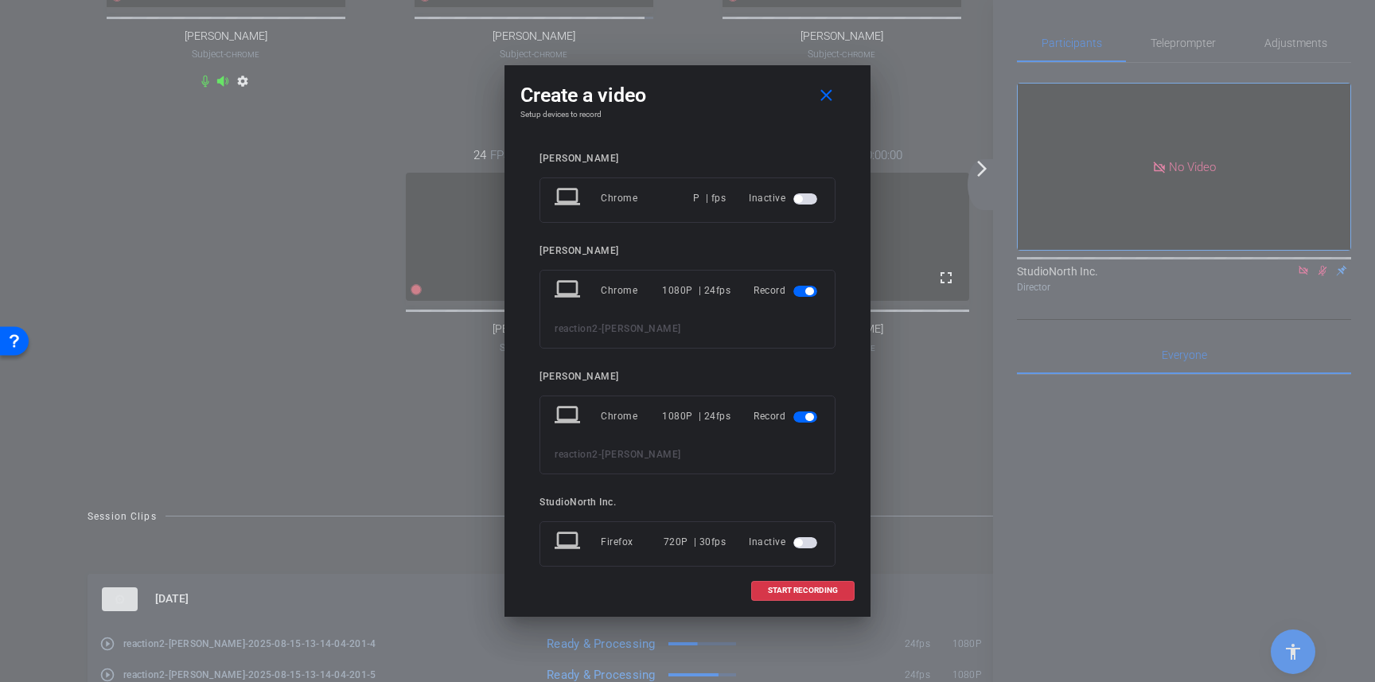
scroll to position [301, 0]
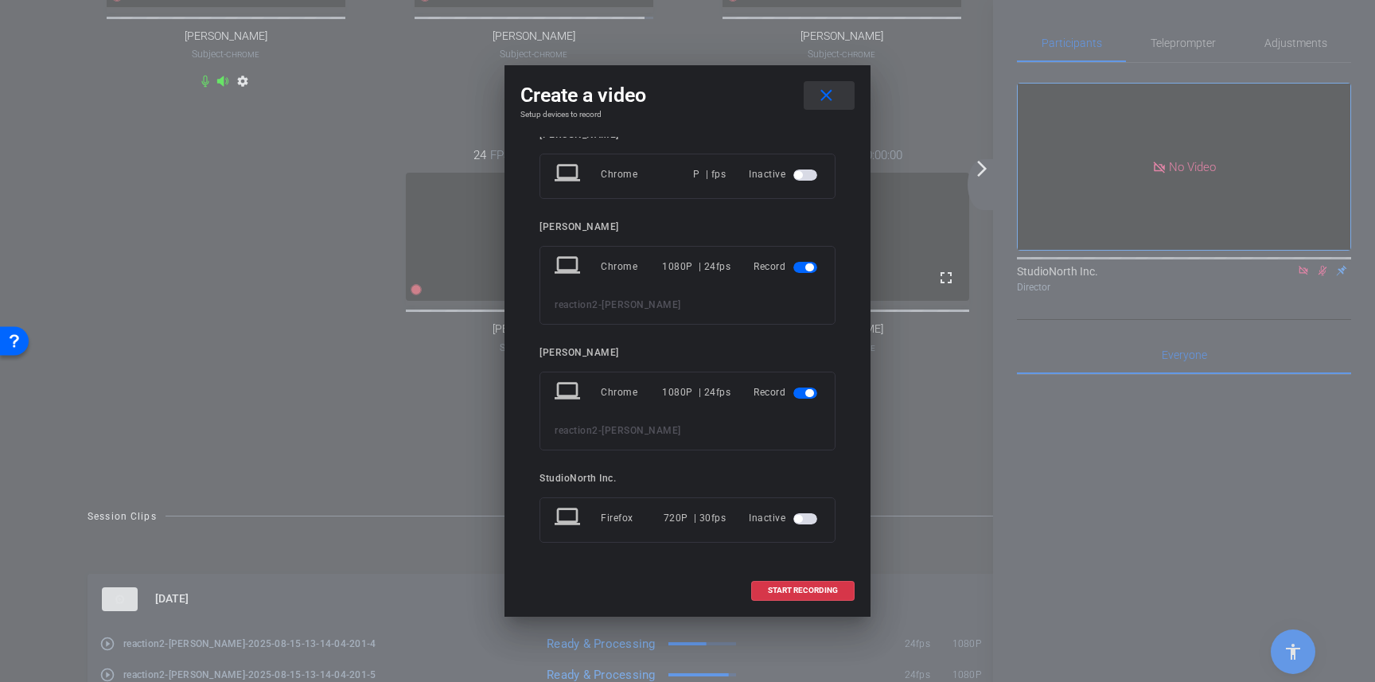
click at [831, 97] on mat-icon "close" at bounding box center [826, 96] width 20 height 20
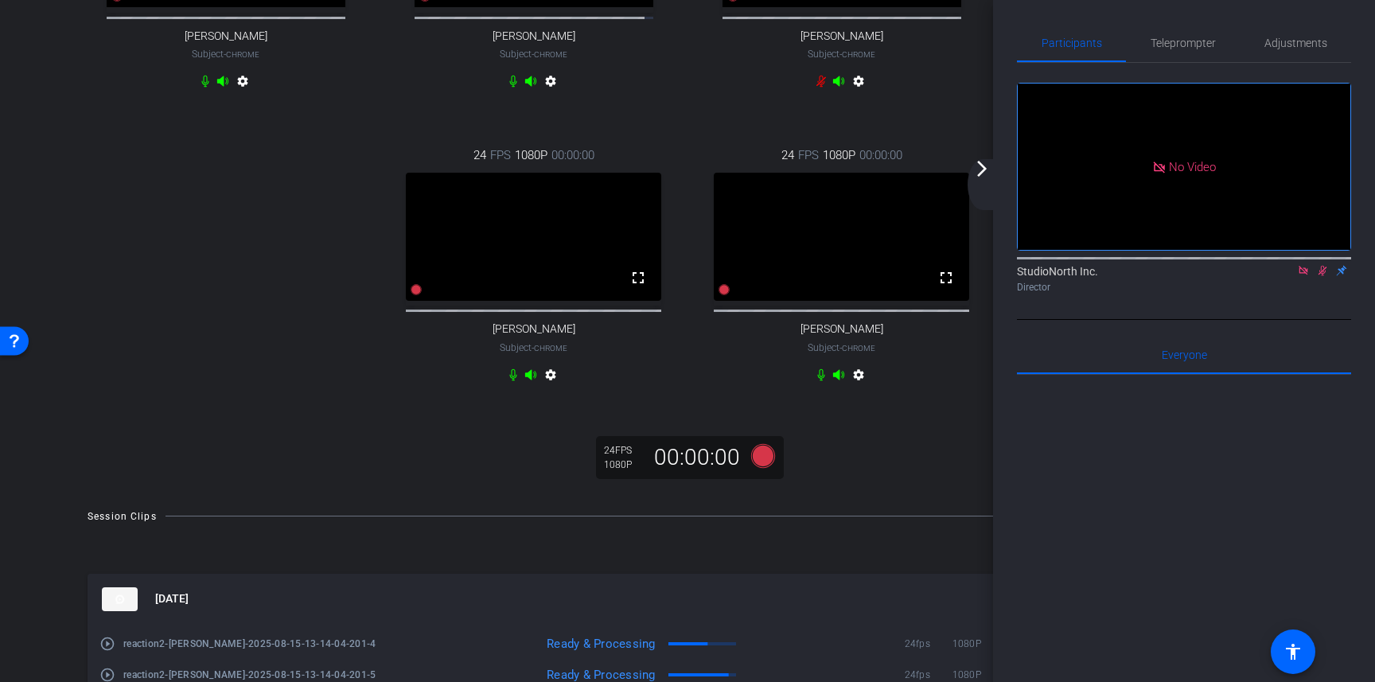
click at [1325, 273] on icon at bounding box center [1322, 270] width 13 height 11
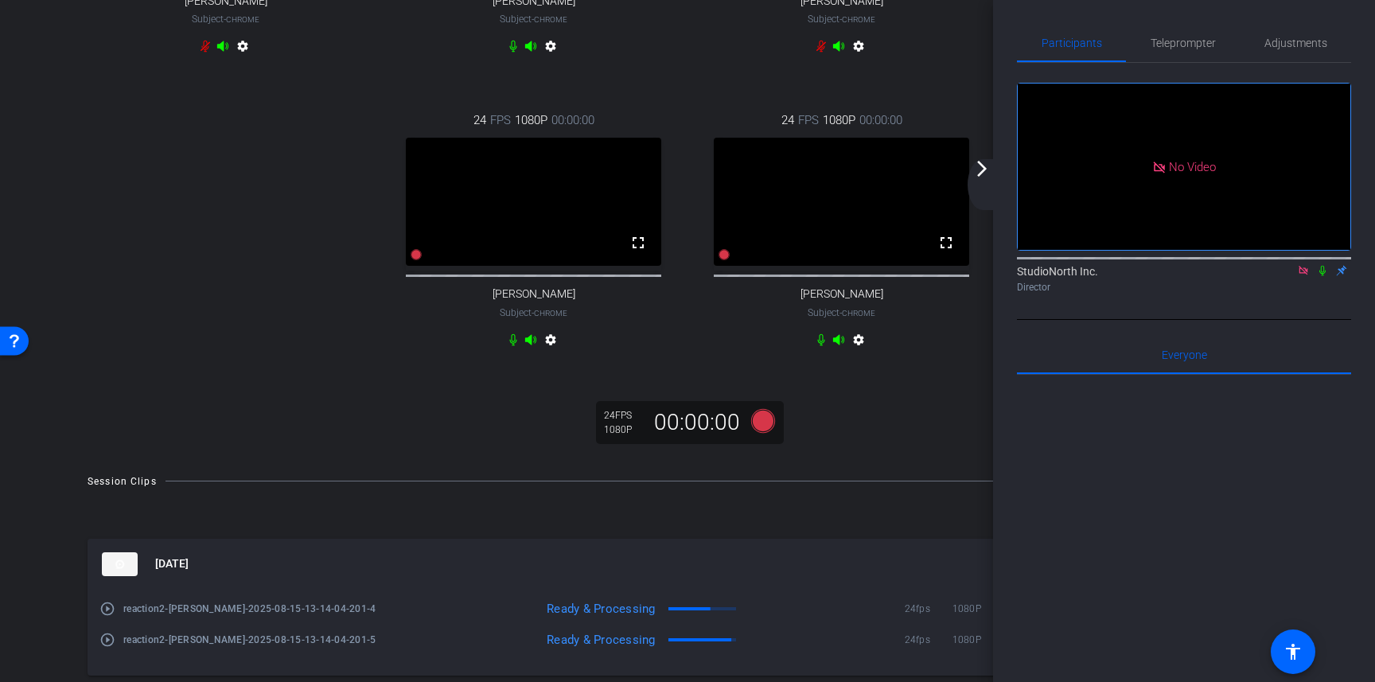
scroll to position [290, 0]
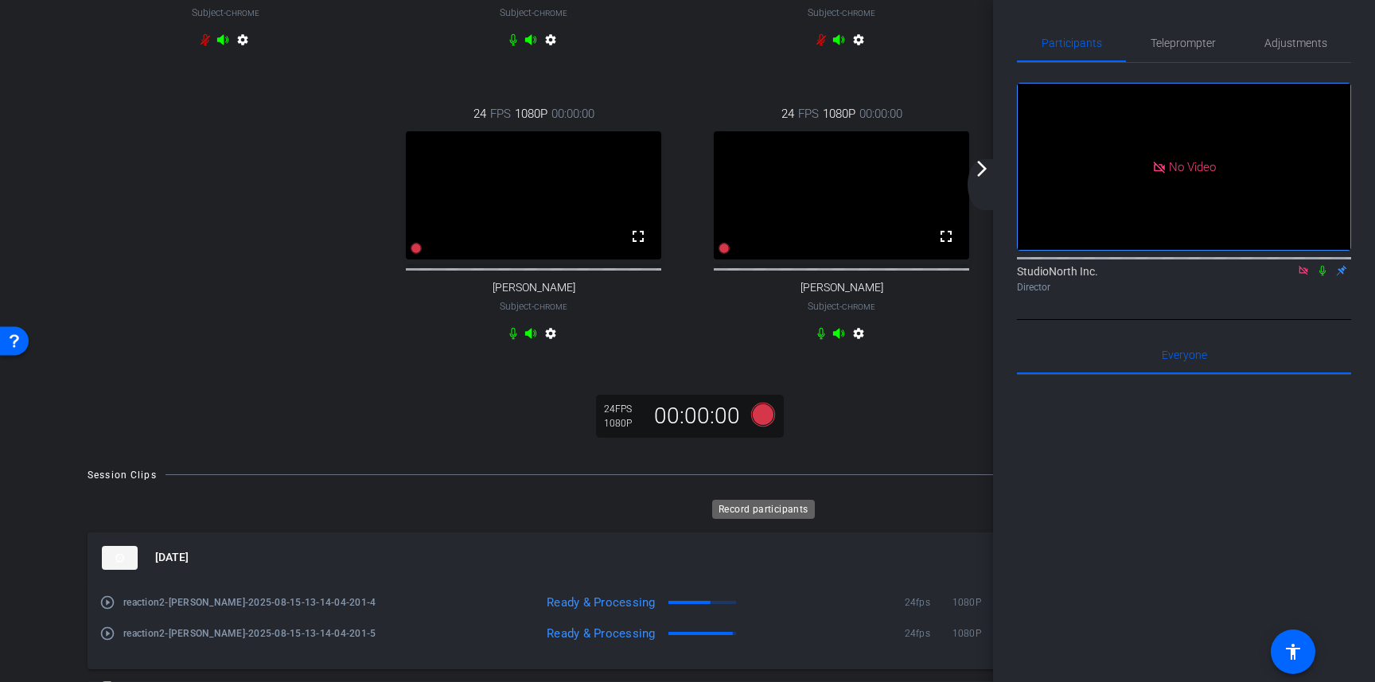
click at [765, 426] on icon at bounding box center [763, 414] width 24 height 24
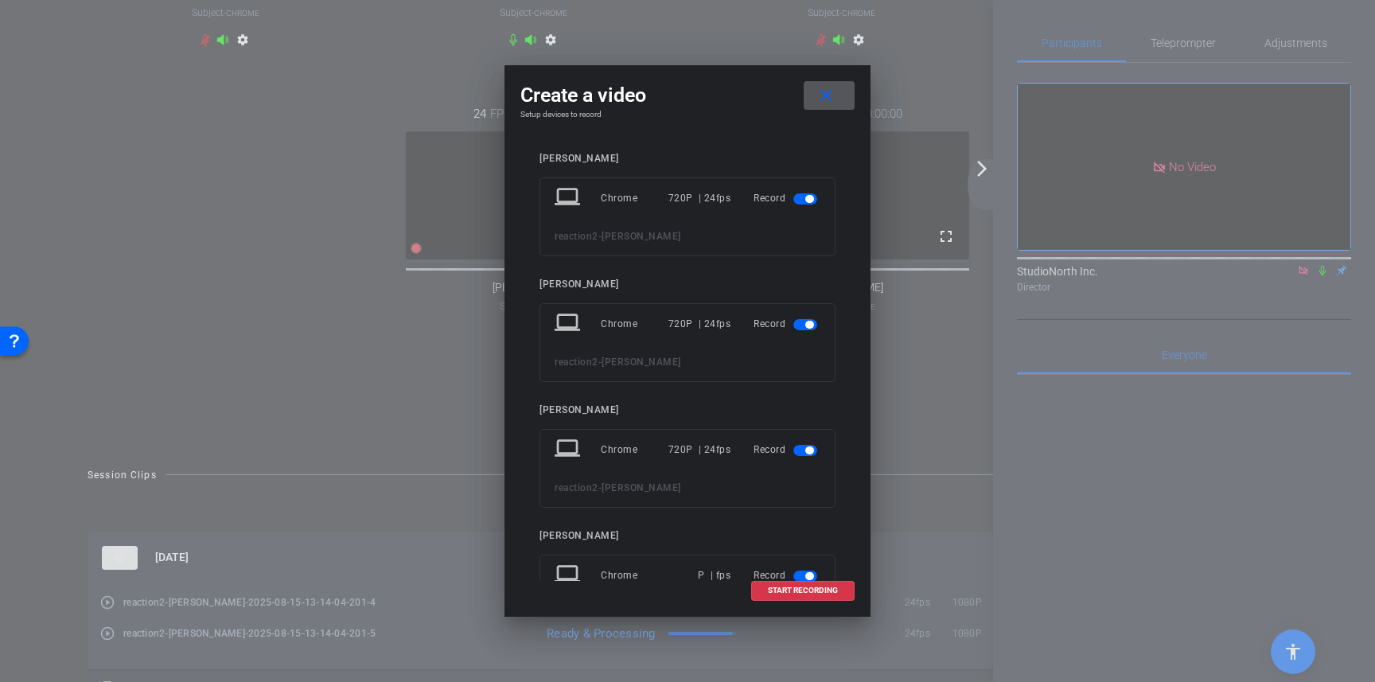
click at [807, 201] on span "button" at bounding box center [809, 199] width 8 height 8
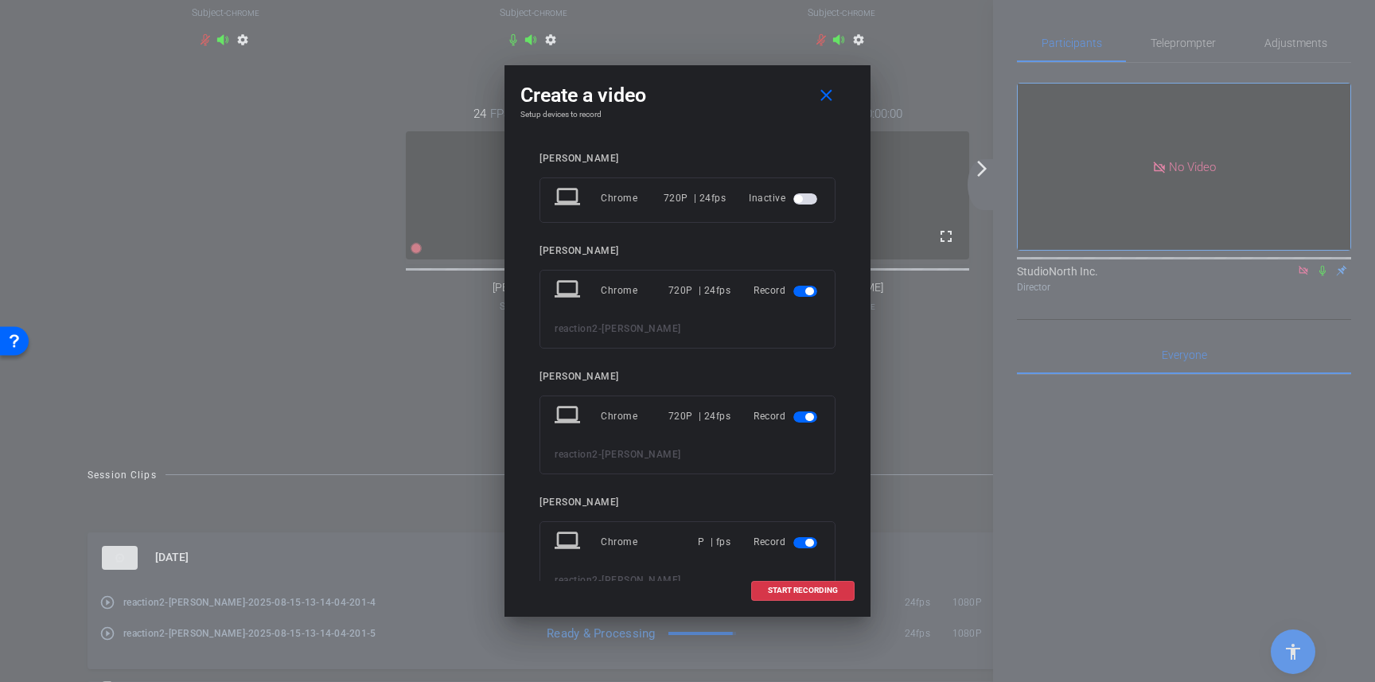
click at [801, 290] on span "button" at bounding box center [805, 291] width 24 height 11
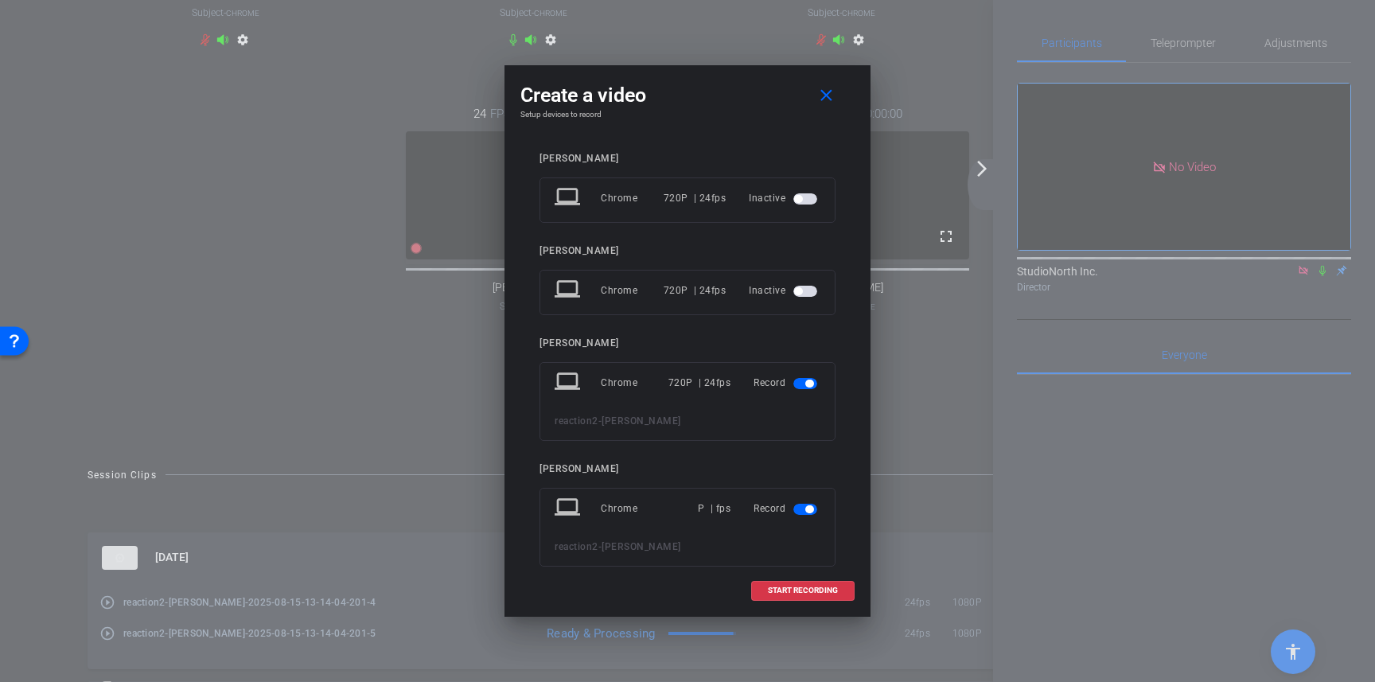
click at [804, 389] on span "button" at bounding box center [805, 383] width 24 height 11
click at [805, 479] on span "button" at bounding box center [805, 475] width 24 height 11
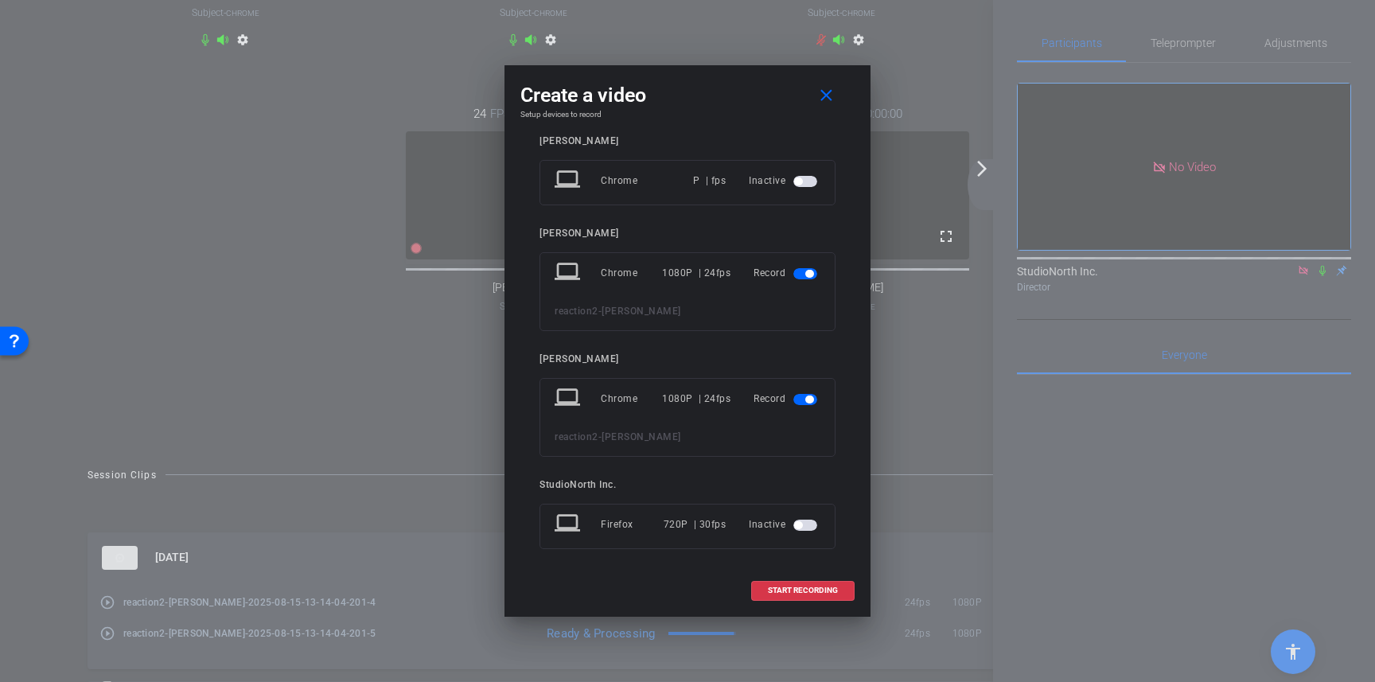
scroll to position [301, 0]
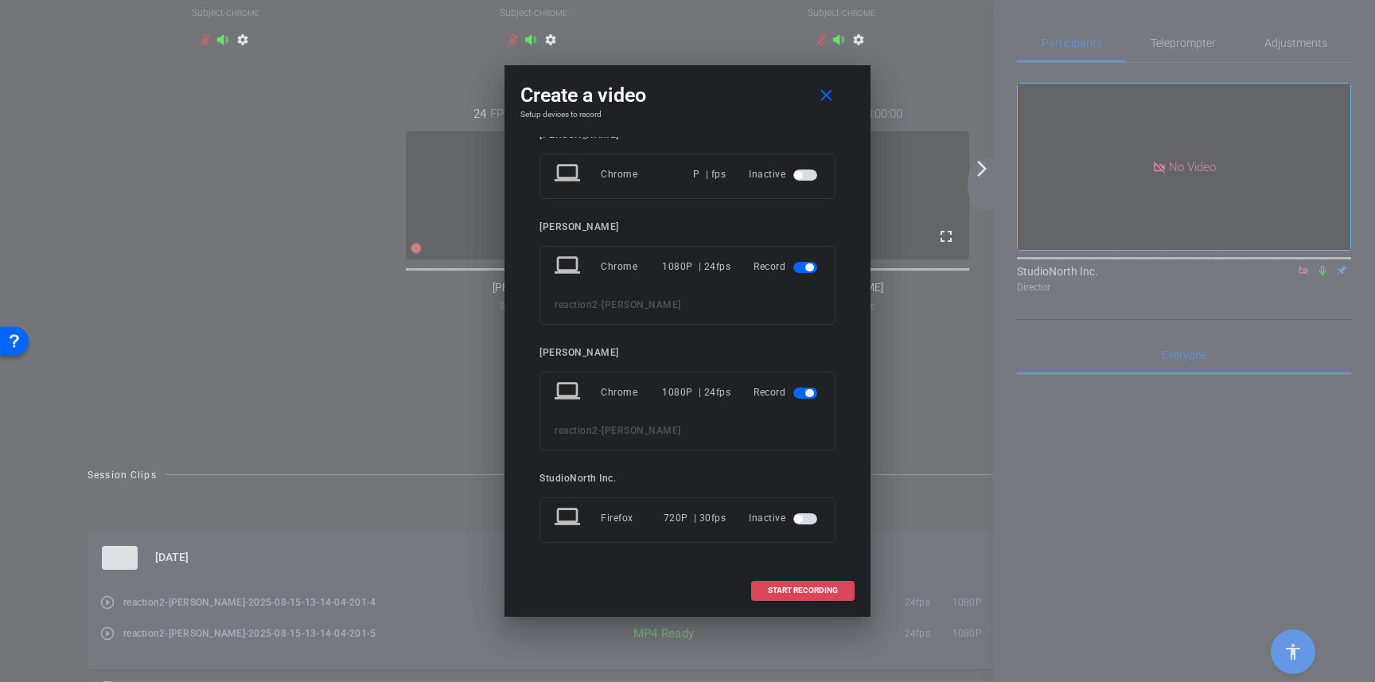
click at [802, 588] on span "START RECORDING" at bounding box center [803, 590] width 70 height 8
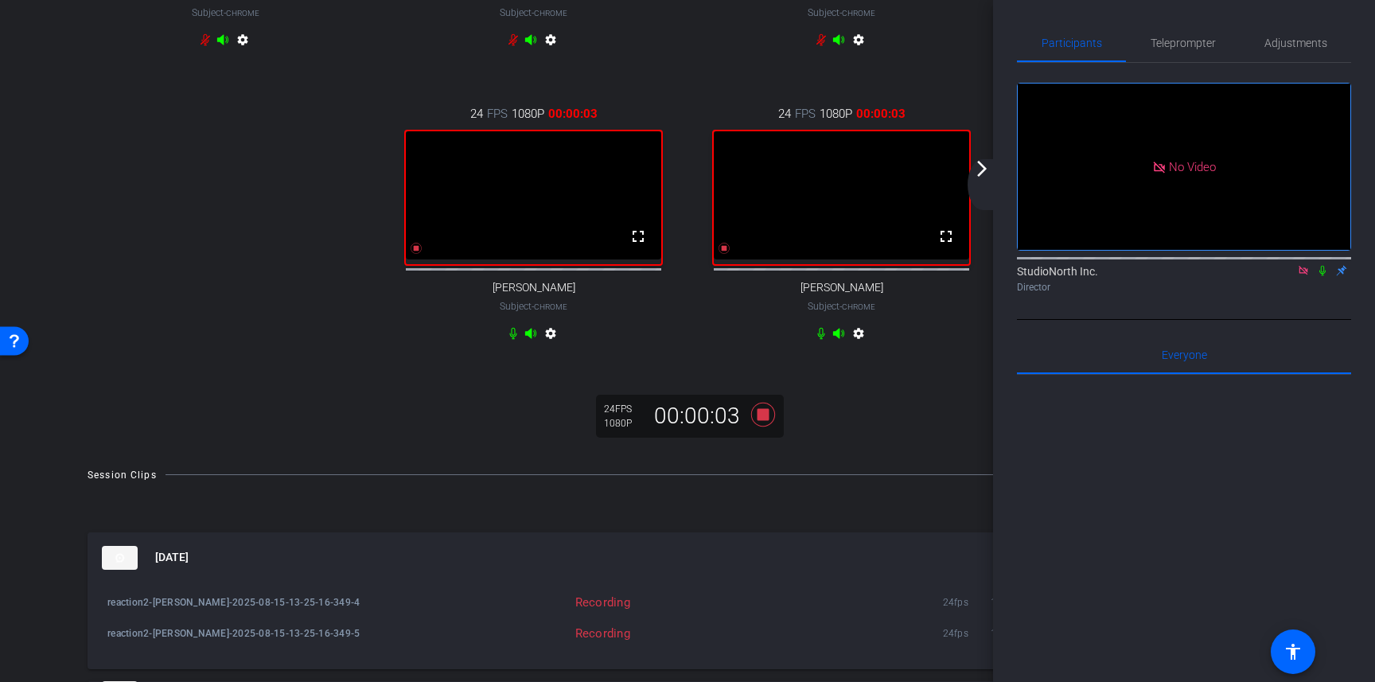
click at [1322, 271] on icon at bounding box center [1322, 270] width 13 height 11
click at [766, 426] on icon at bounding box center [763, 414] width 24 height 24
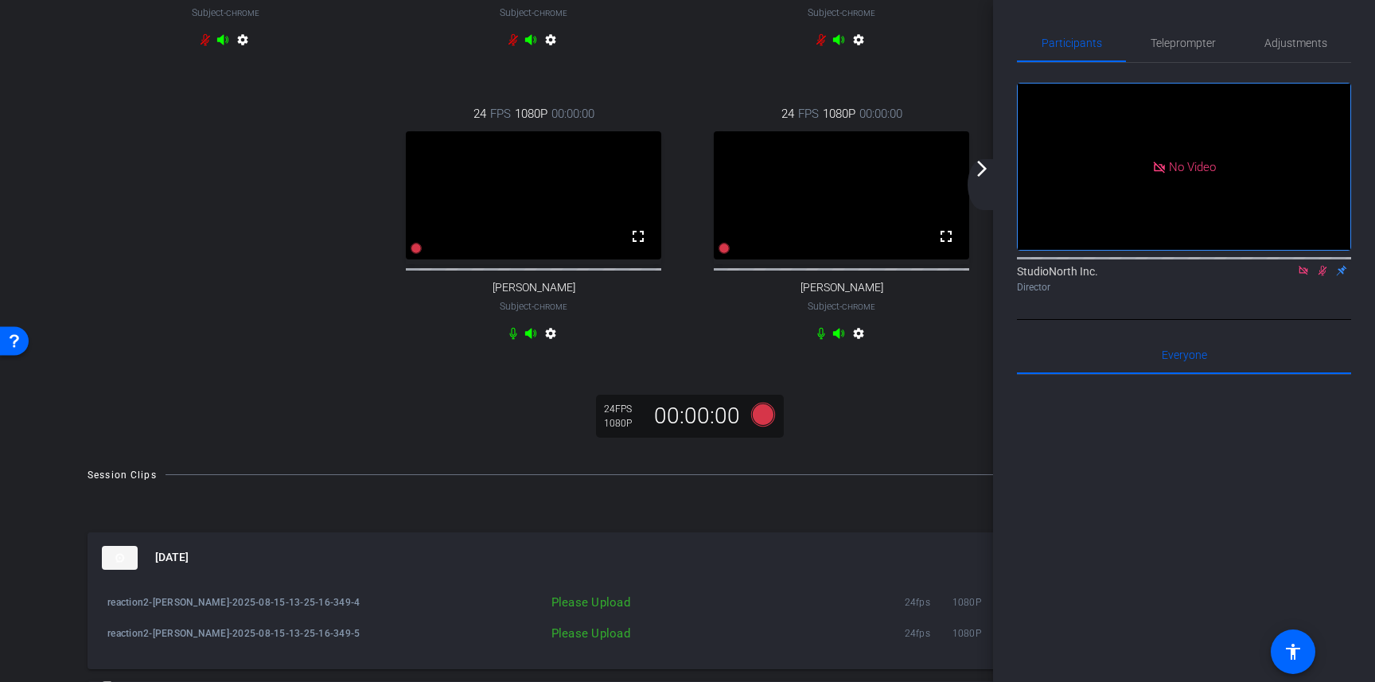
click at [1324, 269] on icon at bounding box center [1322, 271] width 9 height 10
click at [979, 172] on mat-icon "arrow_forward_ios" at bounding box center [981, 168] width 19 height 19
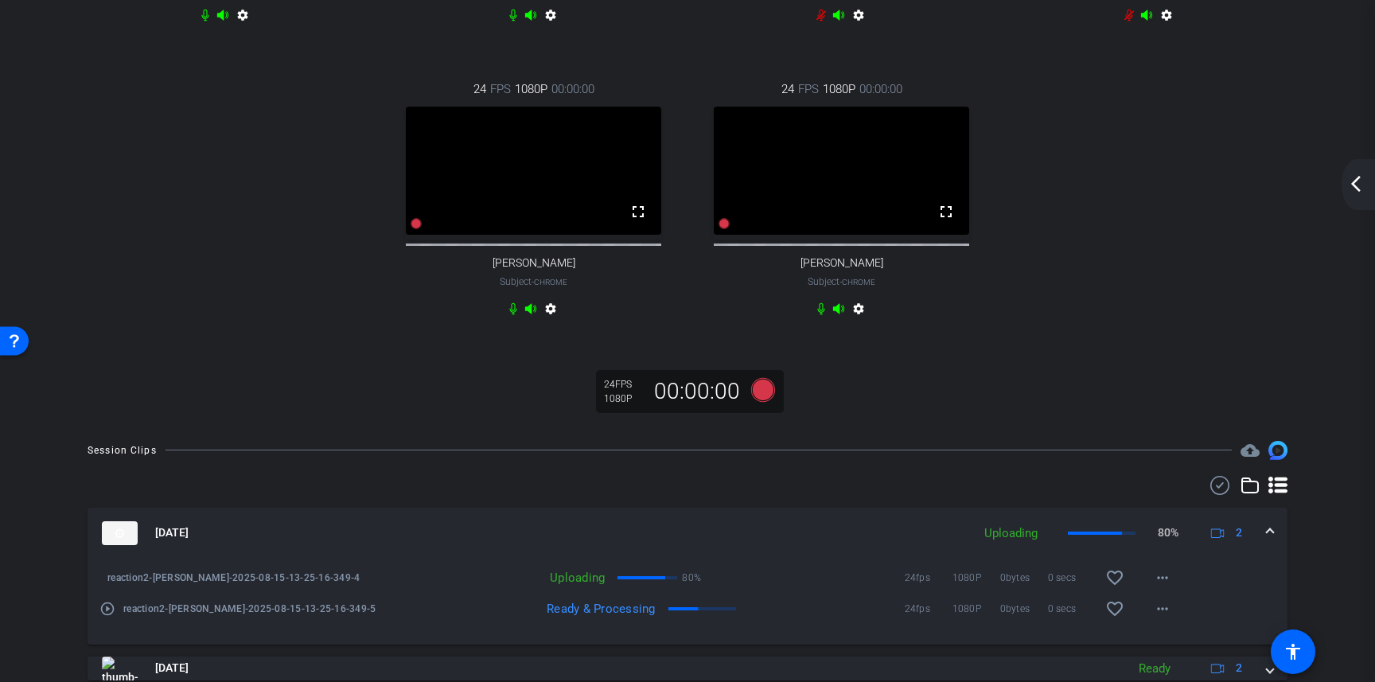
scroll to position [309, 0]
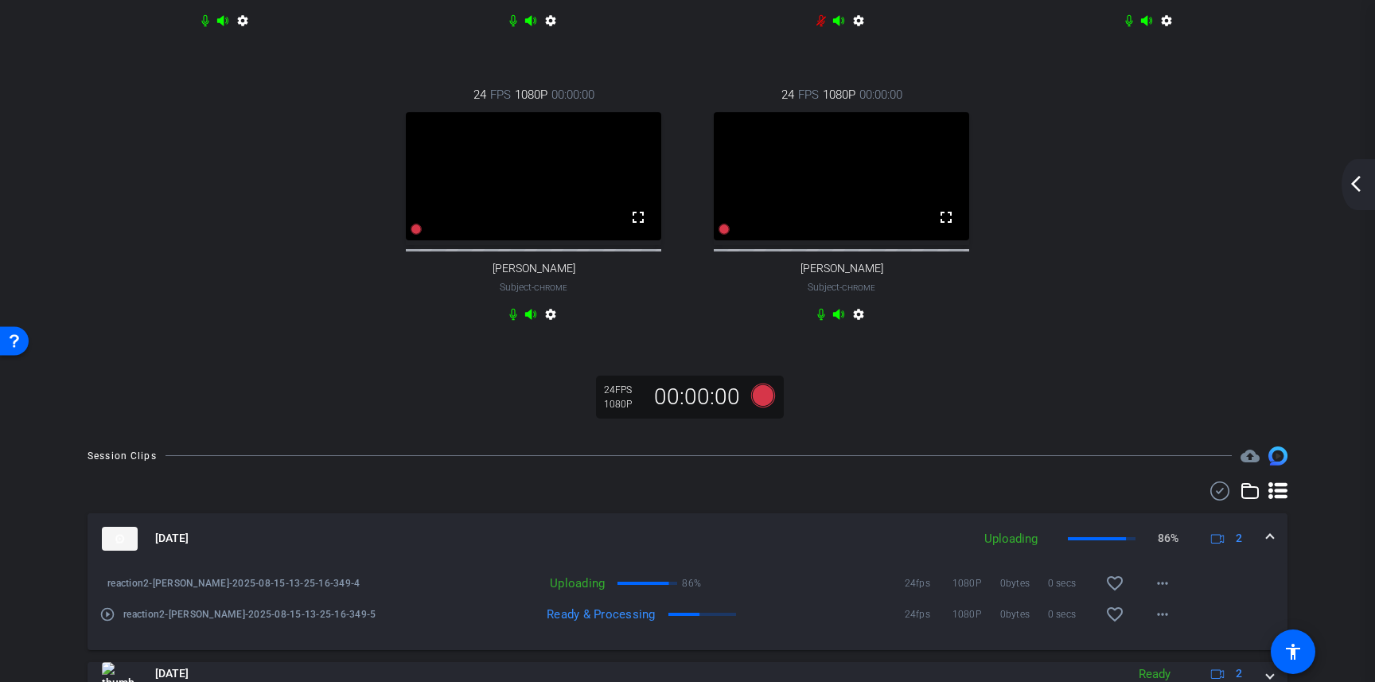
click at [1352, 183] on mat-icon "arrow_back_ios_new" at bounding box center [1355, 183] width 19 height 19
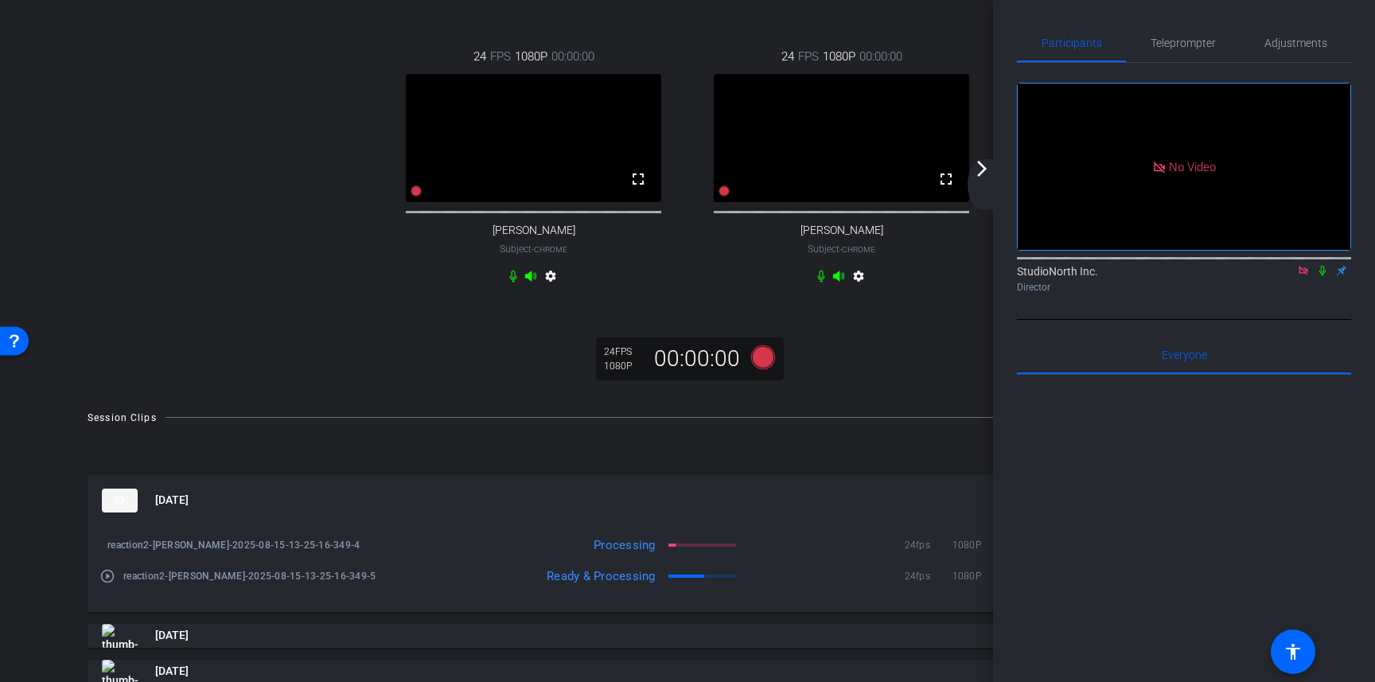
scroll to position [348, 0]
click at [772, 368] on icon at bounding box center [763, 356] width 24 height 24
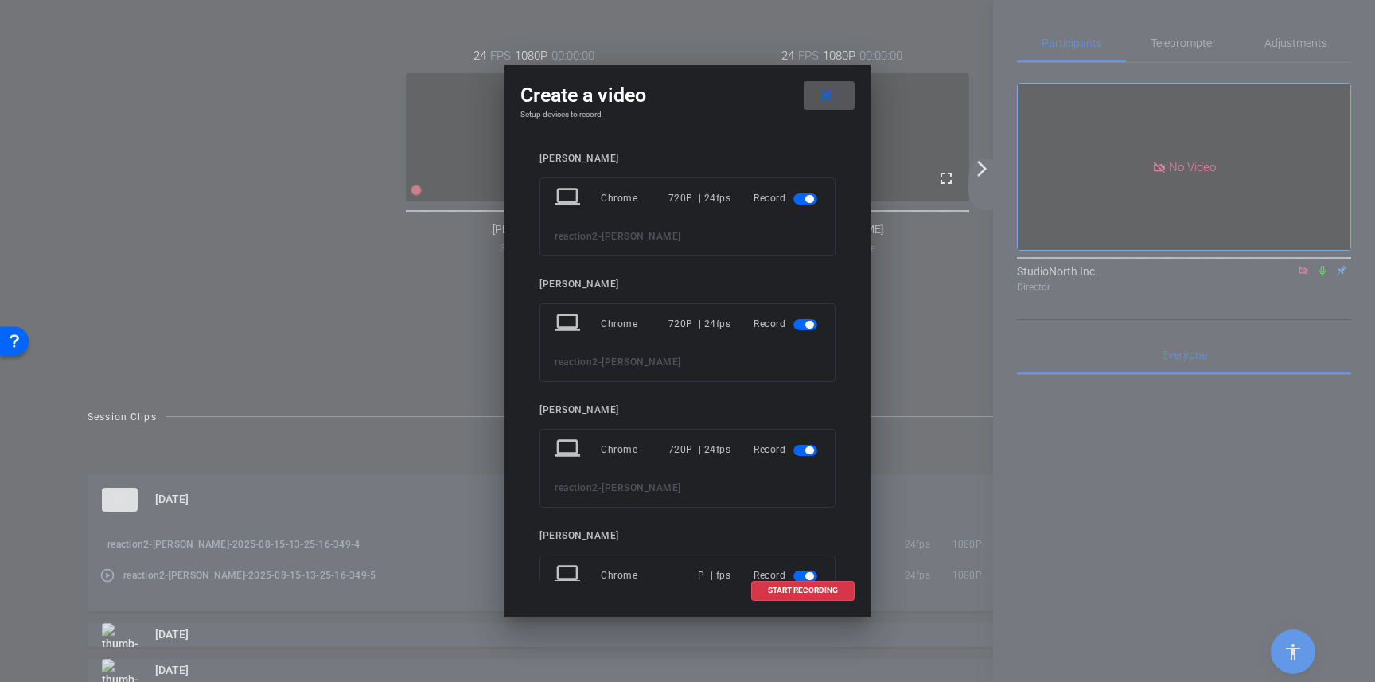
click at [806, 199] on span "button" at bounding box center [809, 199] width 8 height 8
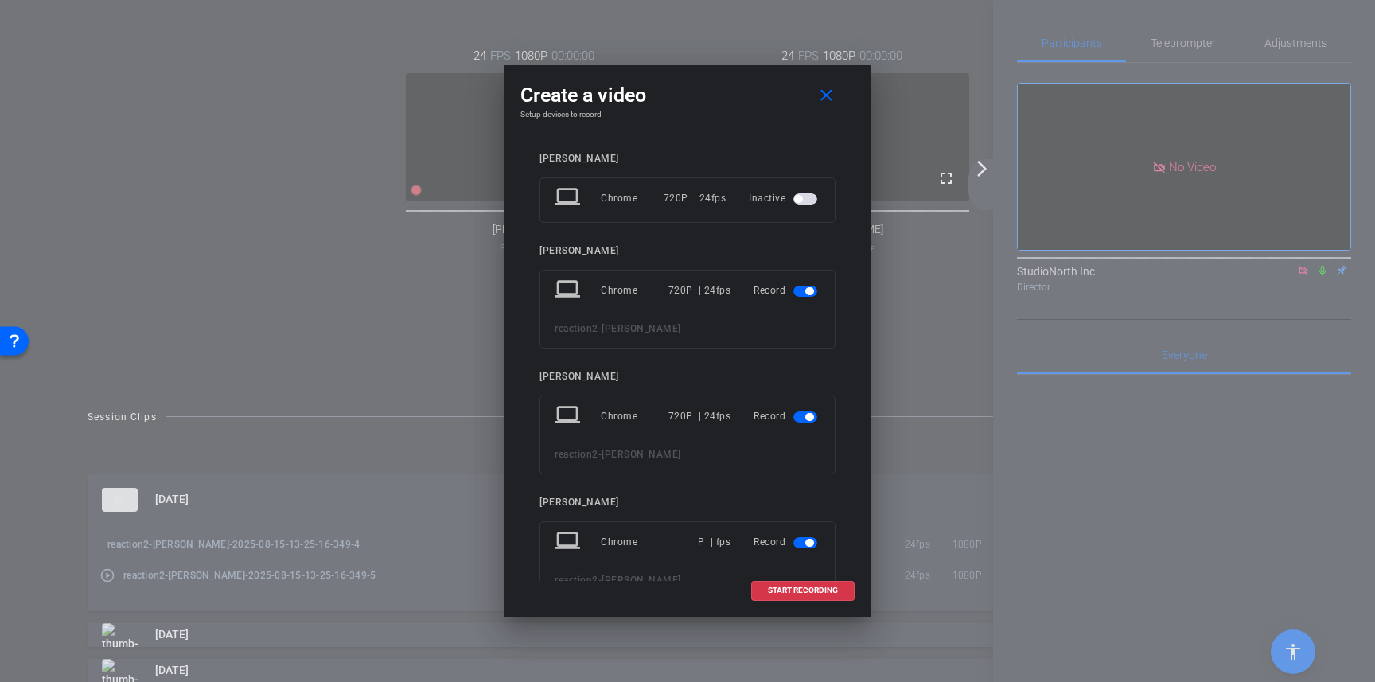
click at [804, 291] on span "button" at bounding box center [805, 291] width 24 height 11
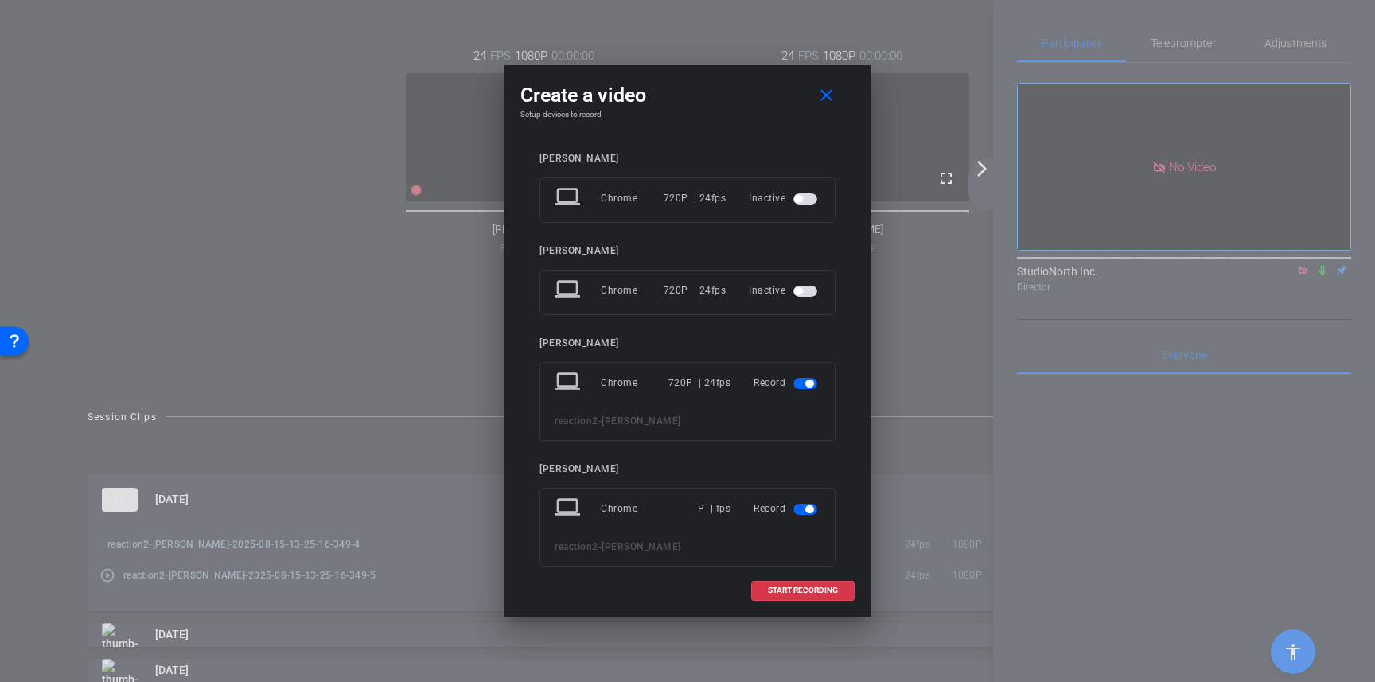
click at [798, 390] on mat-slide-toggle at bounding box center [806, 382] width 27 height 19
click at [804, 384] on span "button" at bounding box center [805, 383] width 24 height 11
click at [806, 479] on span "button" at bounding box center [809, 476] width 8 height 8
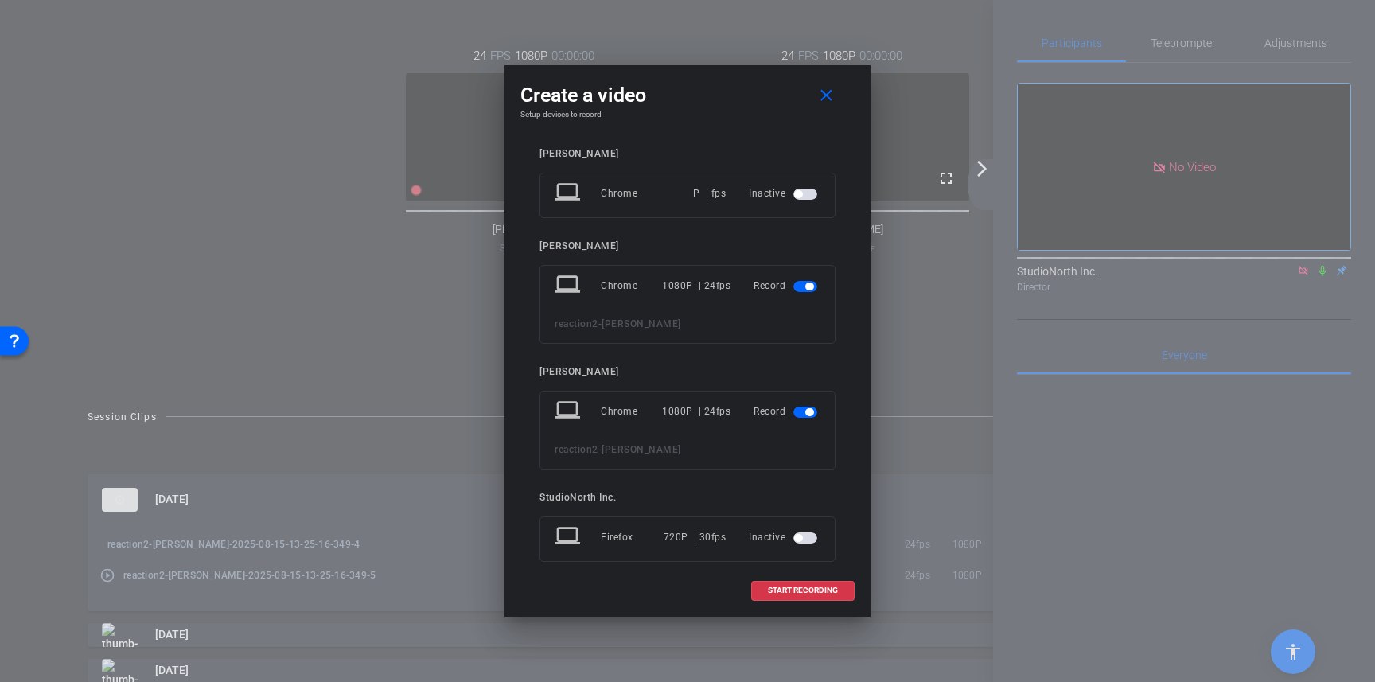
scroll to position [301, 0]
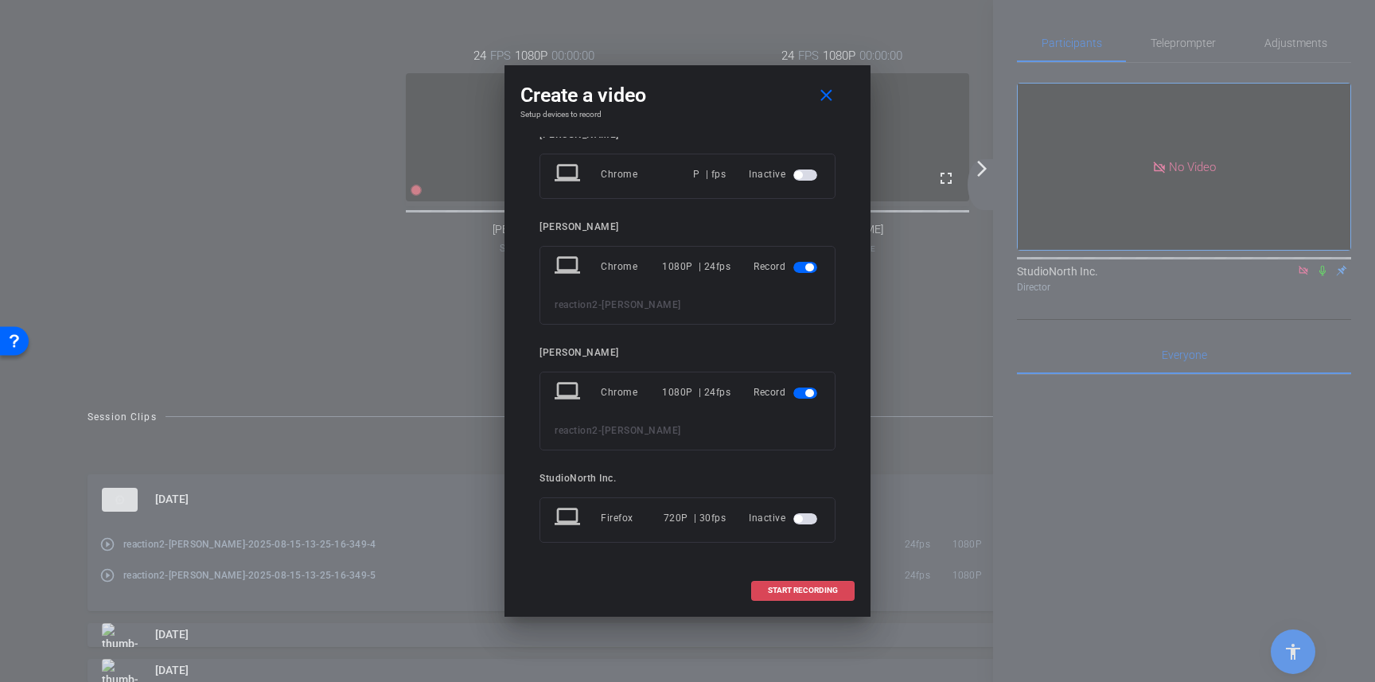
click at [784, 589] on span "START RECORDING" at bounding box center [803, 590] width 70 height 8
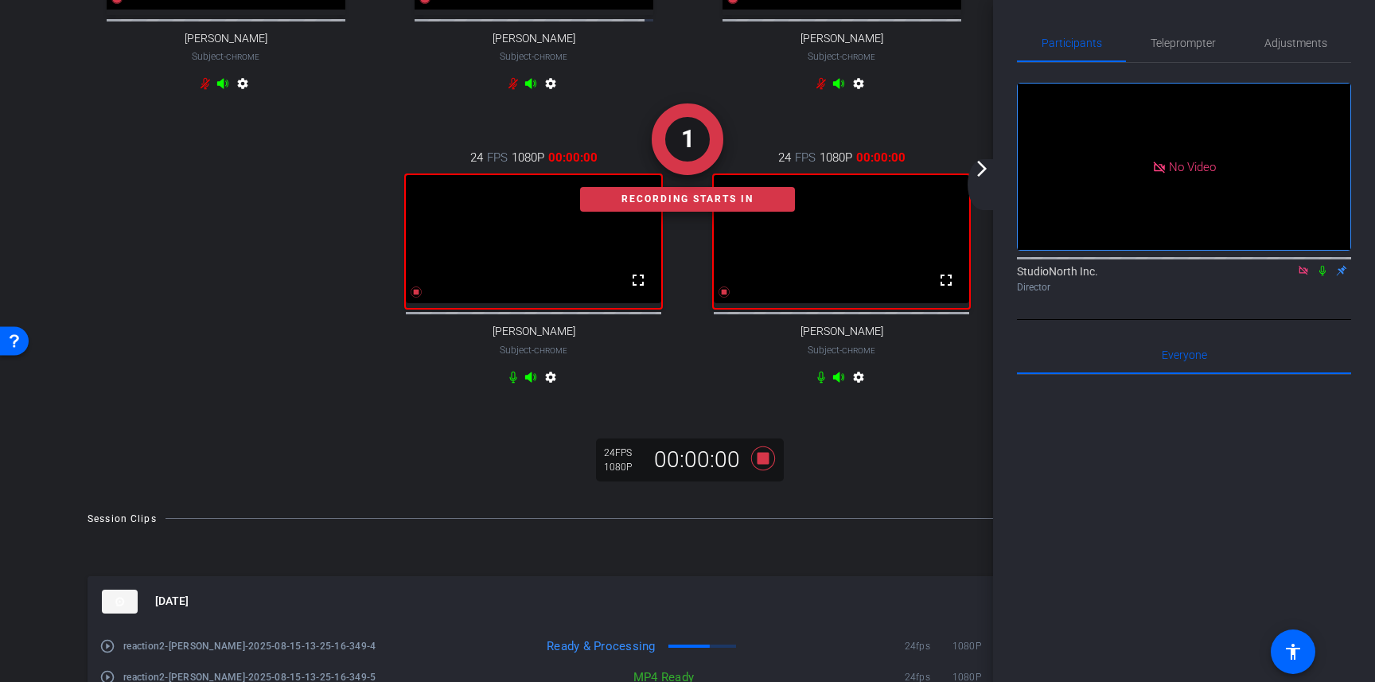
scroll to position [248, 0]
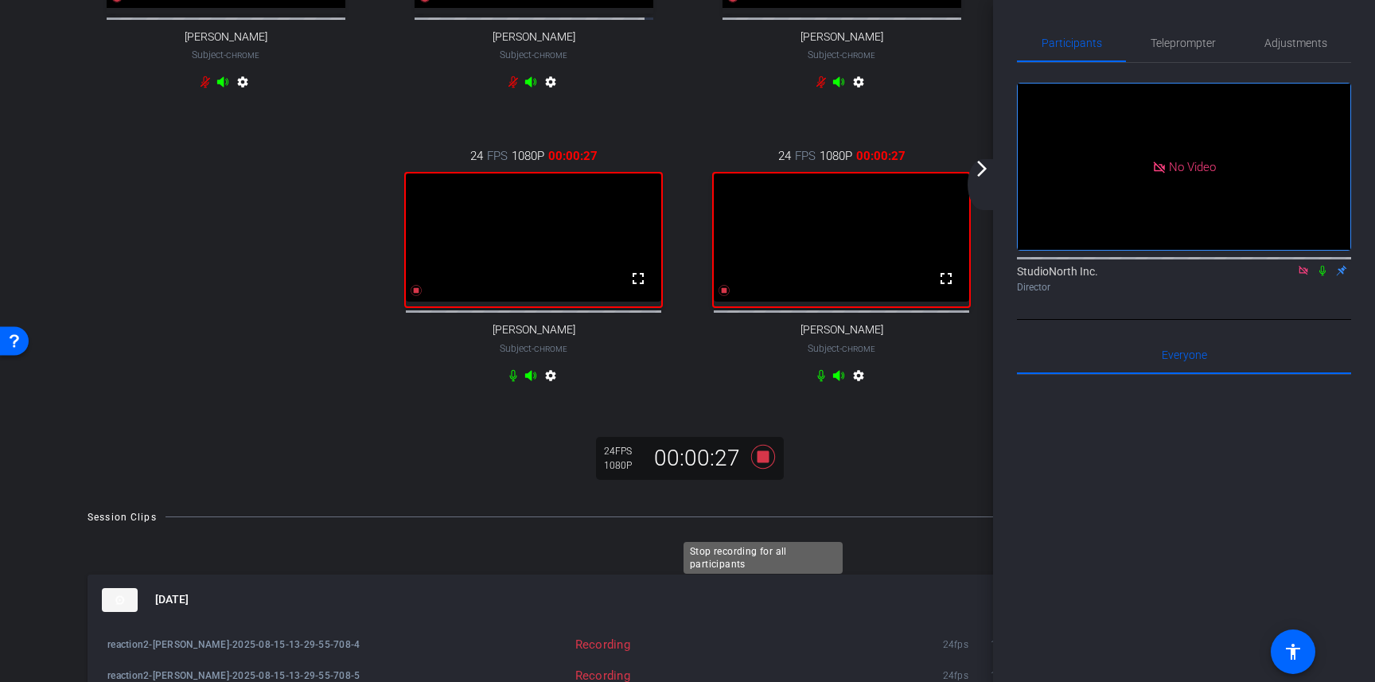
click at [747, 471] on icon at bounding box center [763, 456] width 38 height 29
click at [759, 468] on icon at bounding box center [763, 456] width 24 height 24
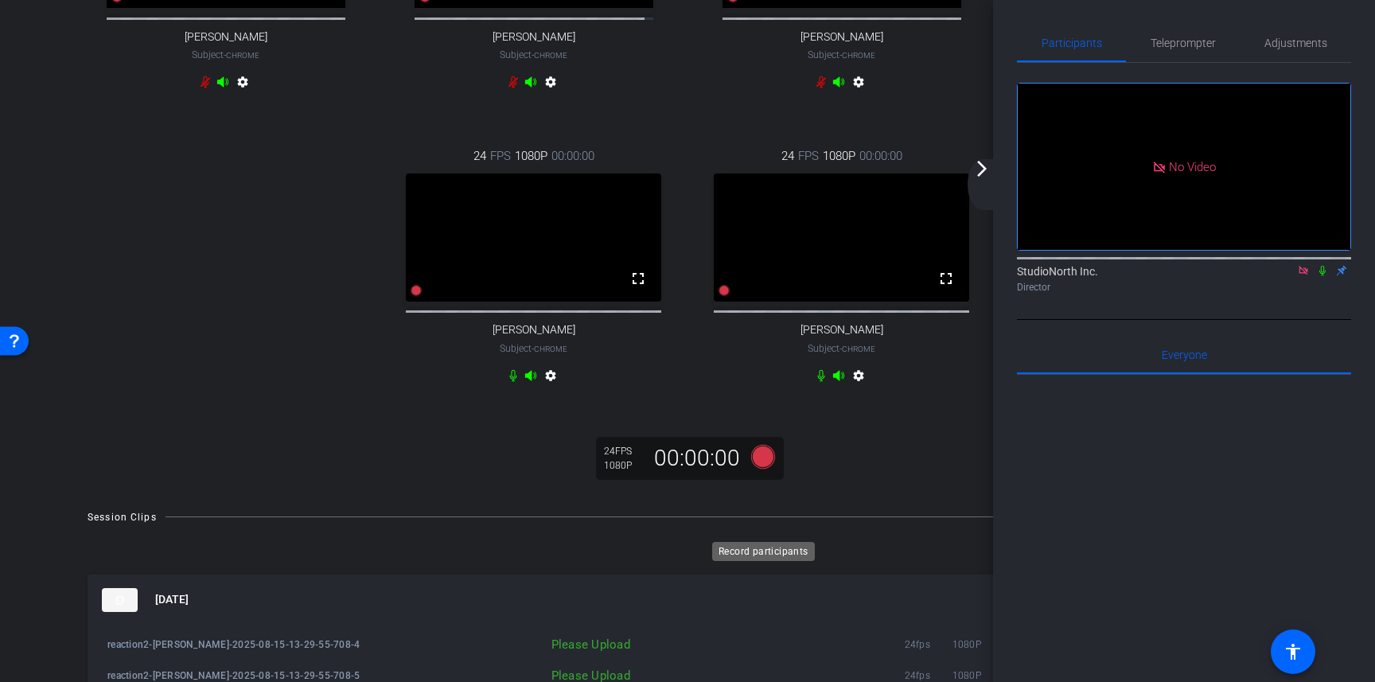
click at [765, 468] on icon at bounding box center [763, 456] width 24 height 24
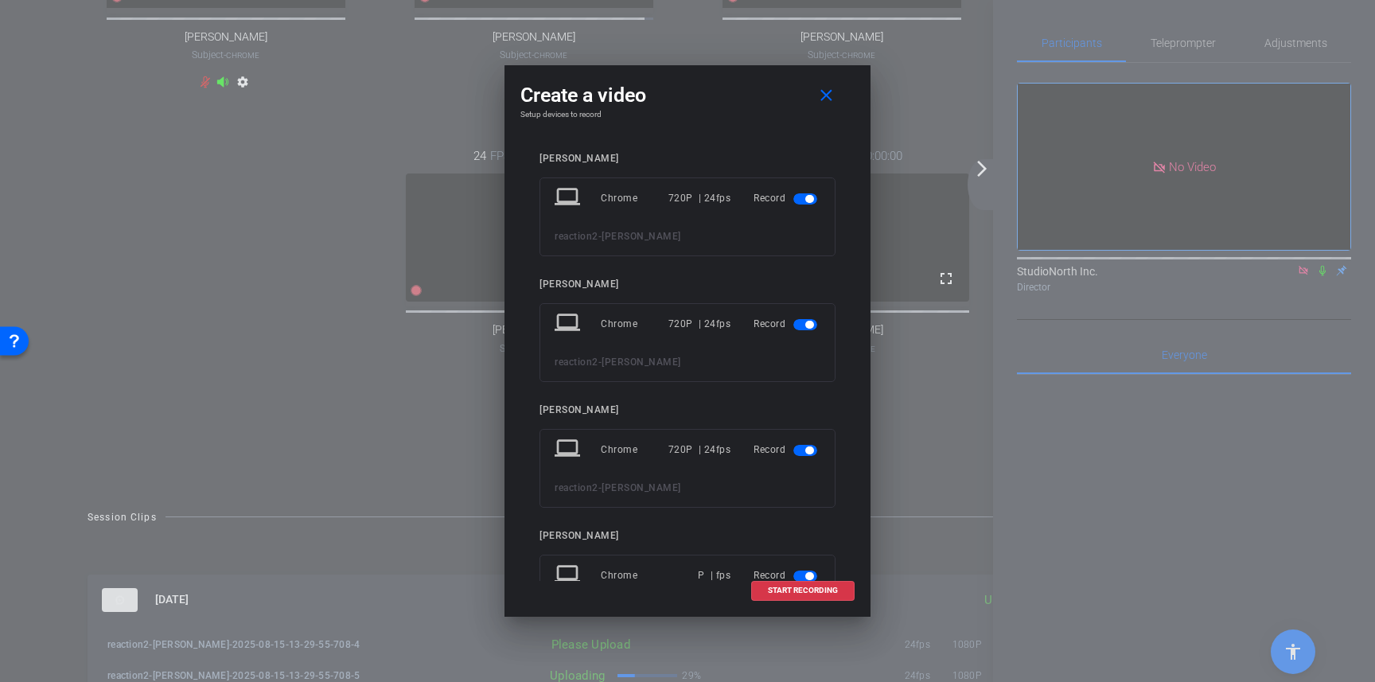
click at [797, 198] on span "button" at bounding box center [805, 198] width 24 height 11
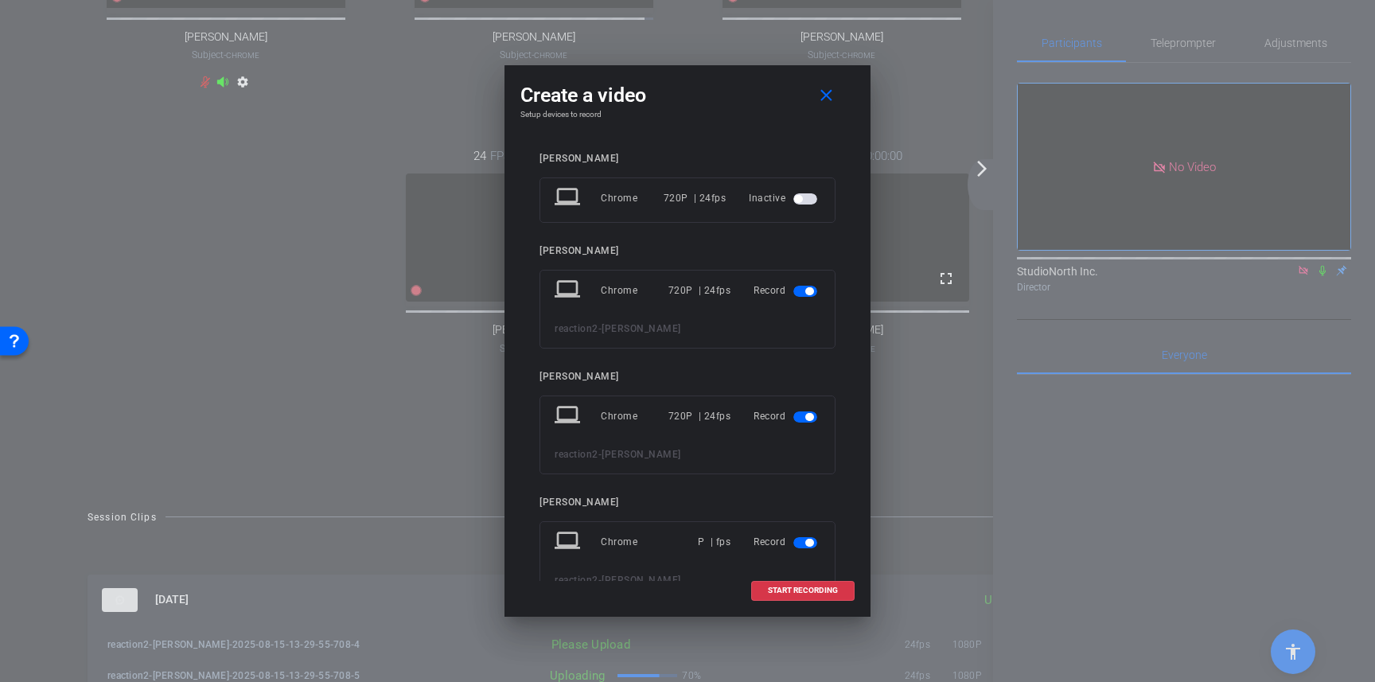
click at [800, 291] on span "button" at bounding box center [805, 291] width 24 height 11
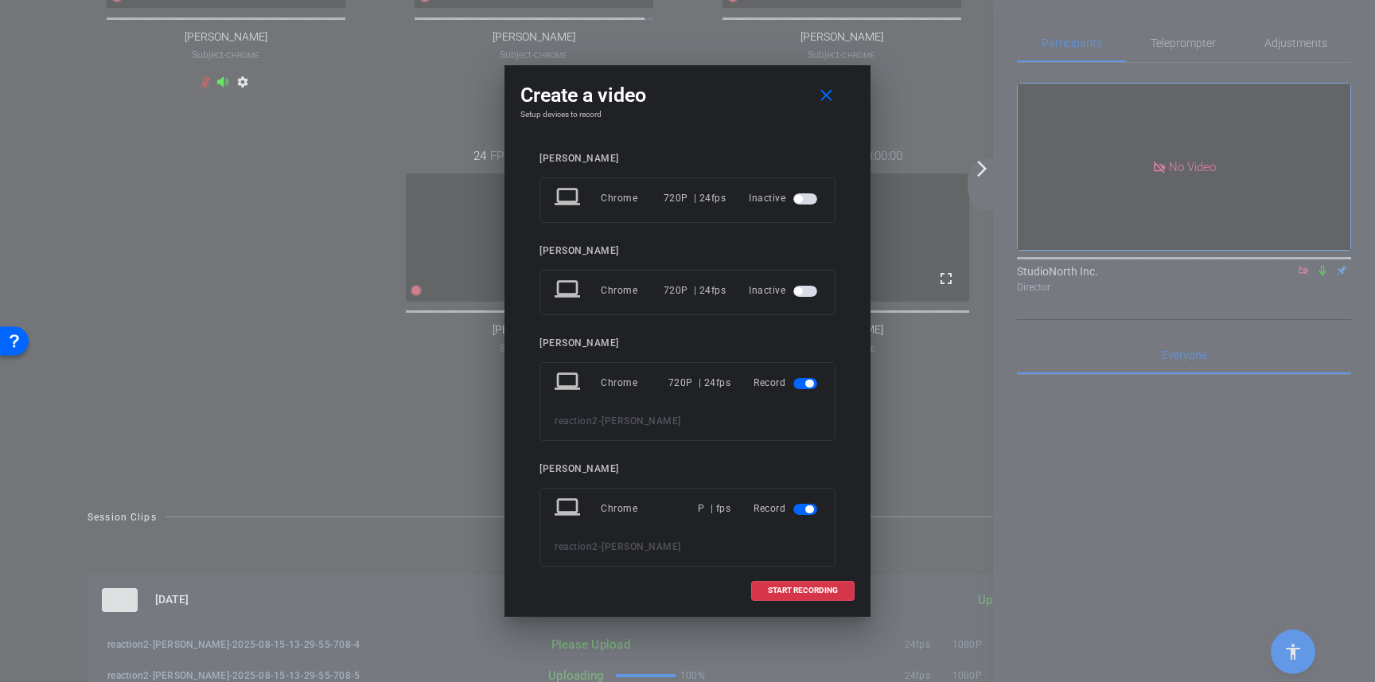
click at [807, 382] on span "button" at bounding box center [809, 383] width 8 height 8
click at [802, 475] on span "button" at bounding box center [805, 475] width 24 height 11
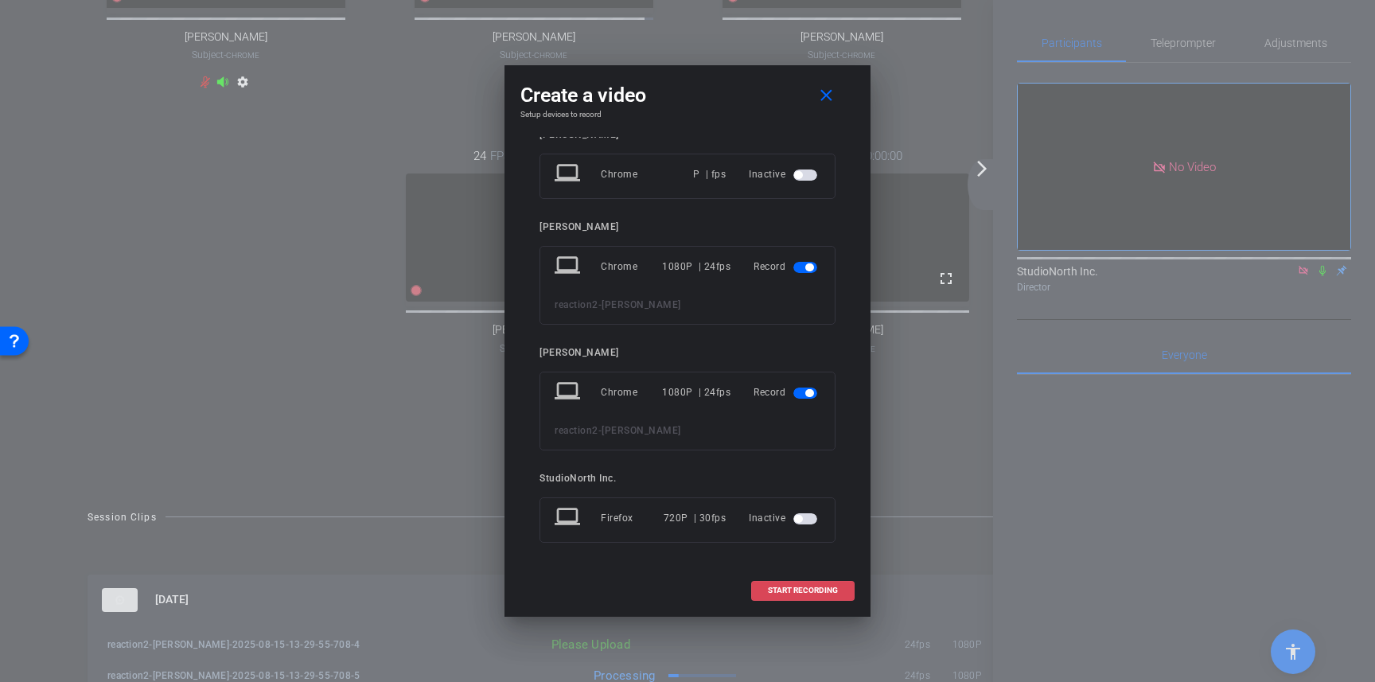
click at [807, 591] on span "START RECORDING" at bounding box center [803, 590] width 70 height 8
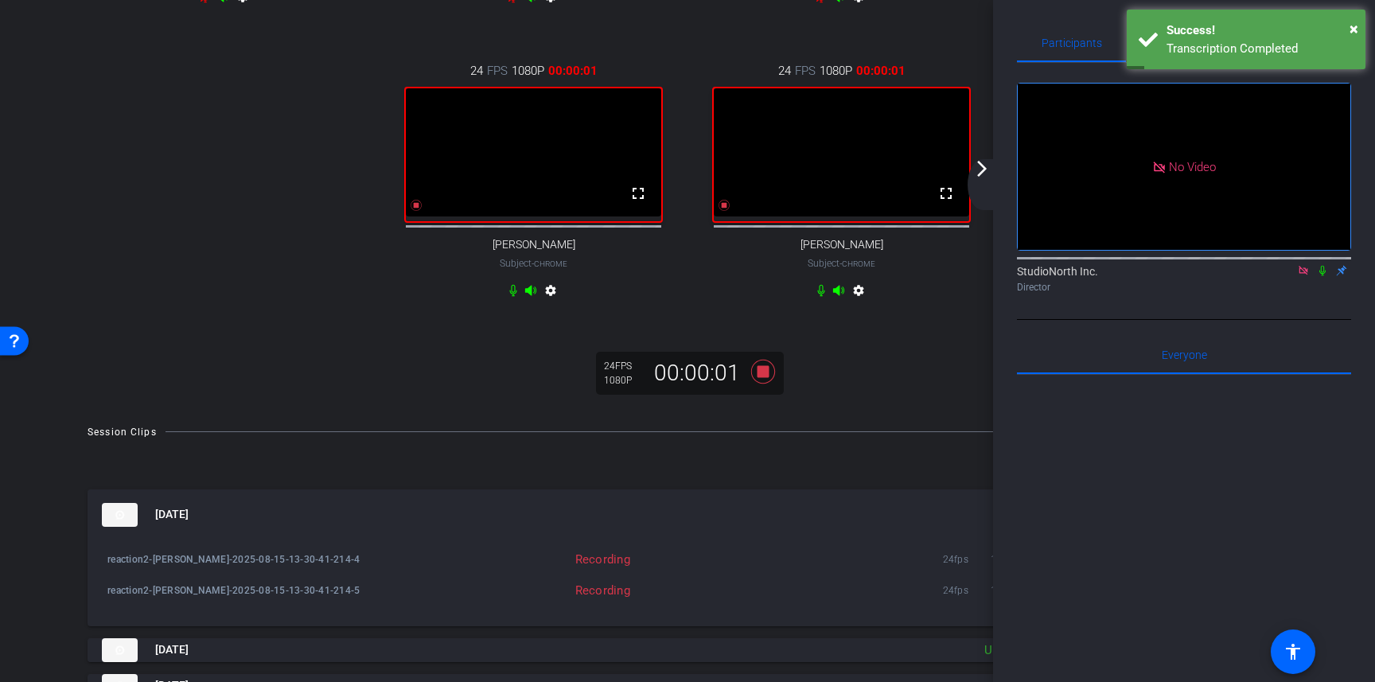
scroll to position [333, 0]
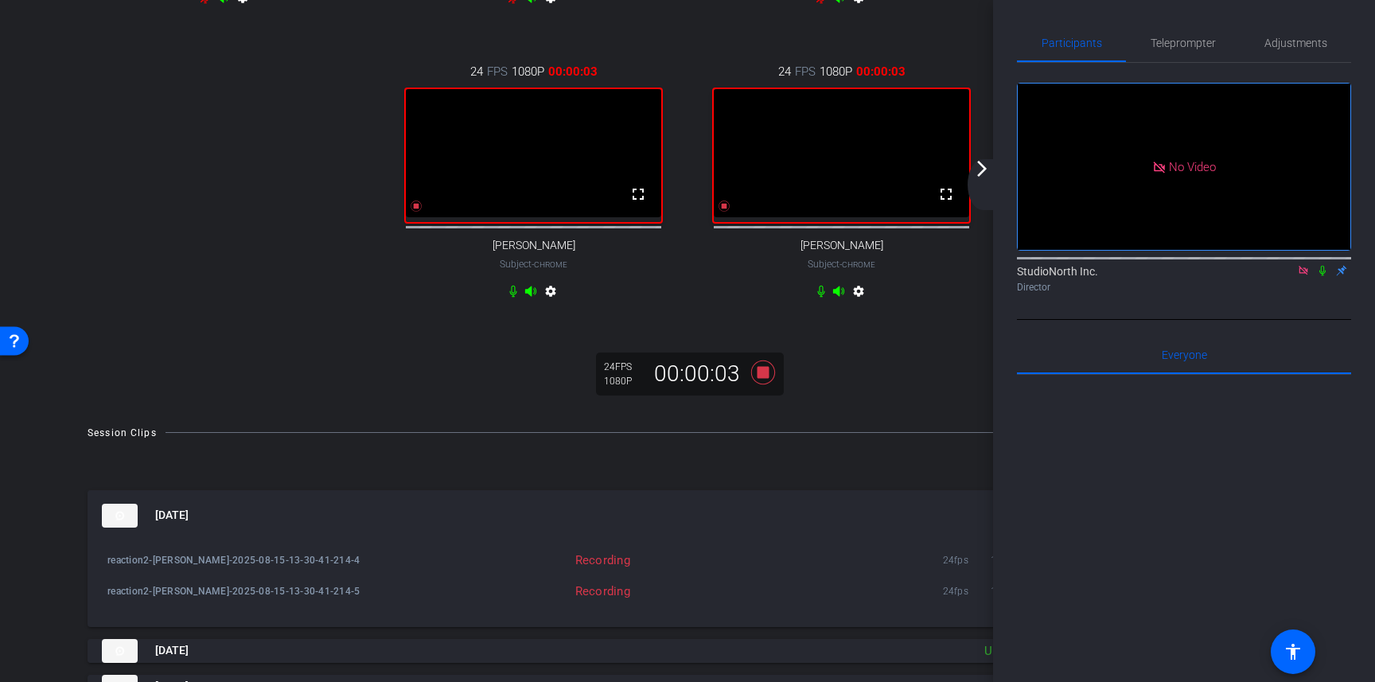
click at [1324, 270] on icon at bounding box center [1322, 271] width 6 height 10
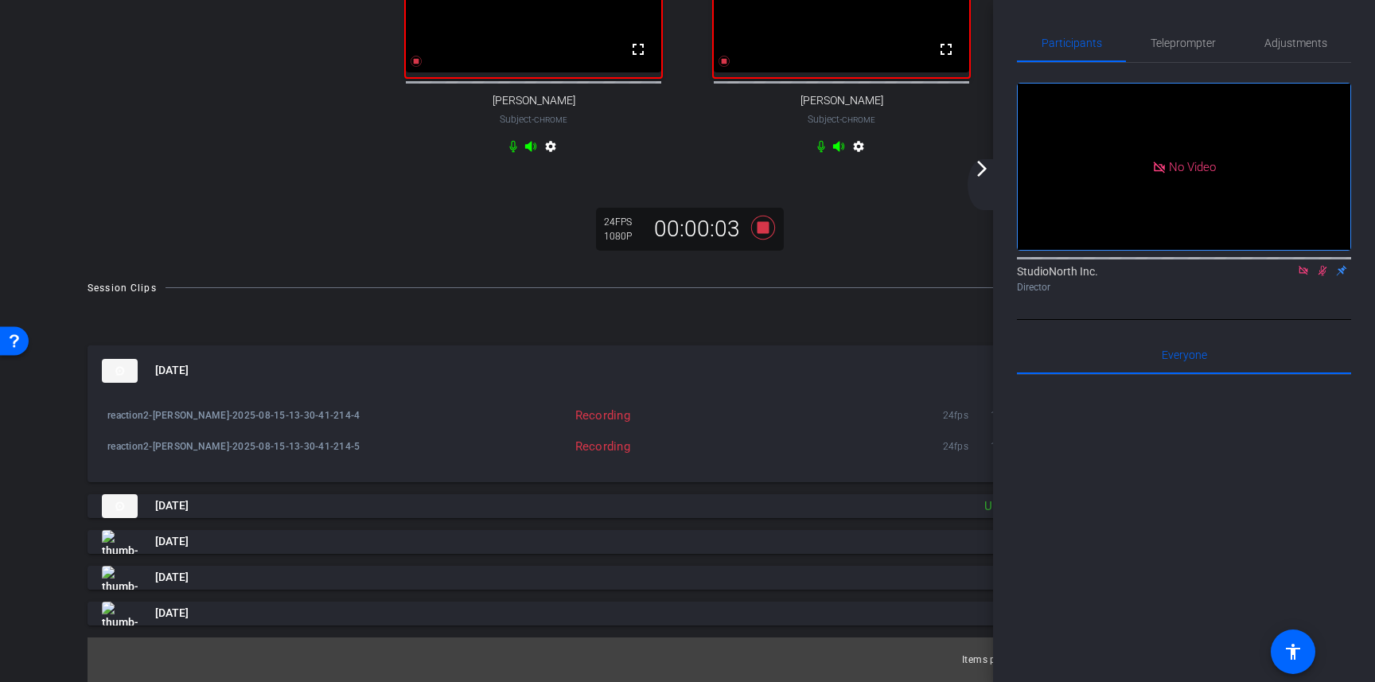
scroll to position [496, 0]
click at [985, 167] on mat-icon "arrow_forward_ios" at bounding box center [981, 168] width 19 height 19
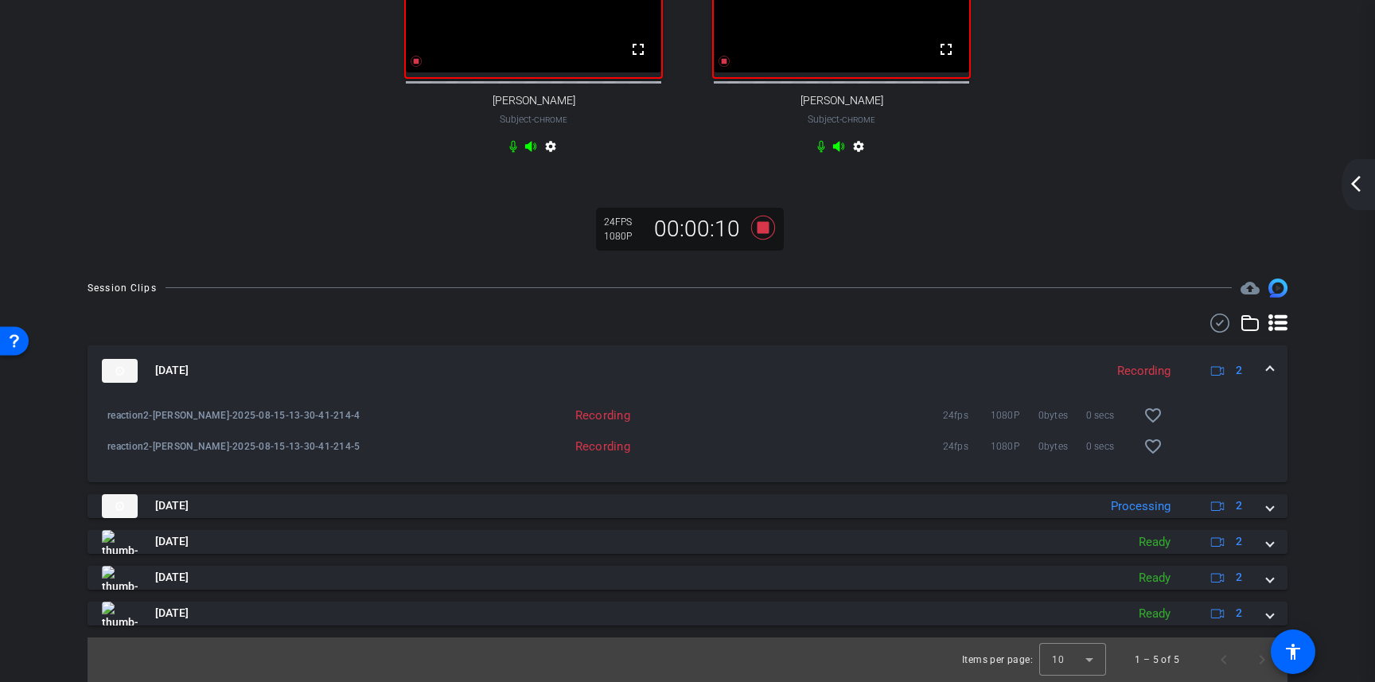
scroll to position [539, 0]
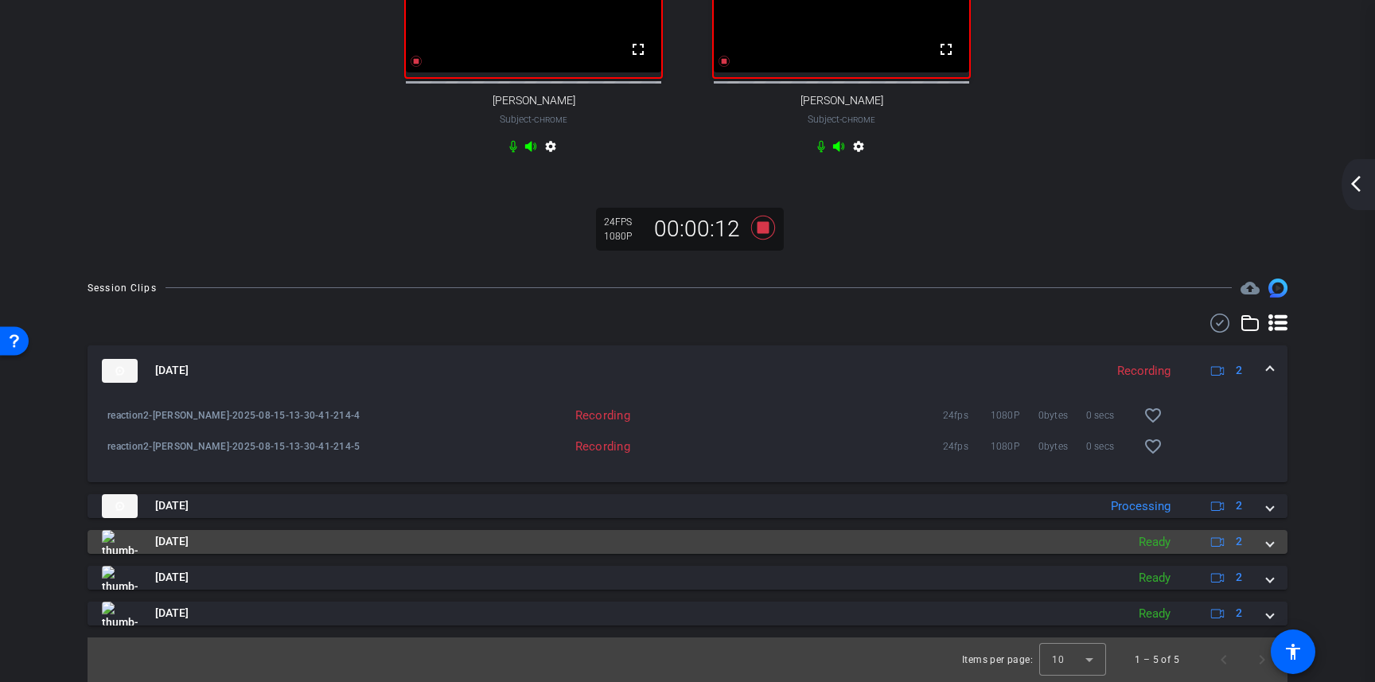
click at [1273, 550] on mat-expansion-panel-header "Aug 15, 2025 Ready 2" at bounding box center [688, 542] width 1200 height 24
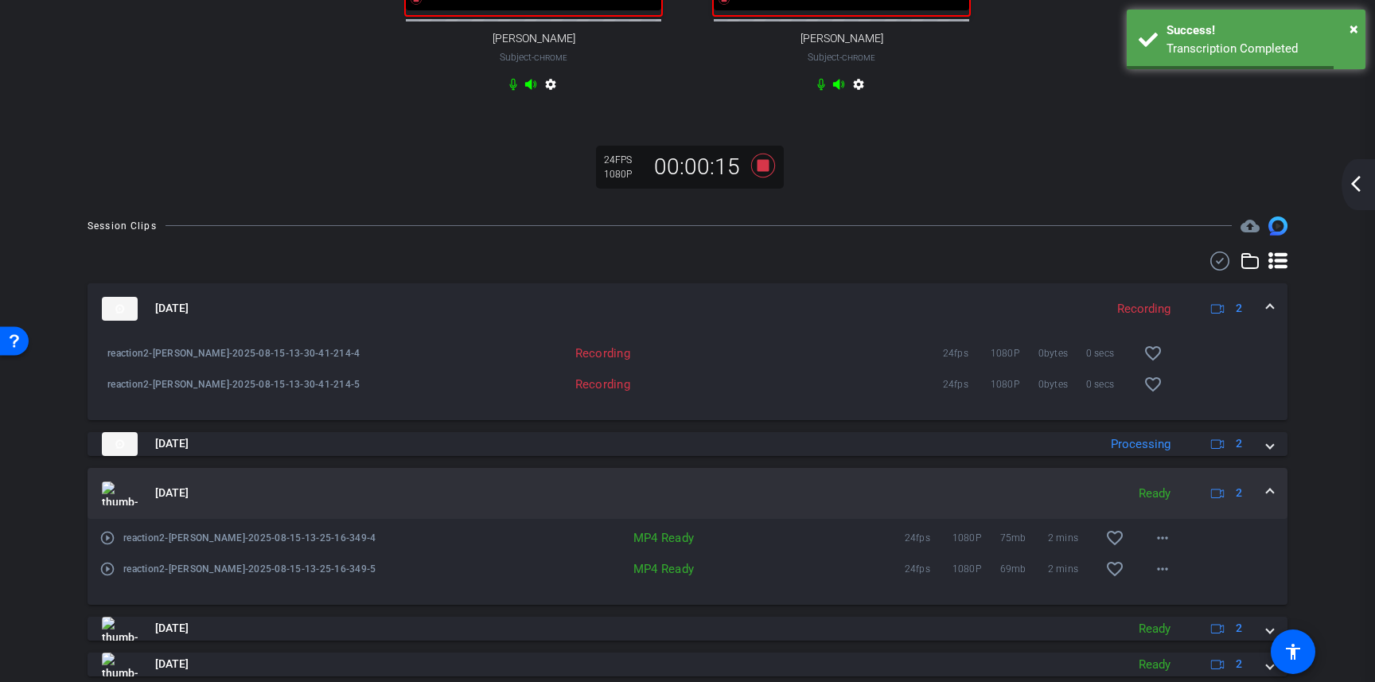
click at [1273, 519] on mat-expansion-panel-header "Aug 15, 2025 Ready 2" at bounding box center [688, 493] width 1200 height 51
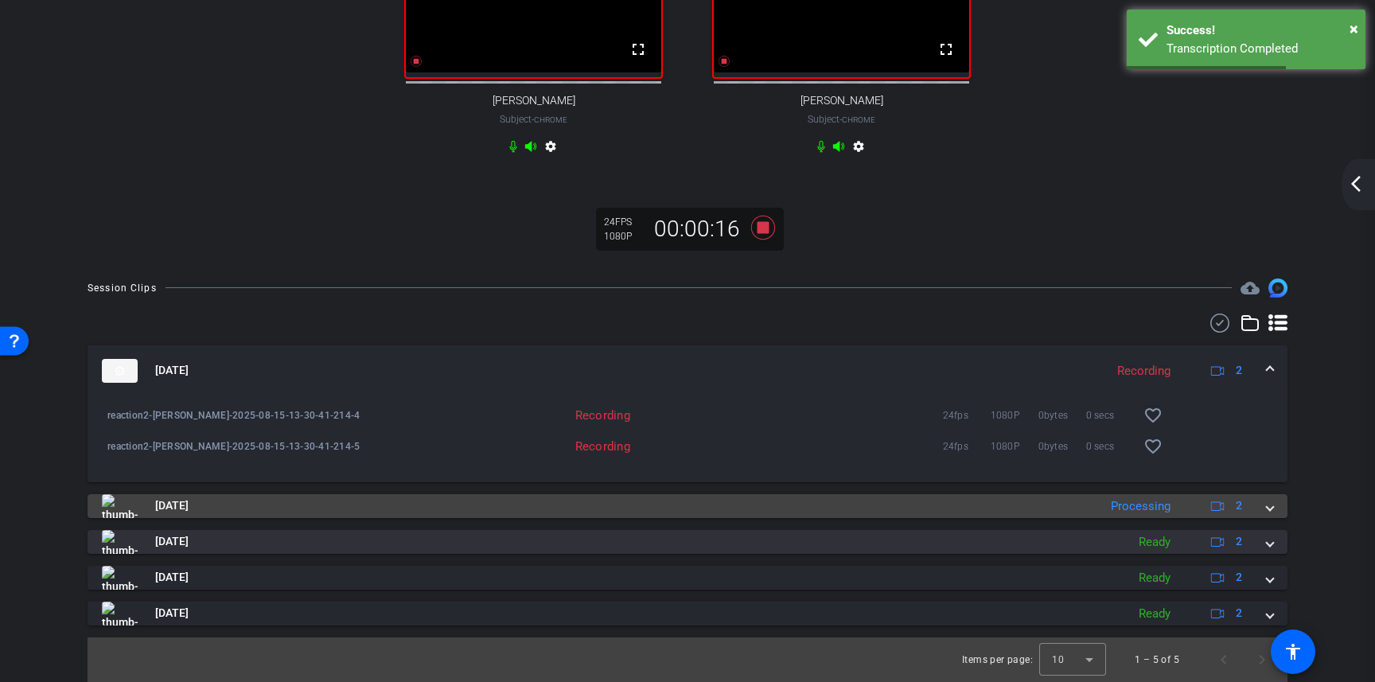
click at [1267, 509] on span at bounding box center [1270, 505] width 6 height 17
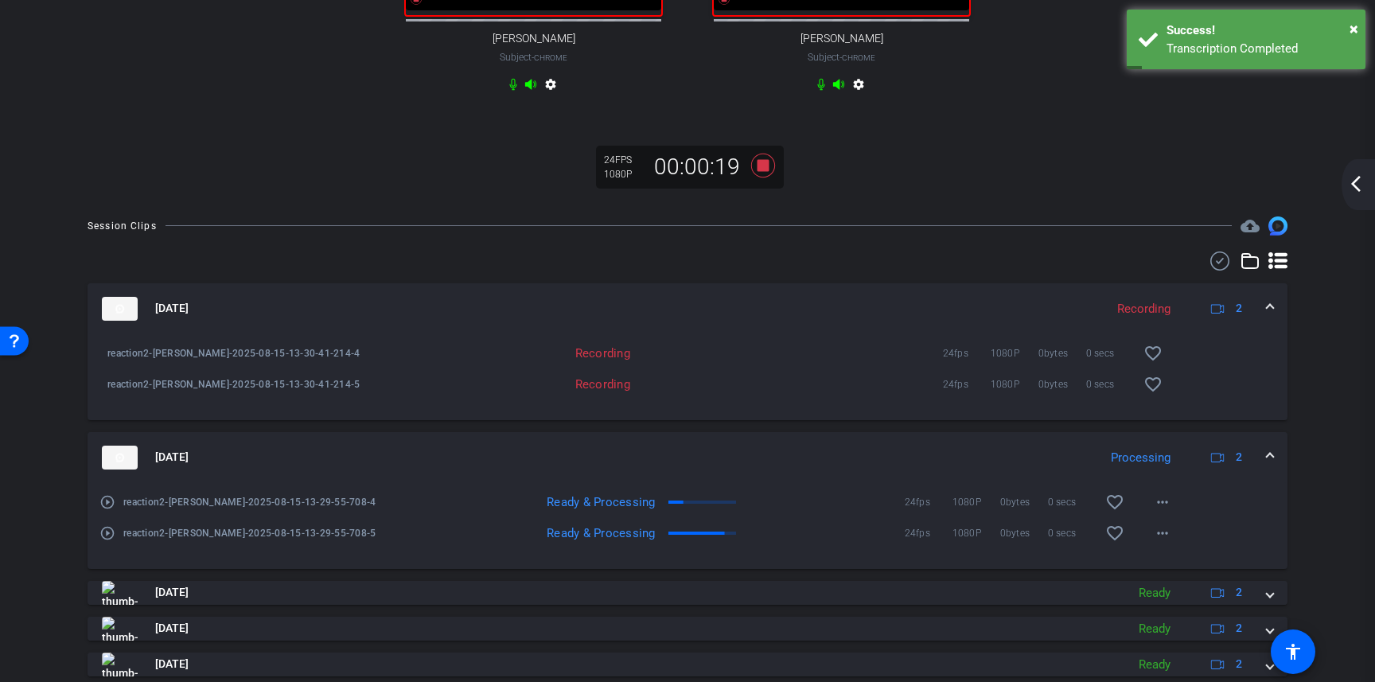
click at [1270, 465] on span at bounding box center [1270, 457] width 6 height 17
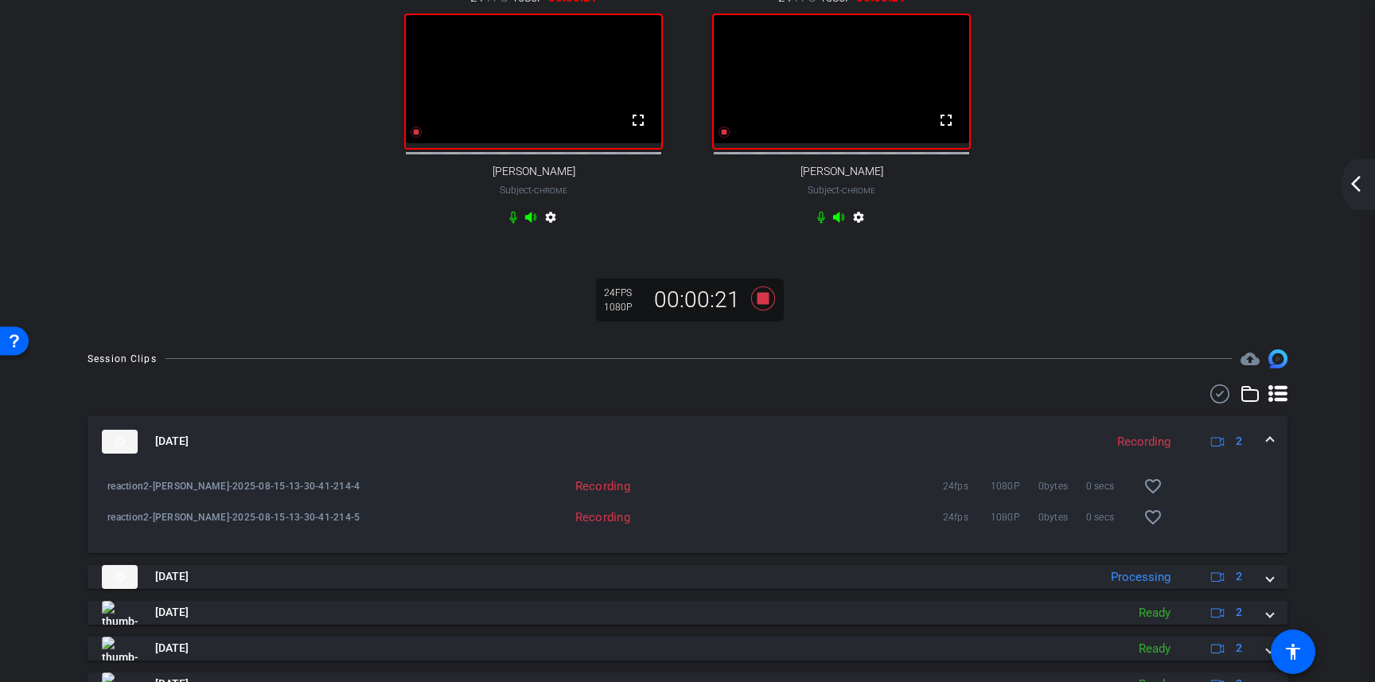
scroll to position [405, 0]
click at [1354, 185] on mat-icon "arrow_back_ios_new" at bounding box center [1355, 183] width 19 height 19
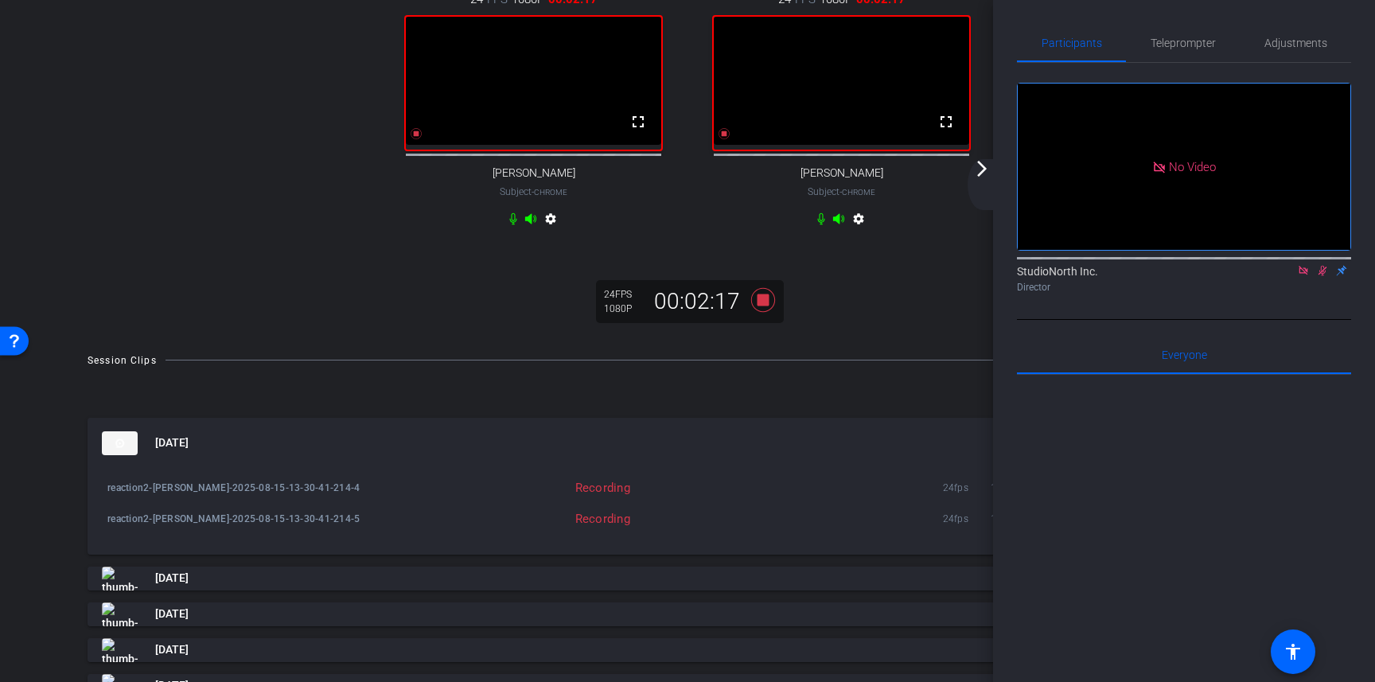
click at [762, 311] on icon at bounding box center [763, 299] width 24 height 24
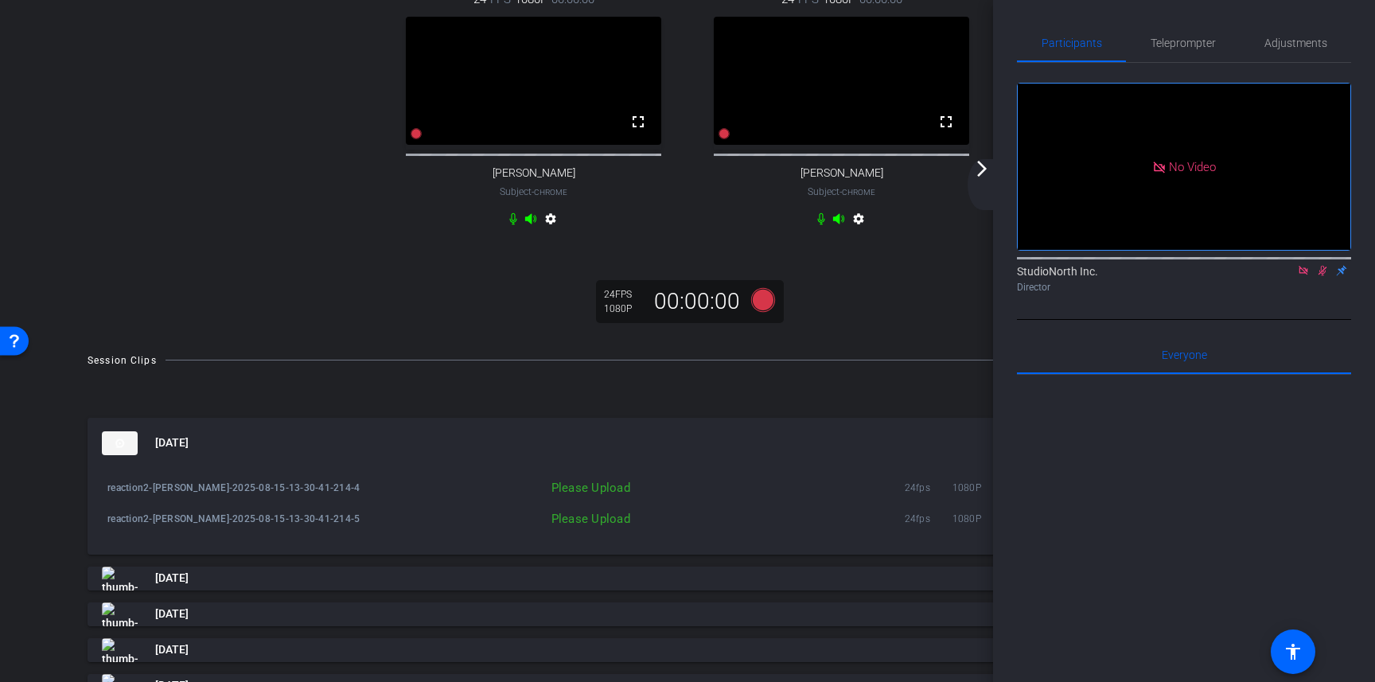
click at [1321, 273] on icon at bounding box center [1322, 270] width 13 height 11
click at [977, 173] on mat-icon "arrow_forward_ios" at bounding box center [981, 168] width 19 height 19
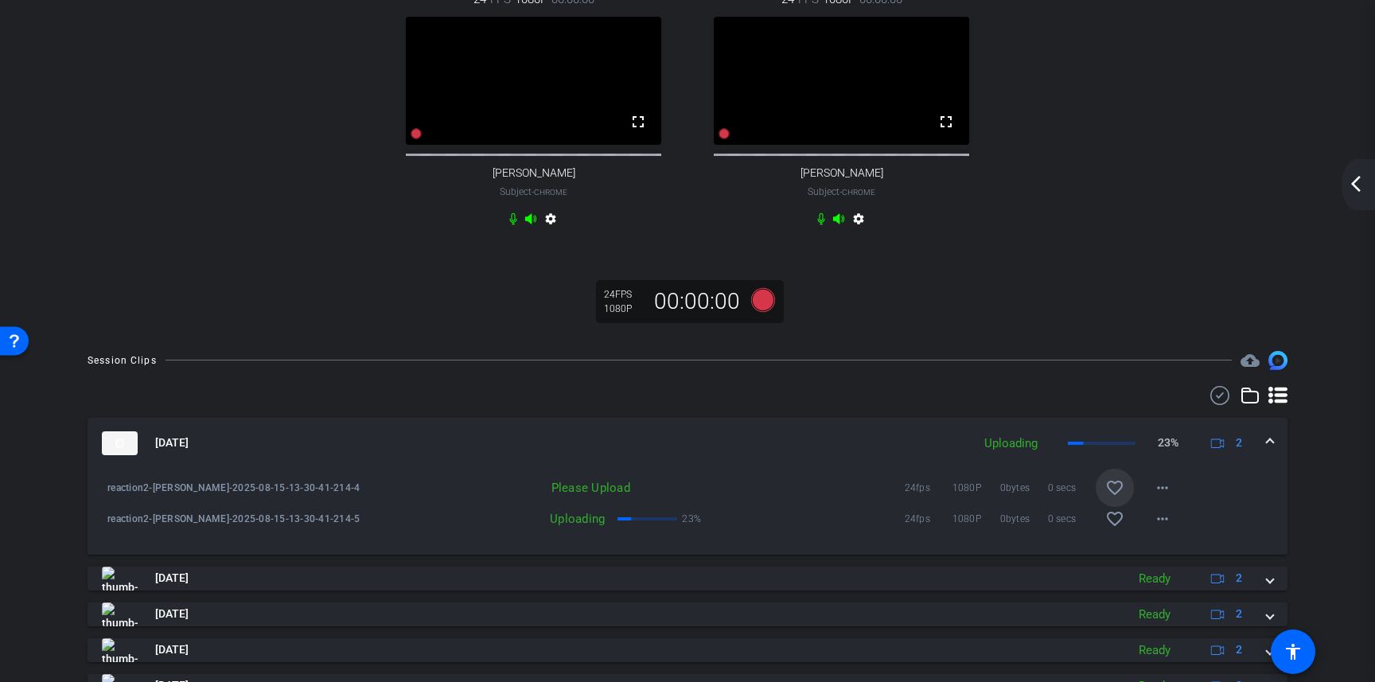
click at [1115, 497] on mat-icon "favorite_border" at bounding box center [1114, 487] width 19 height 19
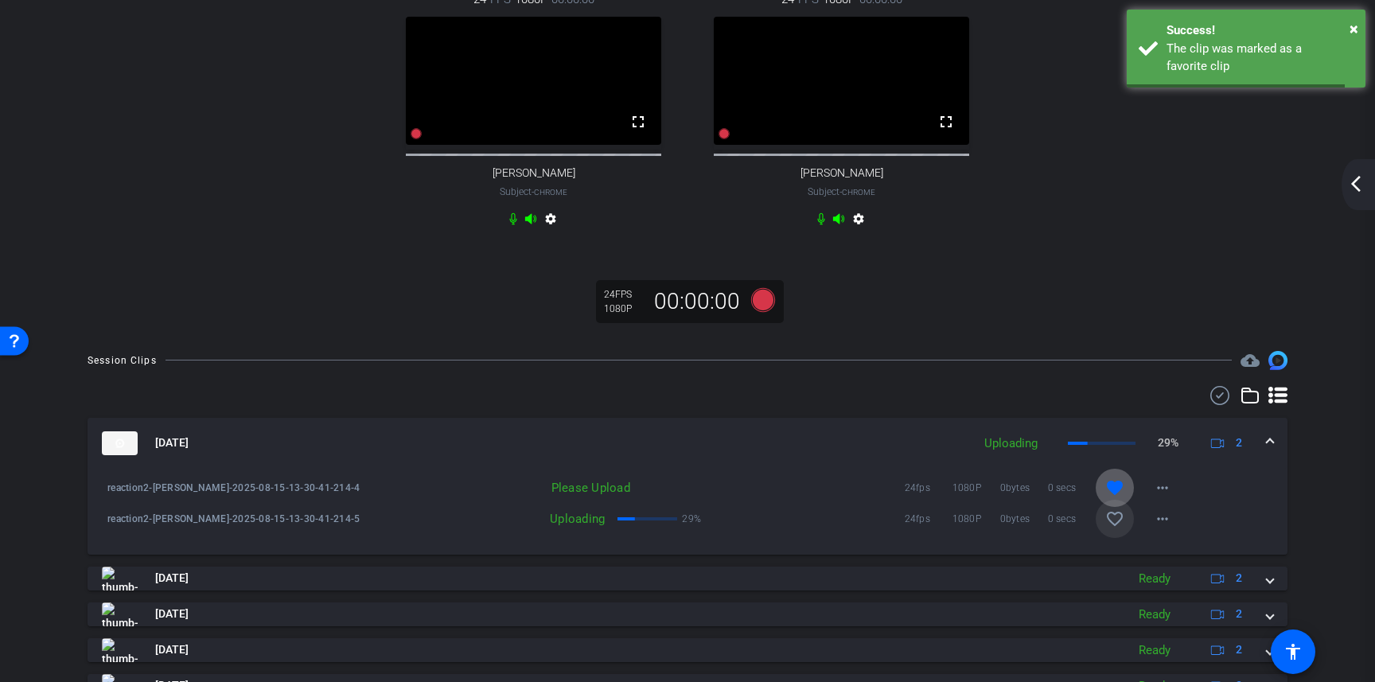
click at [1115, 528] on mat-icon "favorite_border" at bounding box center [1114, 518] width 19 height 19
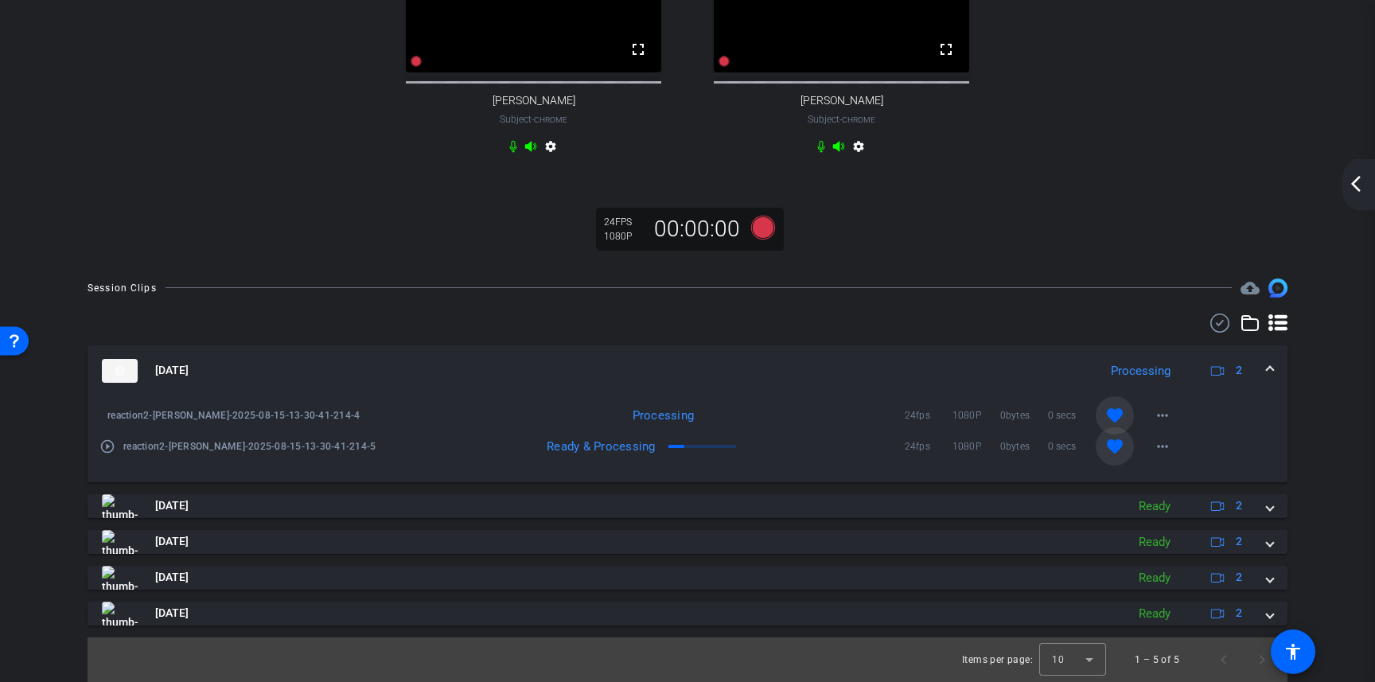
scroll to position [498, 0]
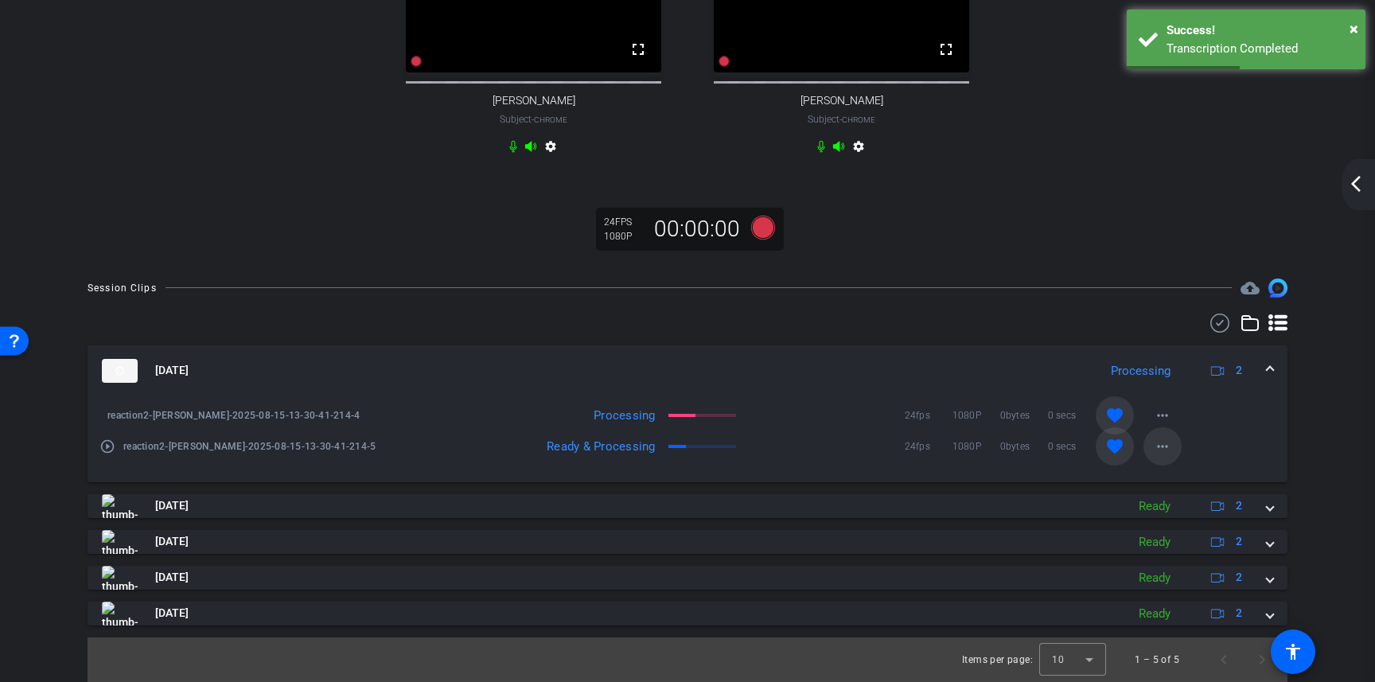
click at [1163, 456] on mat-icon "more_horiz" at bounding box center [1162, 446] width 19 height 19
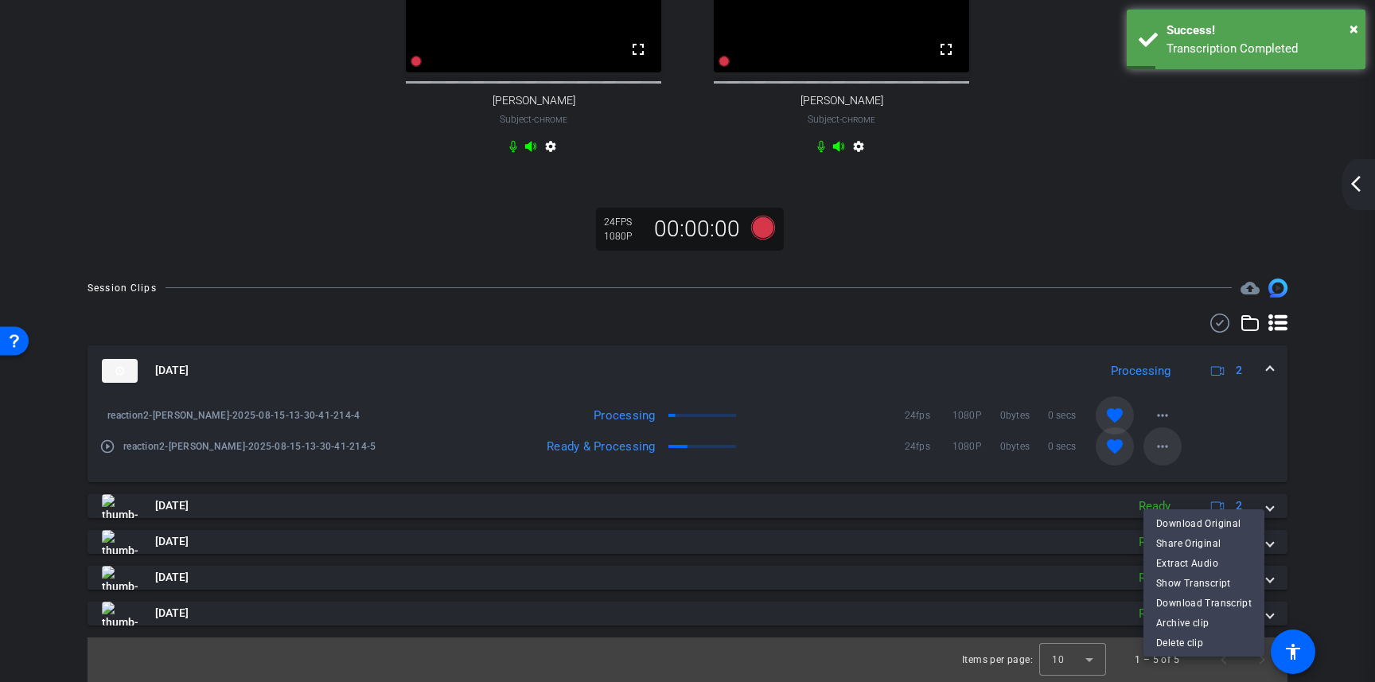
click at [1163, 492] on div at bounding box center [687, 341] width 1375 height 682
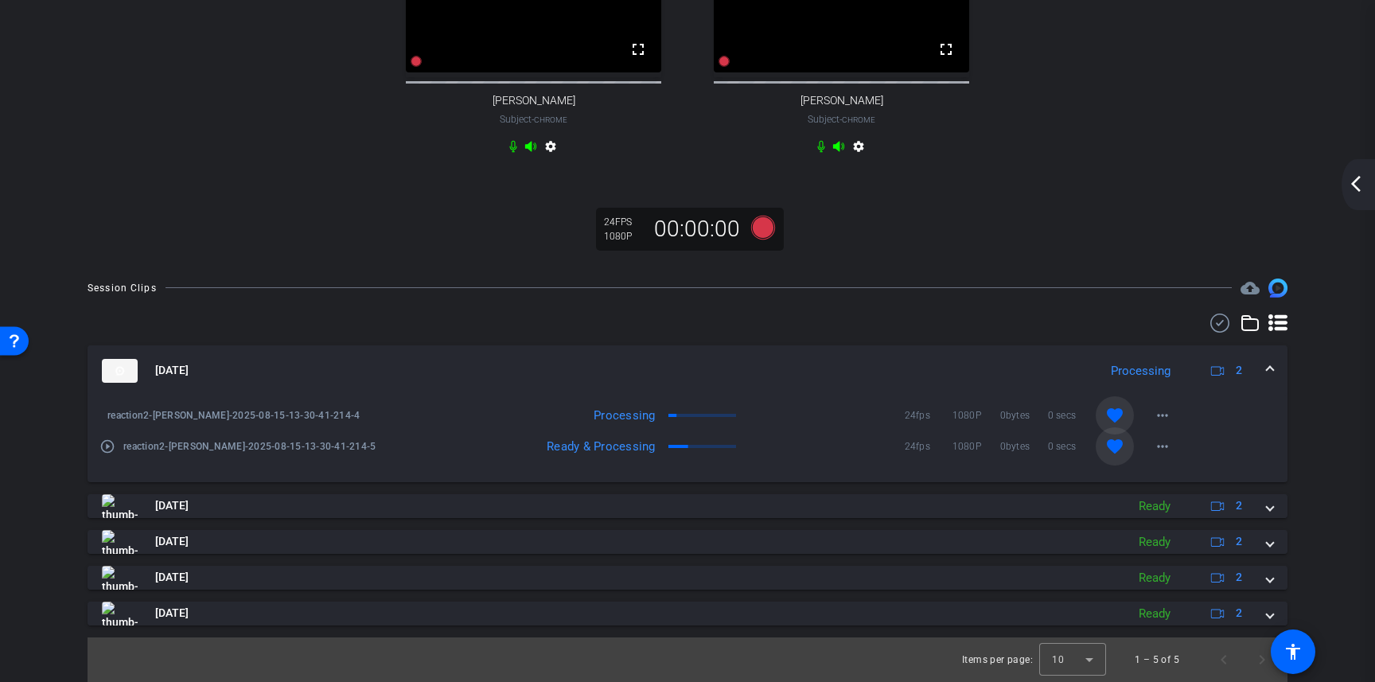
click at [1362, 180] on mat-icon "arrow_back_ios_new" at bounding box center [1355, 183] width 19 height 19
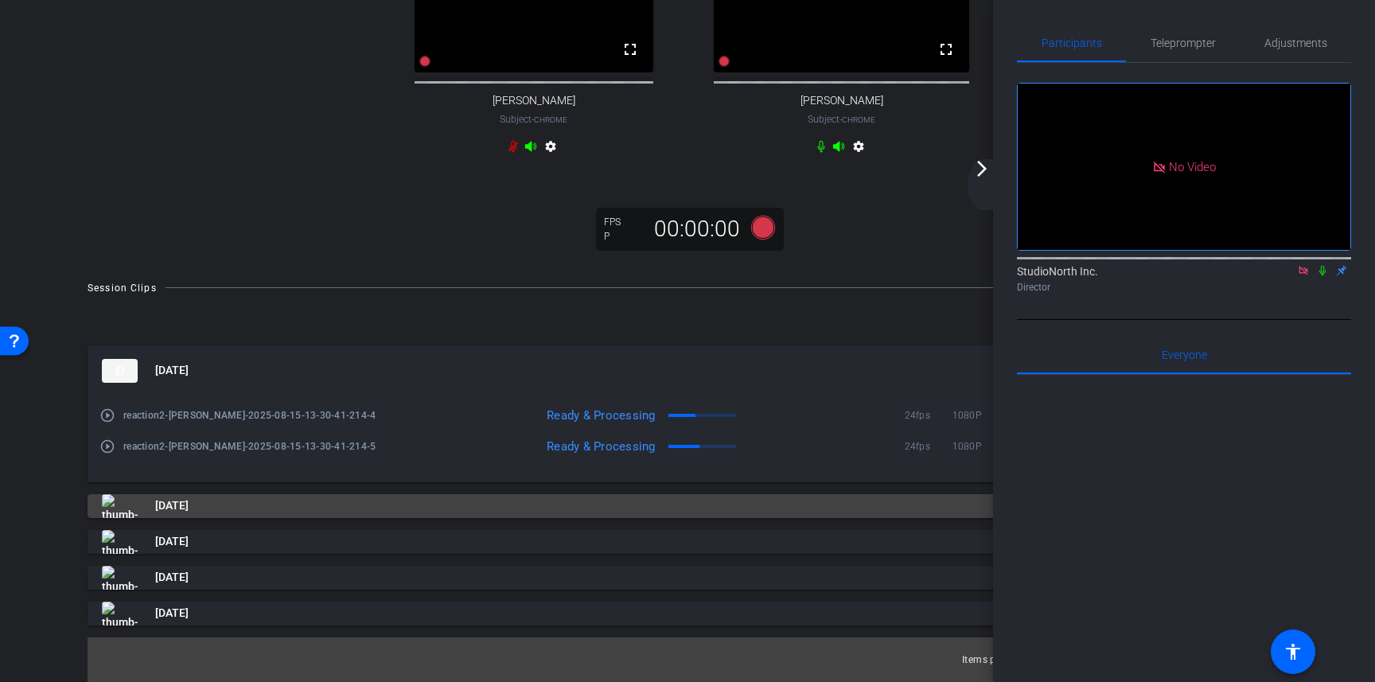
scroll to position [142, 0]
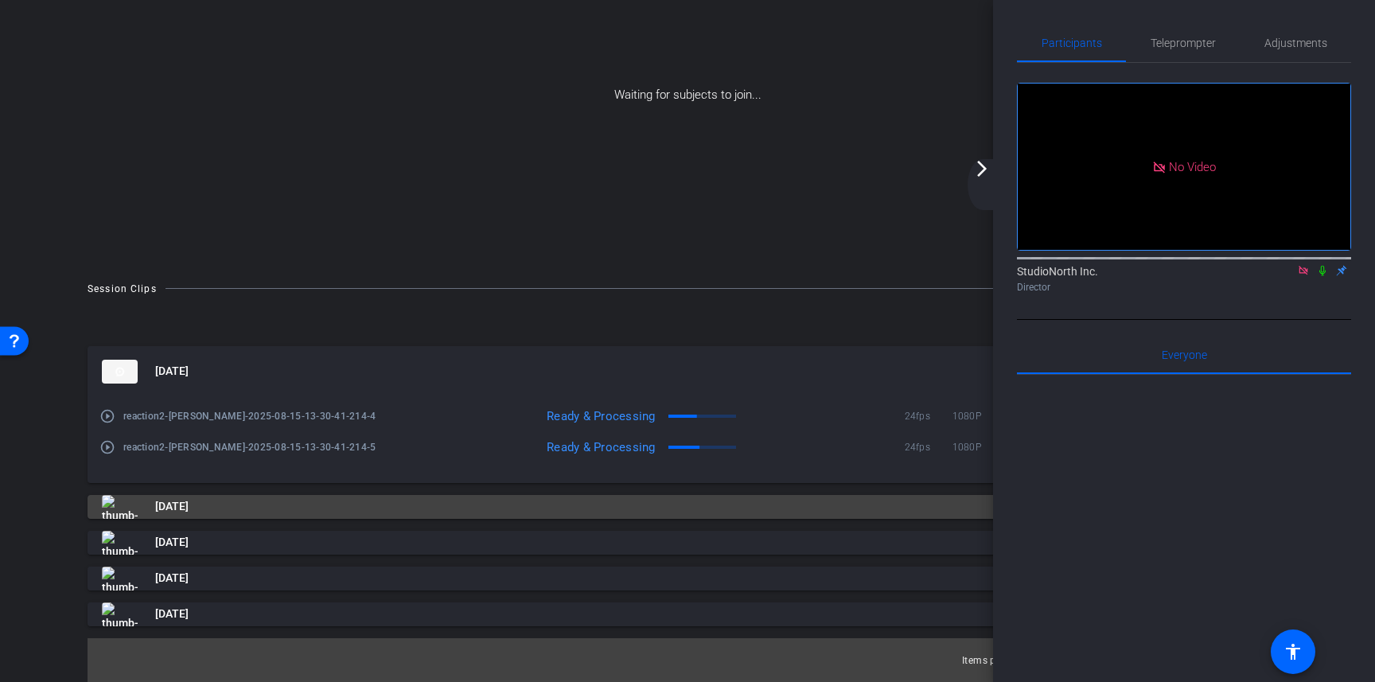
click at [981, 174] on mat-icon "arrow_forward_ios" at bounding box center [981, 168] width 19 height 19
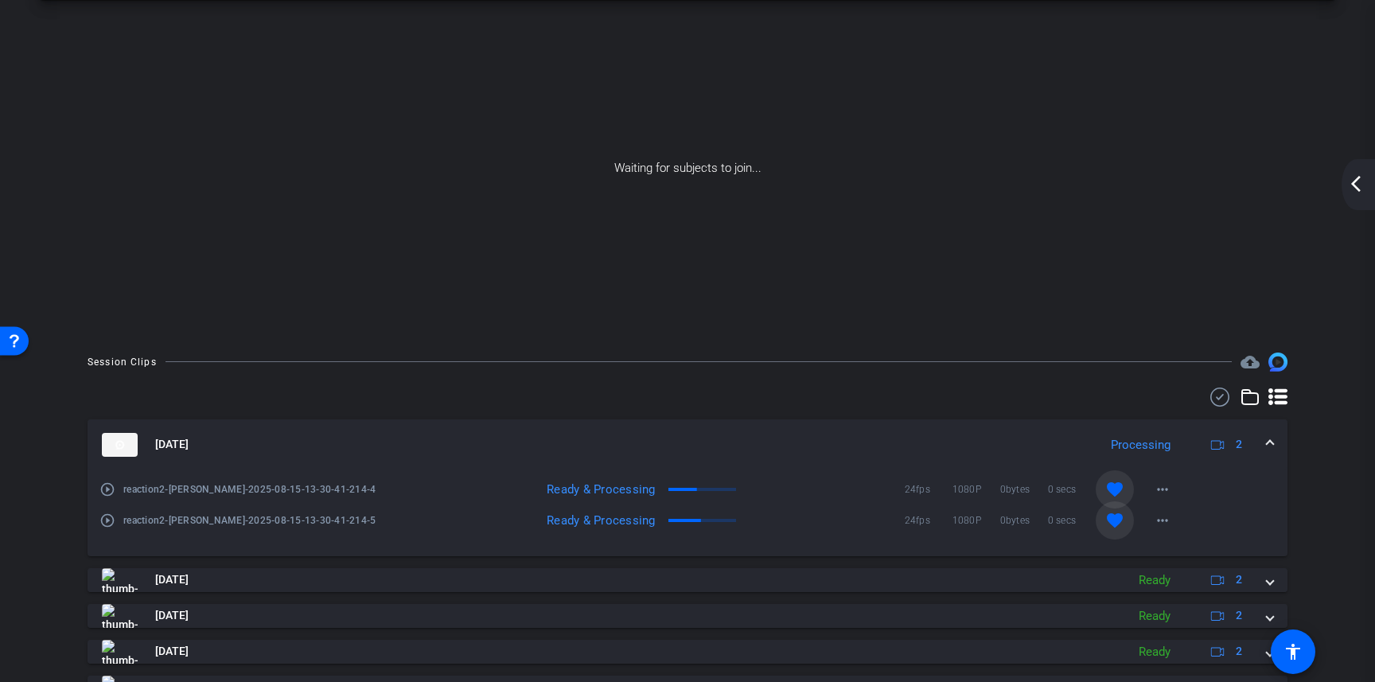
scroll to position [142, 0]
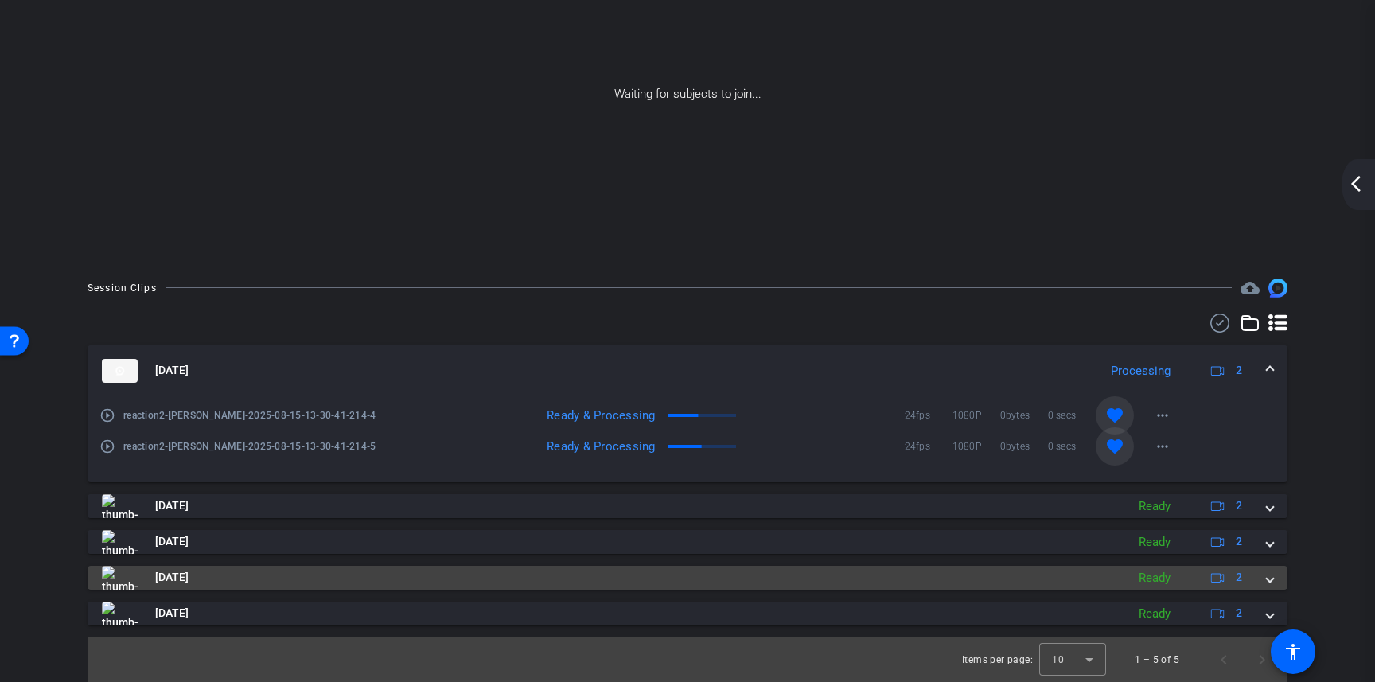
click at [1263, 576] on div "Aug 15, 2025 Ready 2" at bounding box center [684, 578] width 1165 height 24
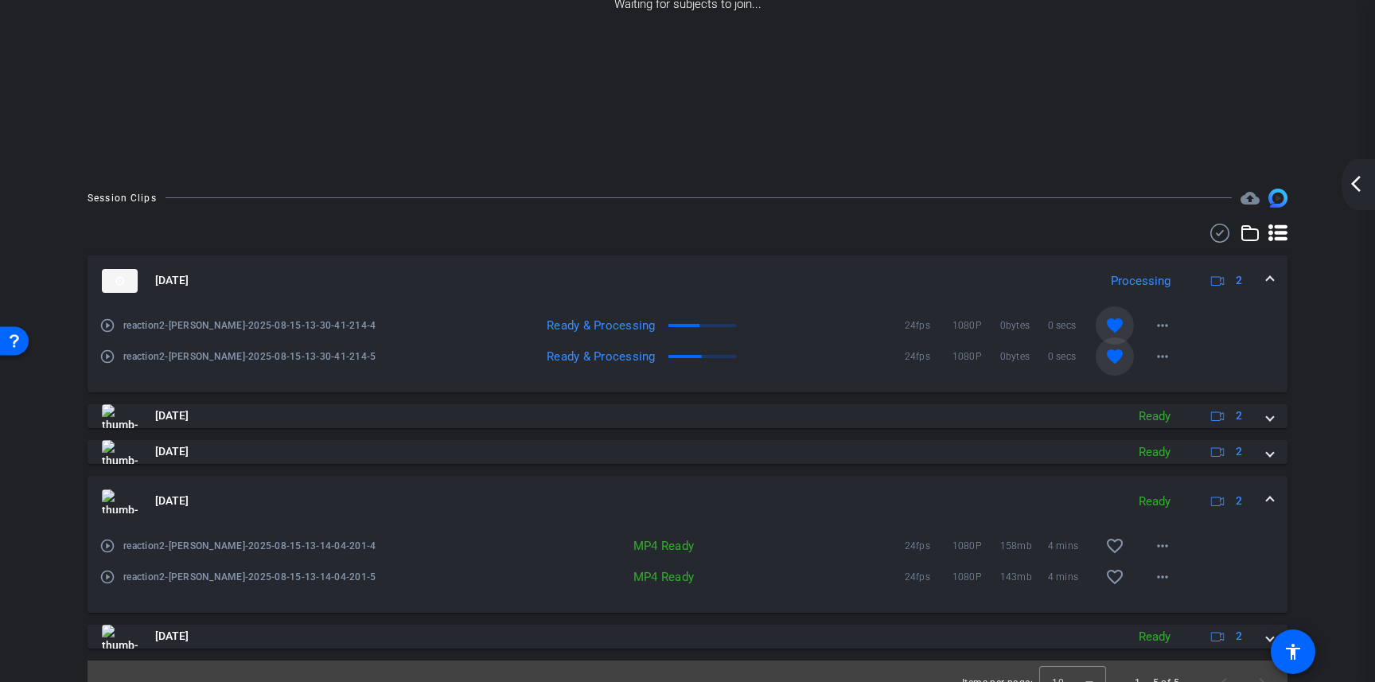
scroll to position [255, 0]
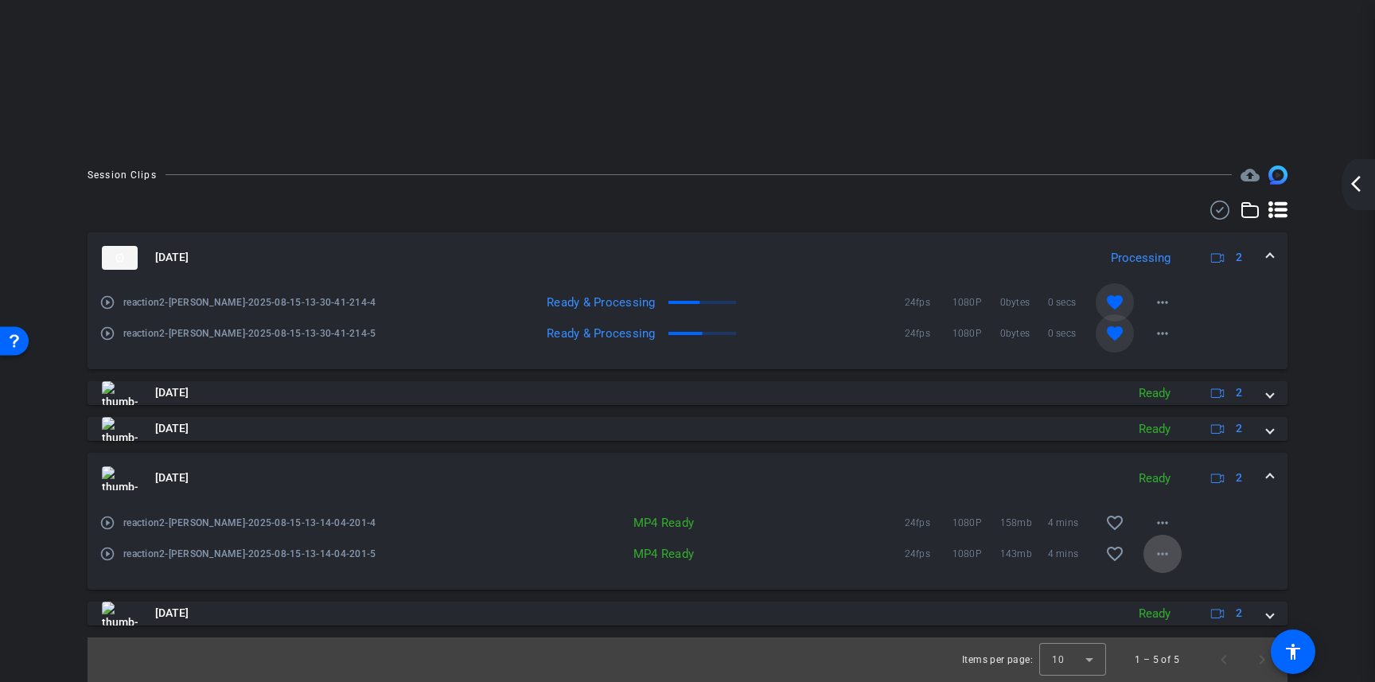
click at [1158, 562] on mat-icon "more_horiz" at bounding box center [1162, 553] width 19 height 19
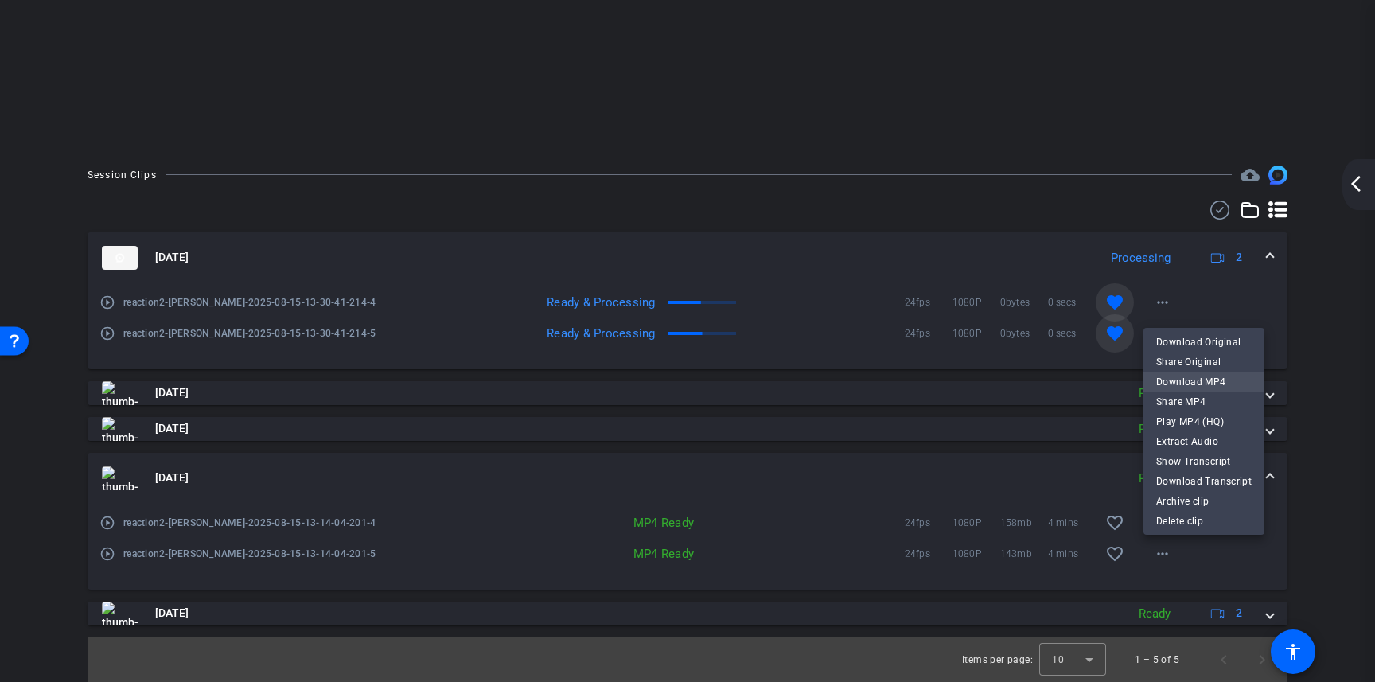
click at [1184, 381] on span "Download MP4" at bounding box center [1203, 381] width 95 height 19
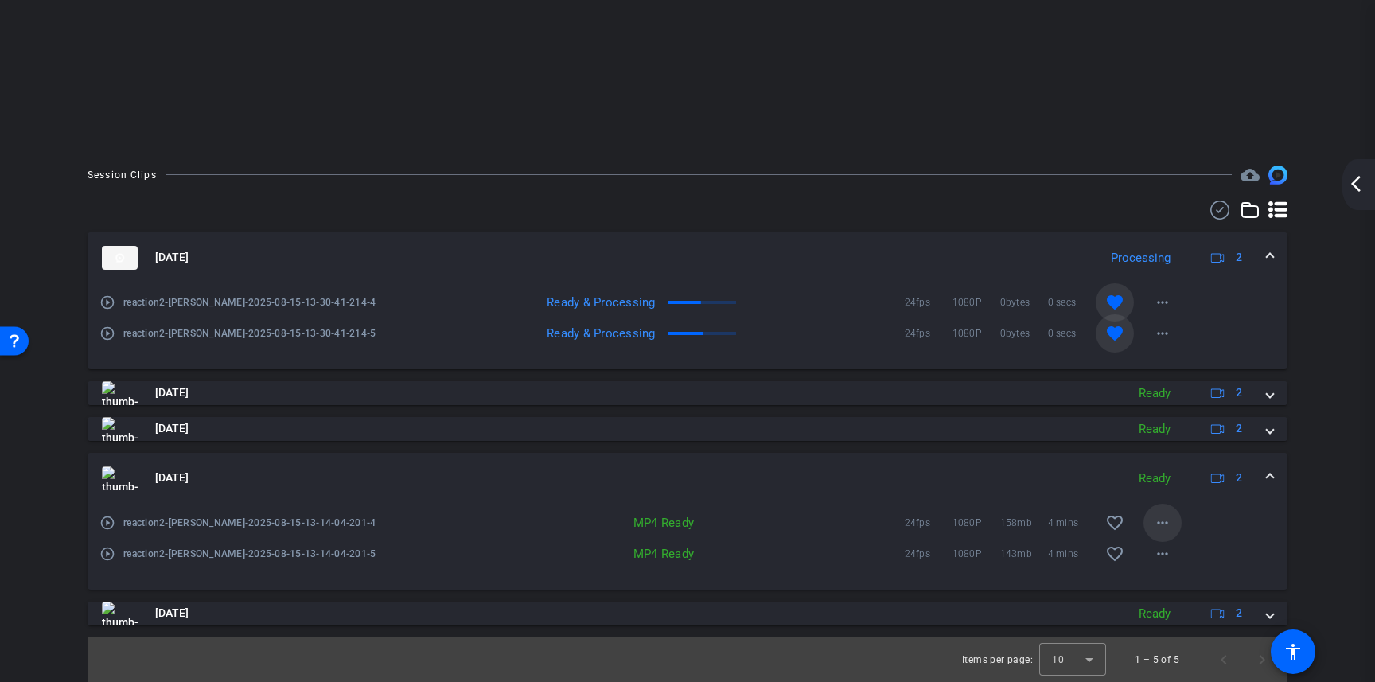
click at [1164, 523] on mat-icon "more_horiz" at bounding box center [1162, 522] width 19 height 19
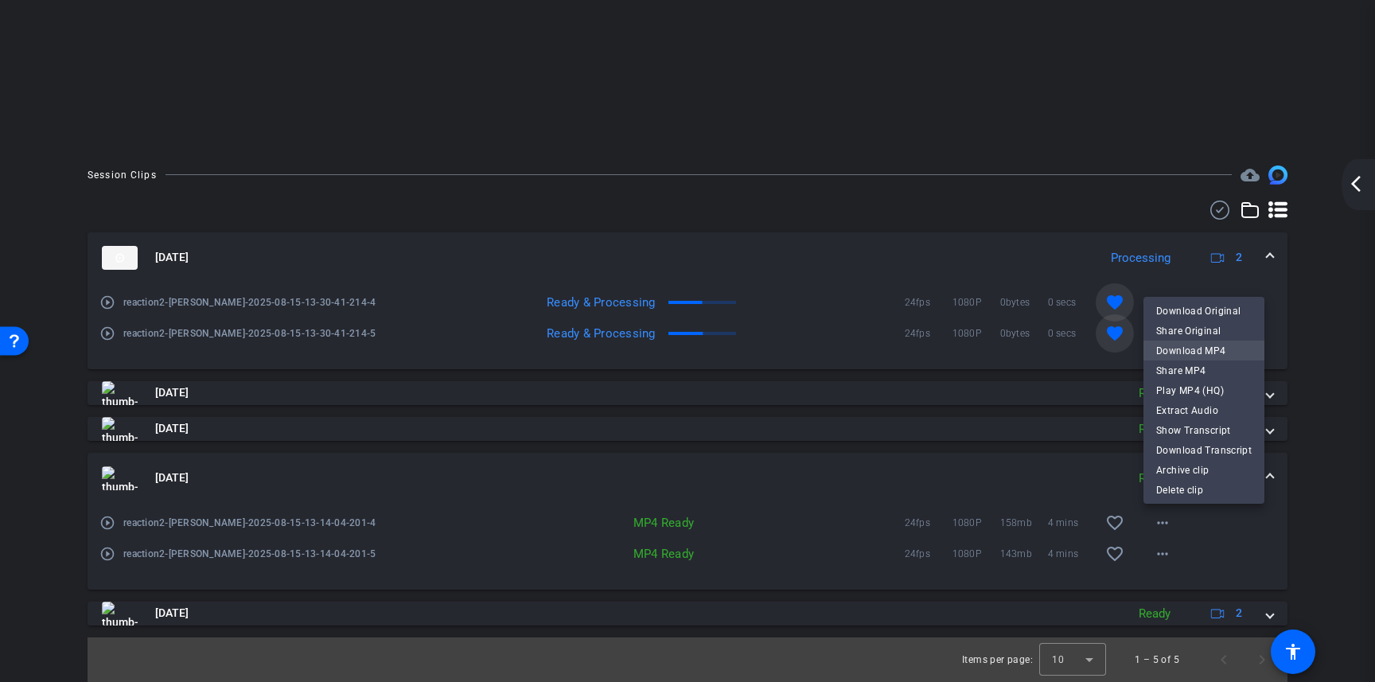
click at [1187, 346] on span "Download MP4" at bounding box center [1203, 349] width 95 height 19
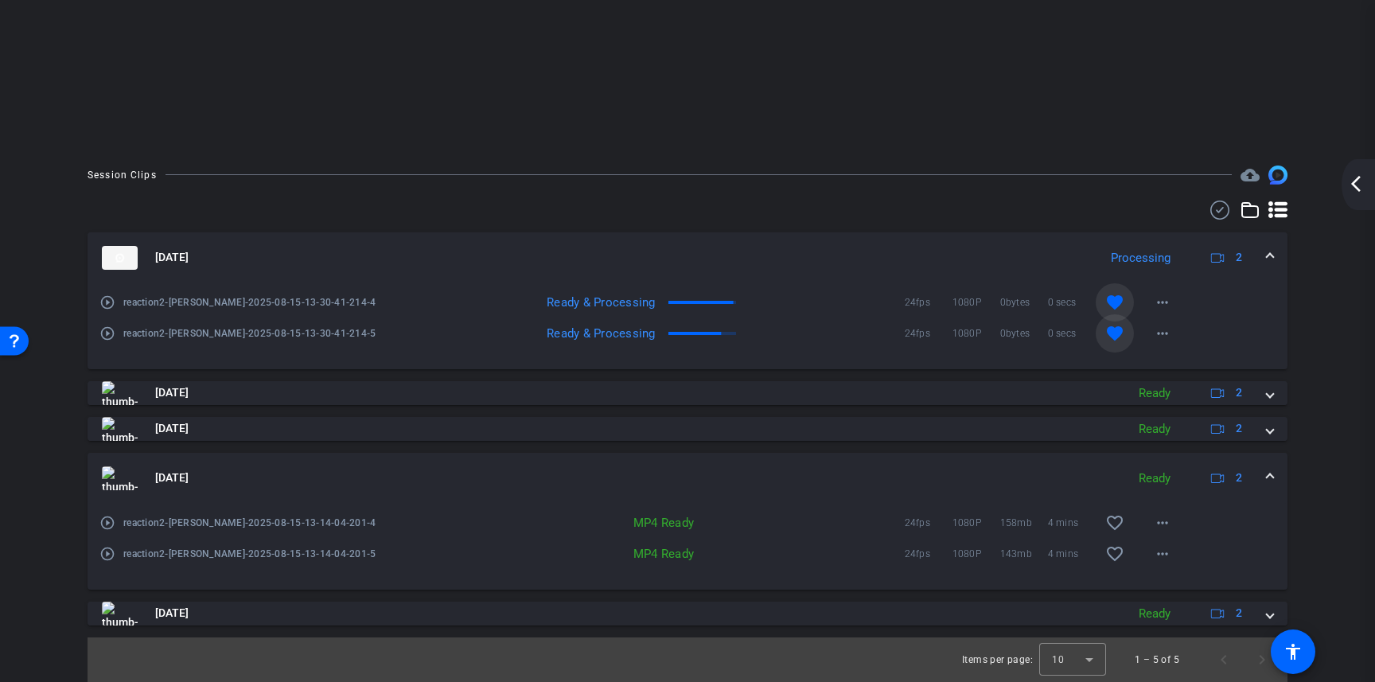
click at [1267, 477] on span at bounding box center [1270, 477] width 6 height 17
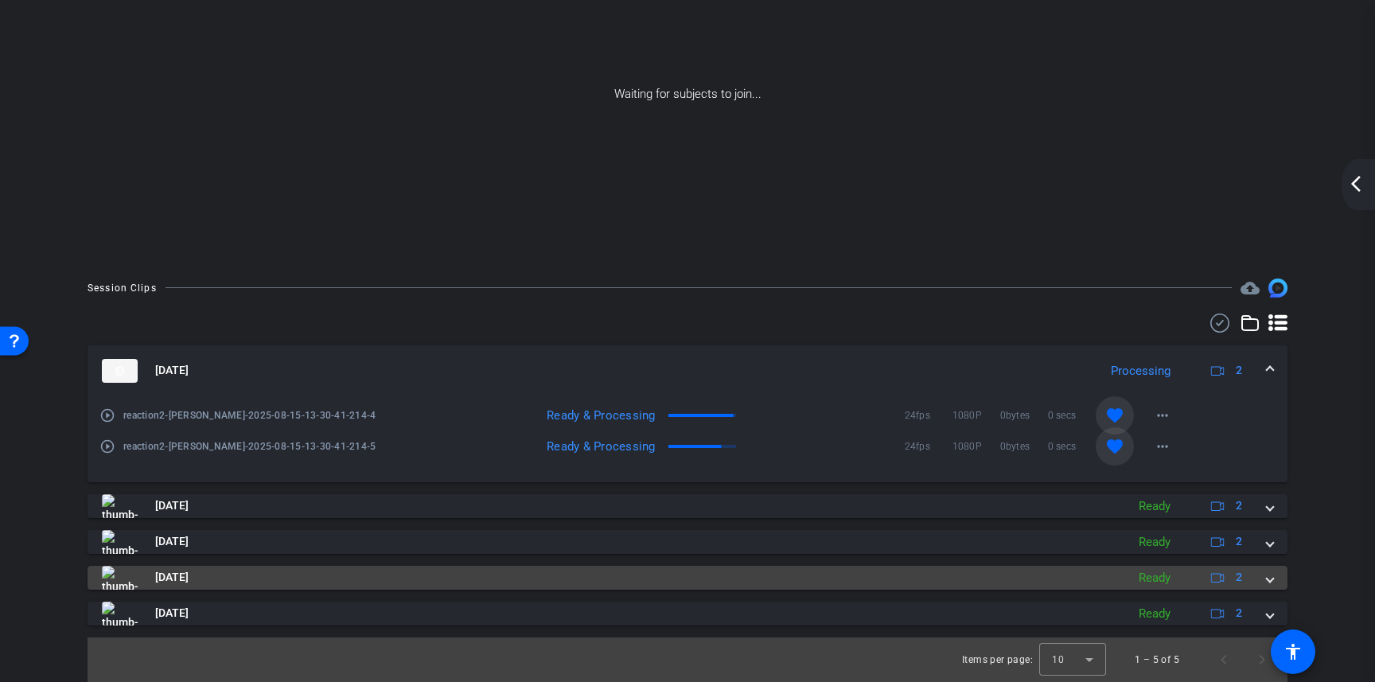
scroll to position [142, 0]
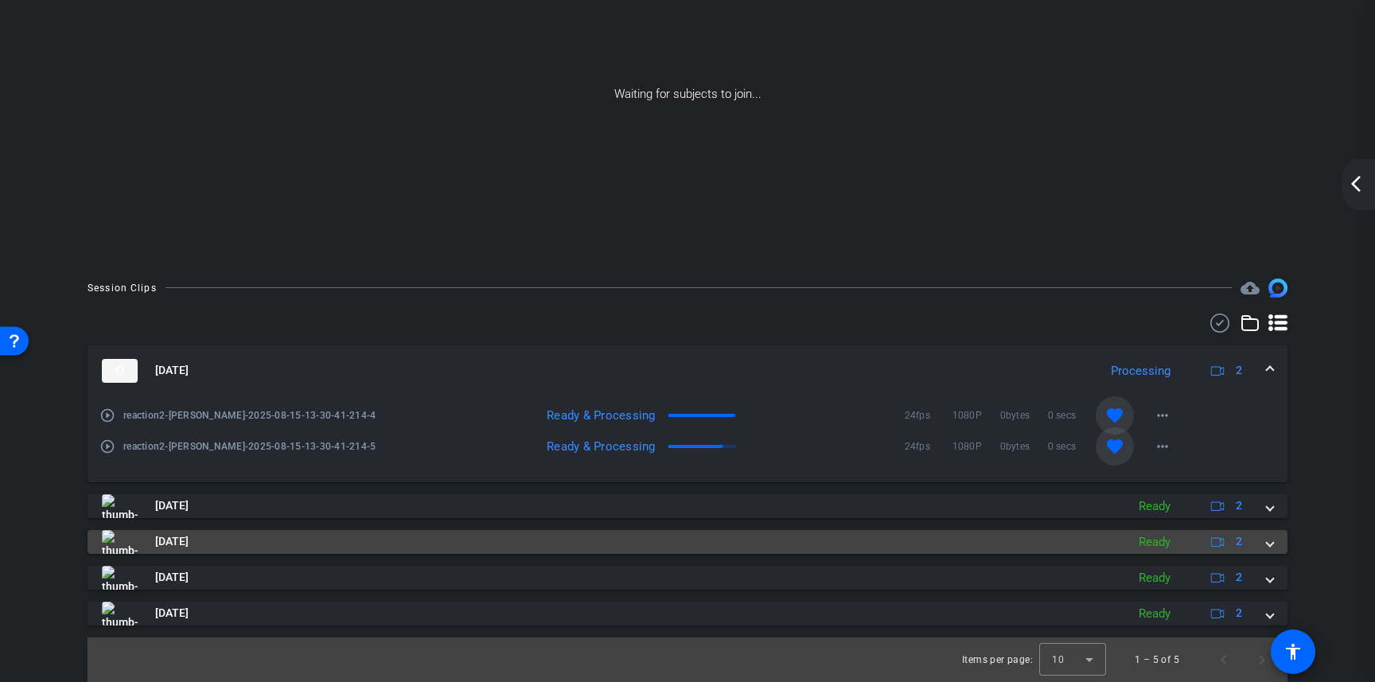
click at [1272, 546] on span at bounding box center [1270, 541] width 6 height 17
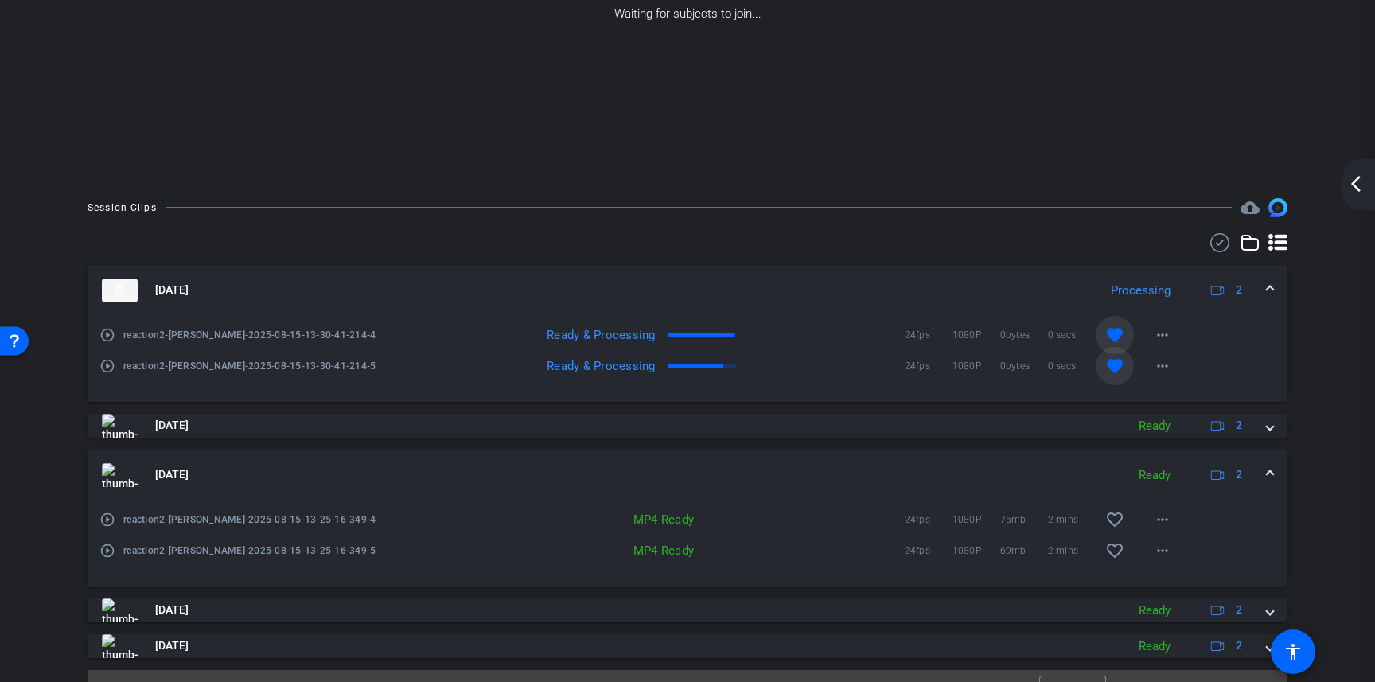
scroll to position [255, 0]
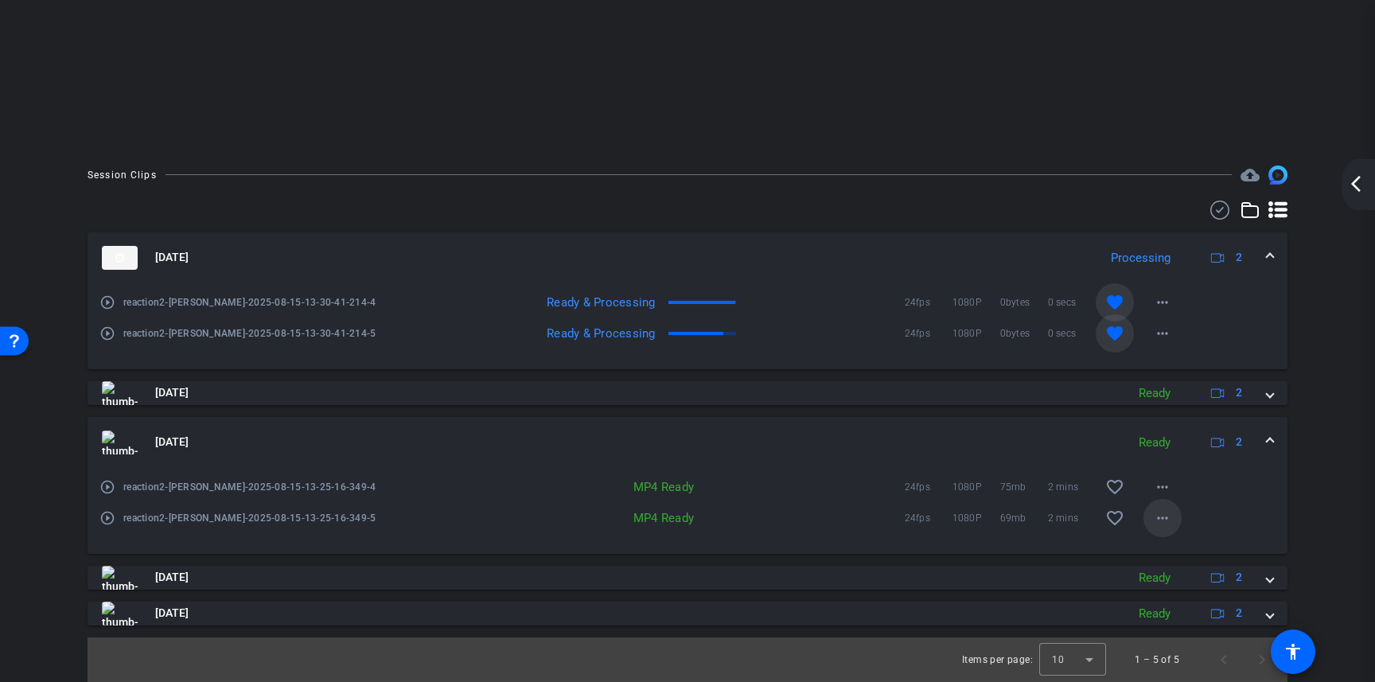
click at [1160, 517] on mat-icon "more_horiz" at bounding box center [1162, 517] width 19 height 19
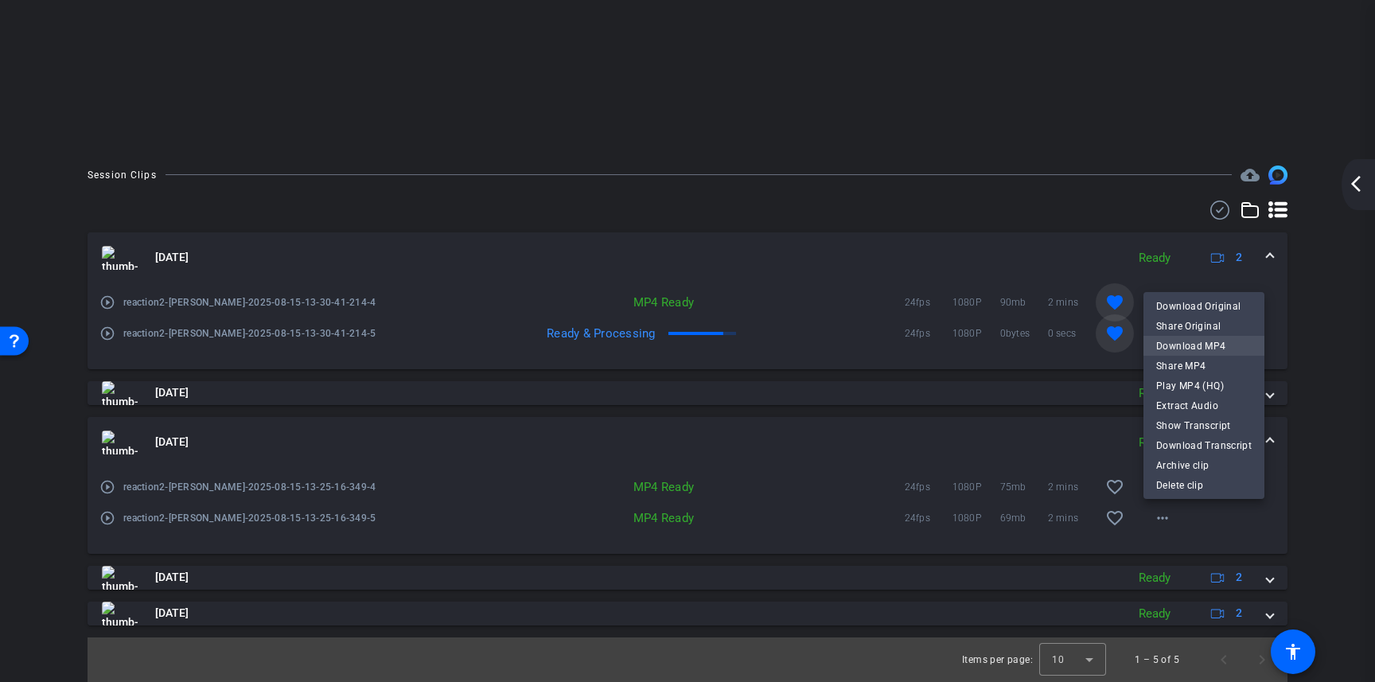
click at [1179, 343] on span "Download MP4" at bounding box center [1203, 345] width 95 height 19
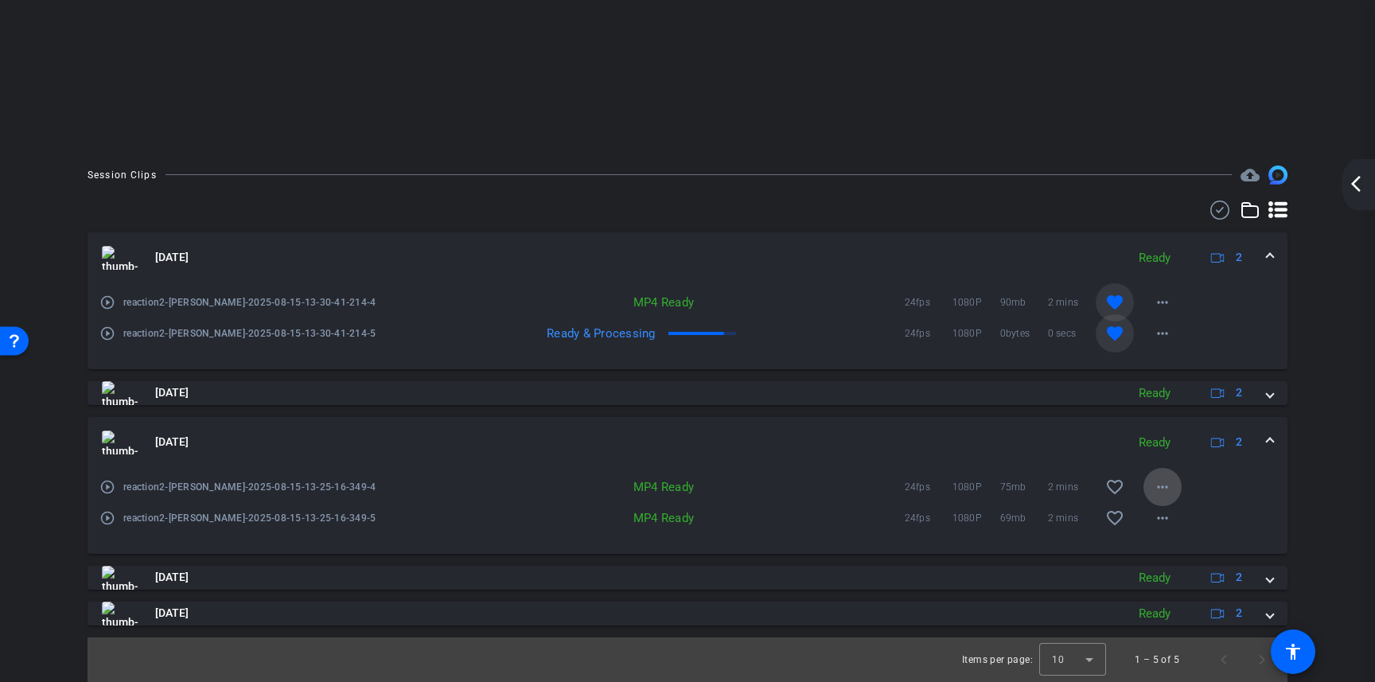
click at [1160, 488] on mat-icon "more_horiz" at bounding box center [1162, 486] width 19 height 19
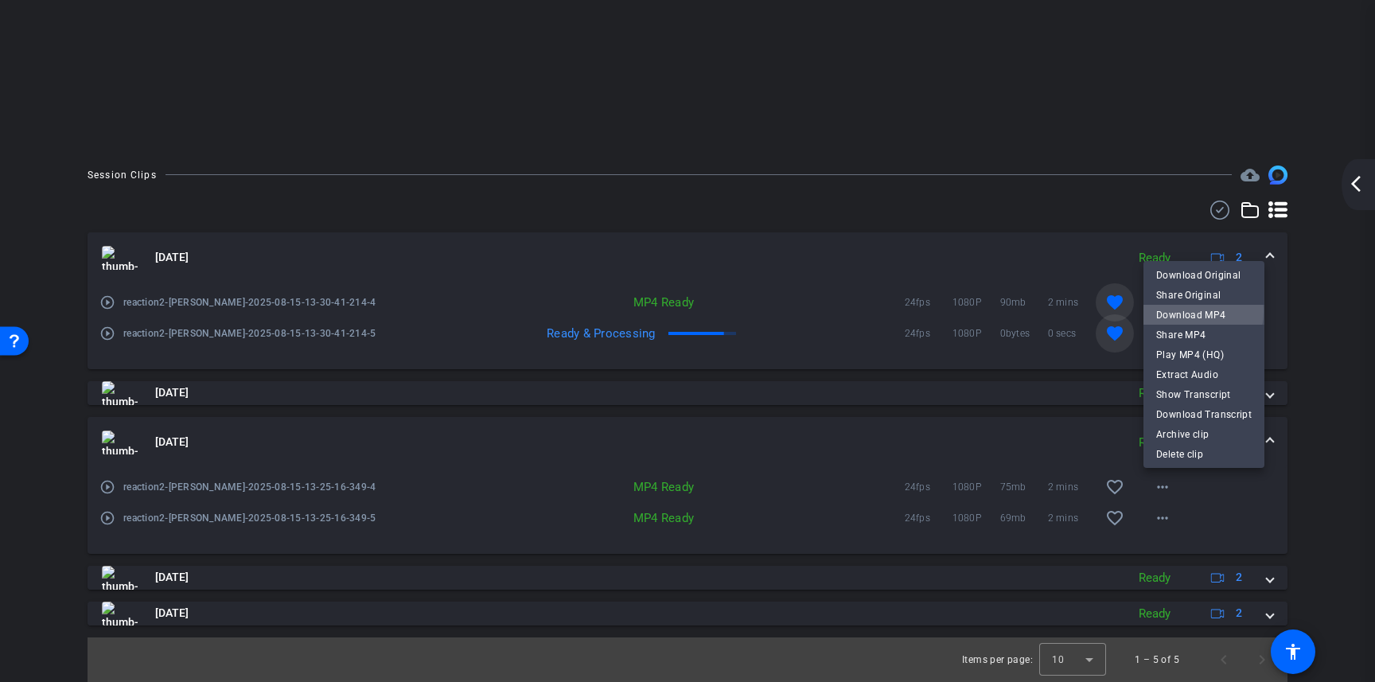
click at [1185, 311] on span "Download MP4" at bounding box center [1203, 314] width 95 height 19
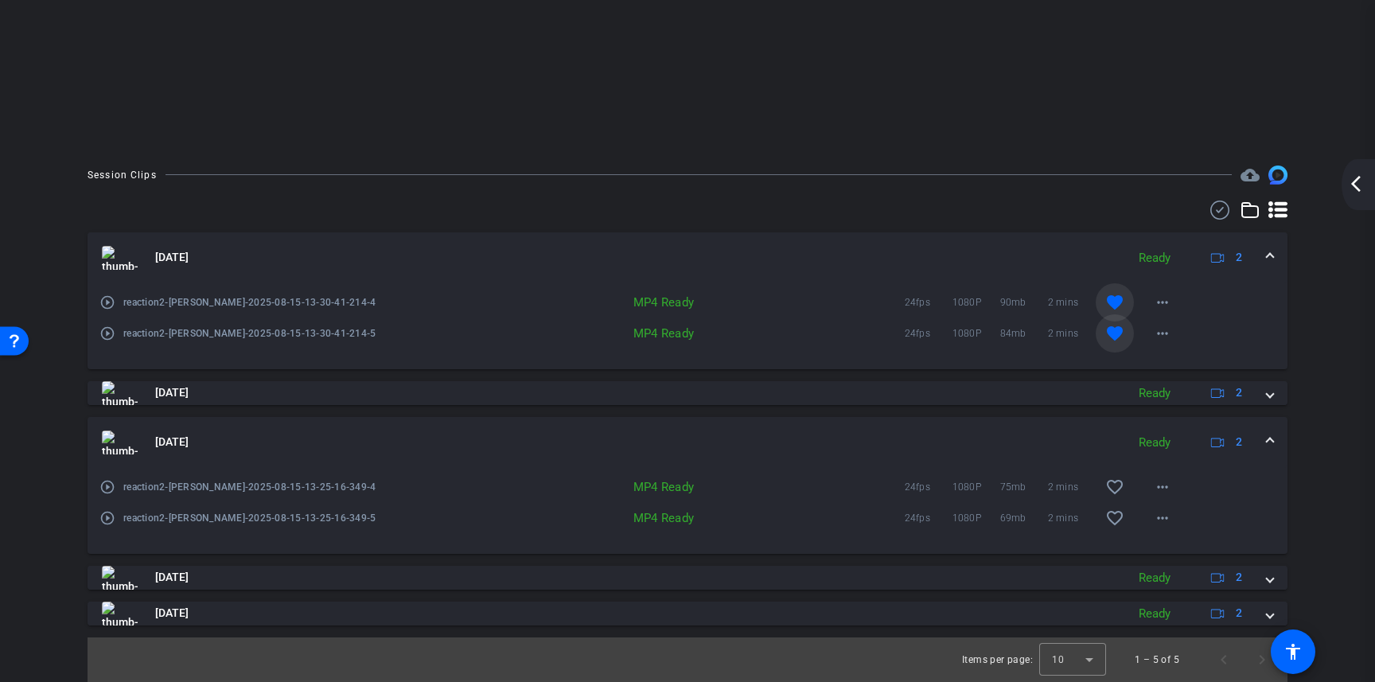
click at [1269, 442] on span at bounding box center [1270, 442] width 6 height 17
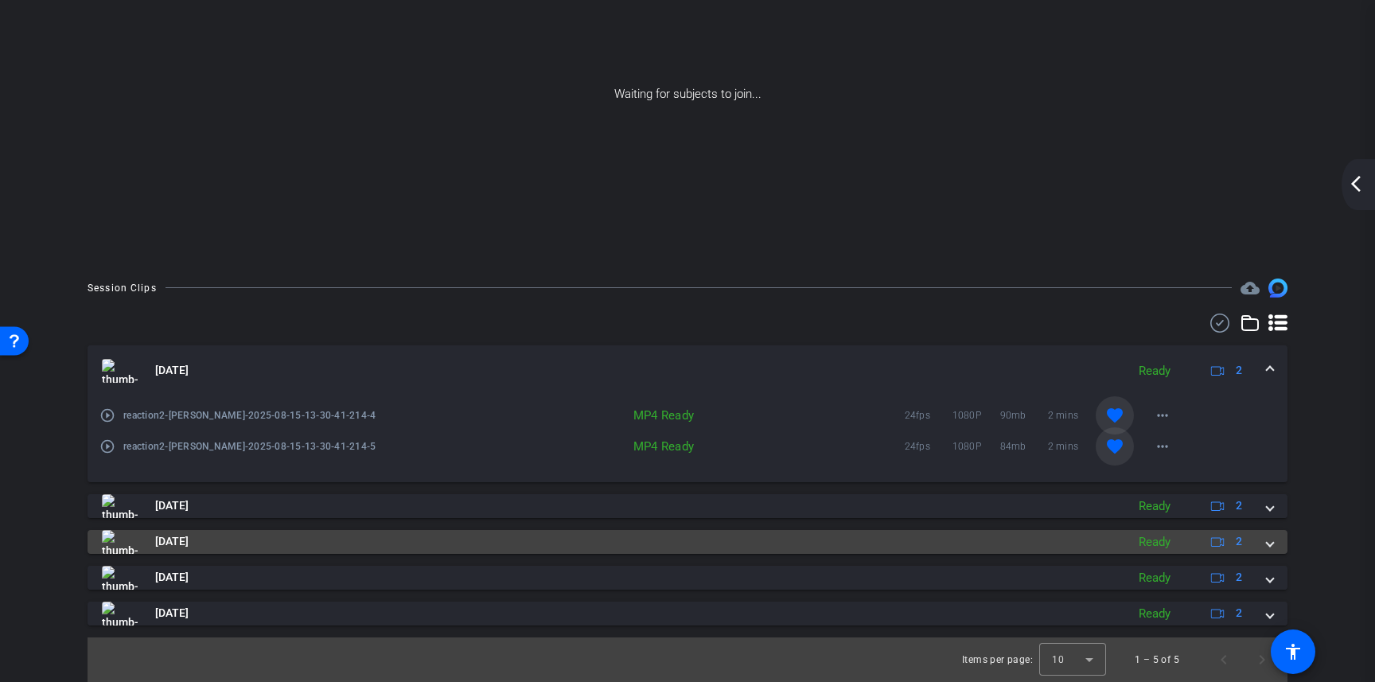
scroll to position [142, 0]
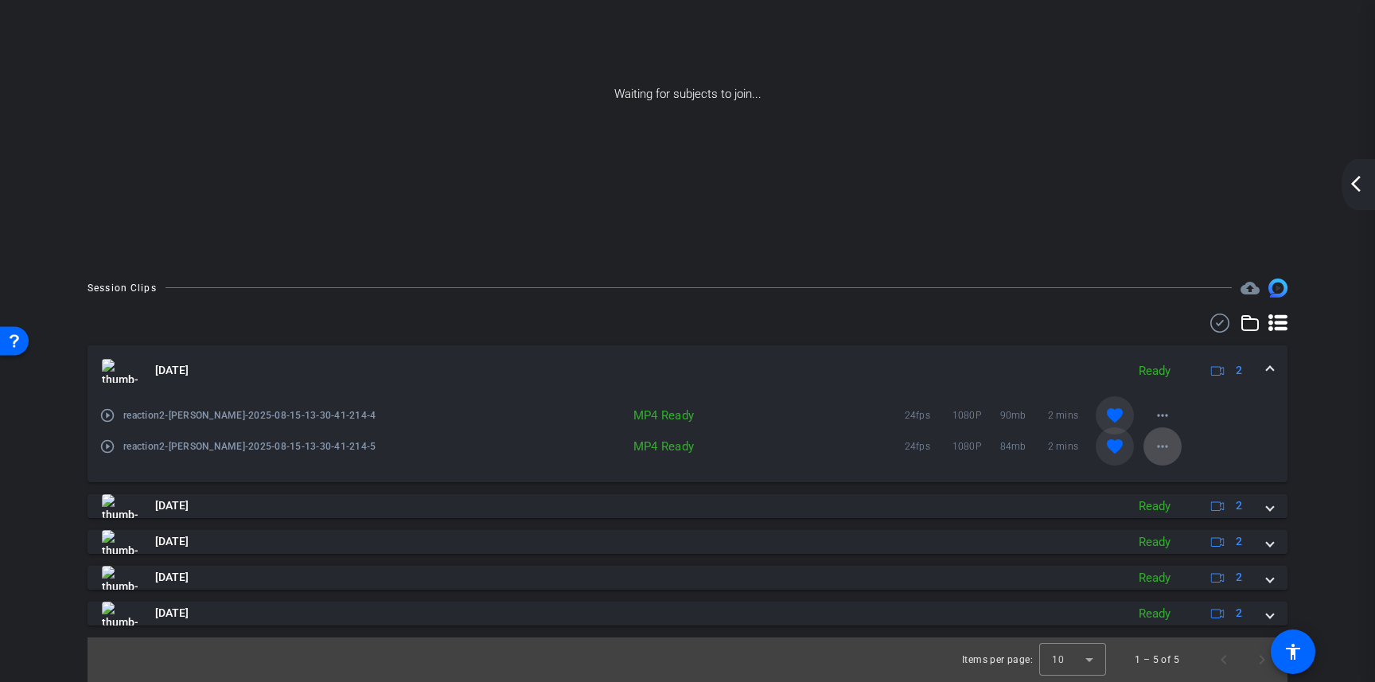
click at [1162, 449] on mat-icon "more_horiz" at bounding box center [1162, 446] width 19 height 19
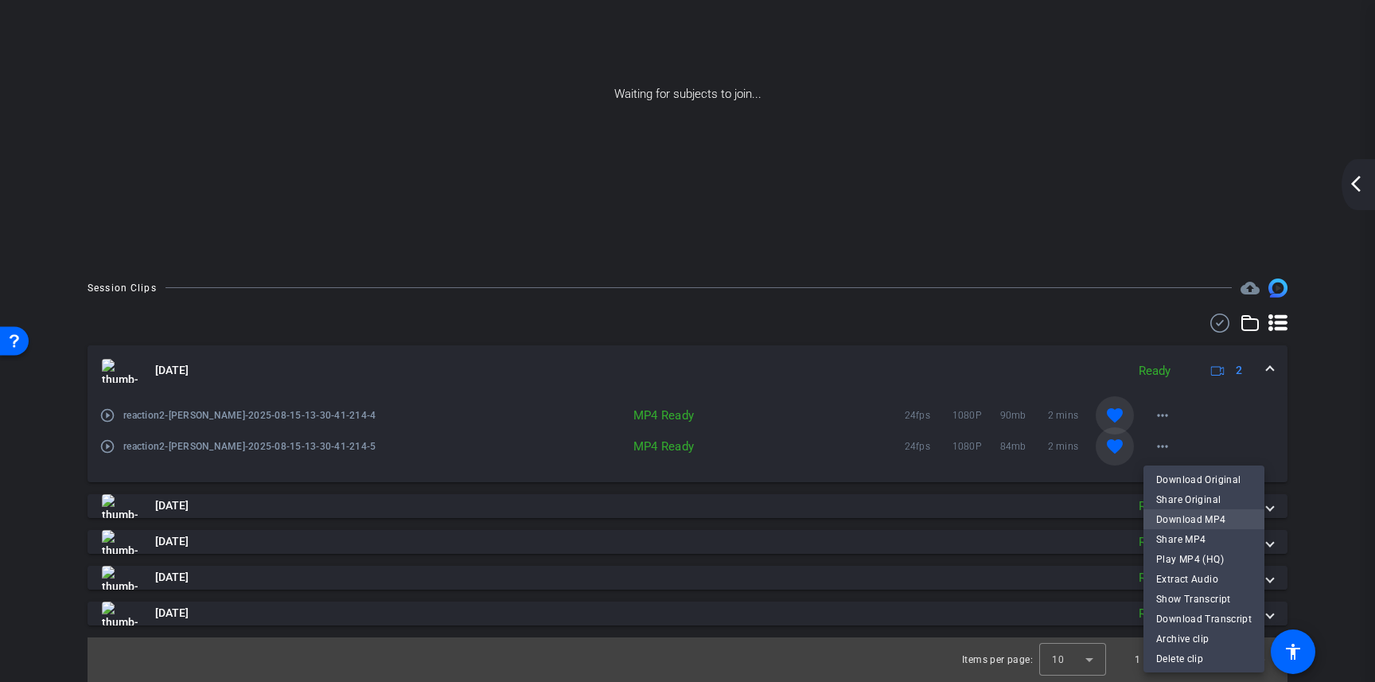
click at [1197, 523] on span "Download MP4" at bounding box center [1203, 518] width 95 height 19
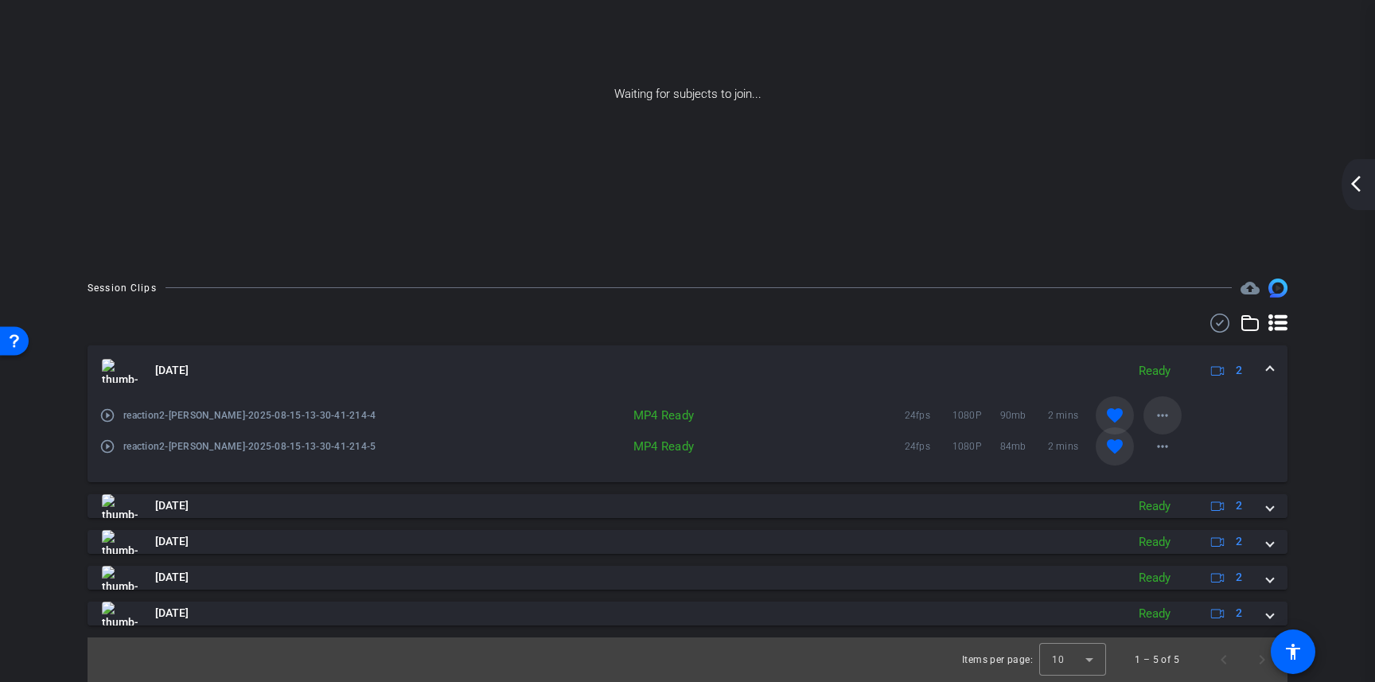
click at [1164, 418] on mat-icon "more_horiz" at bounding box center [1162, 415] width 19 height 19
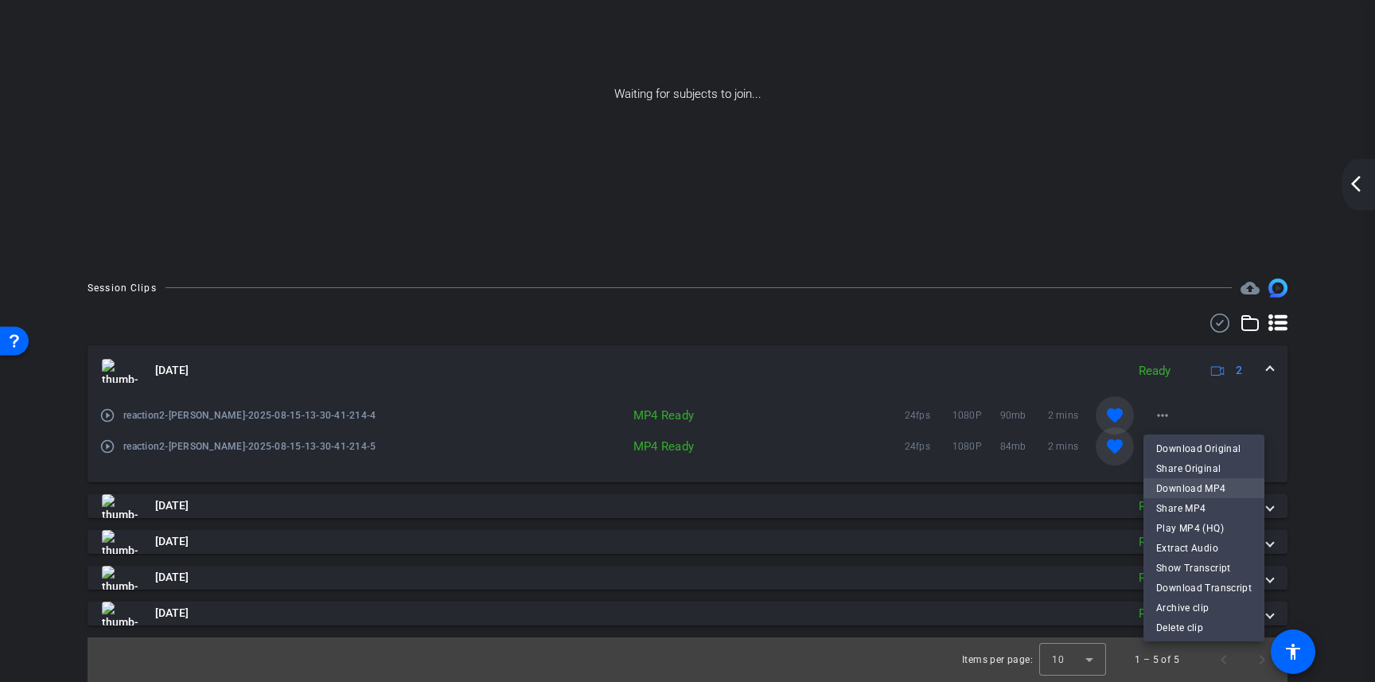
click at [1204, 483] on span "Download MP4" at bounding box center [1203, 487] width 95 height 19
